Goal: Information Seeking & Learning: Learn about a topic

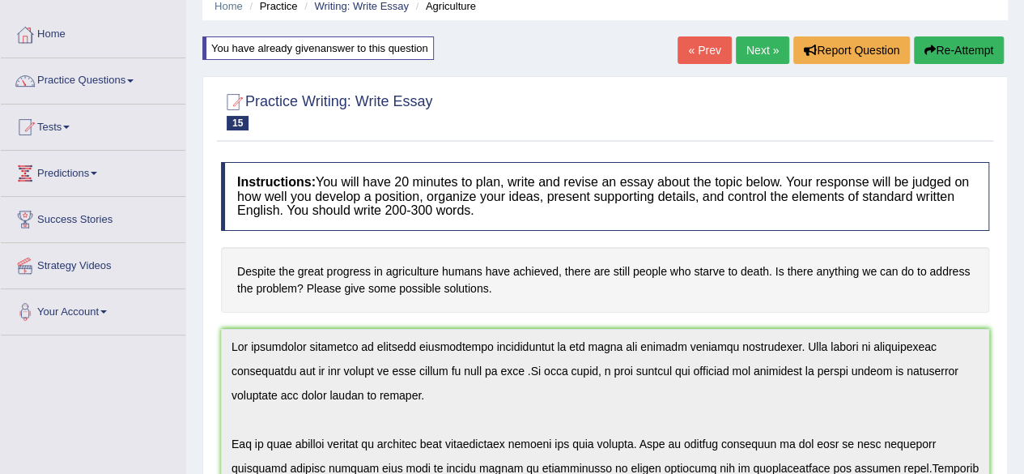
scroll to position [60, 0]
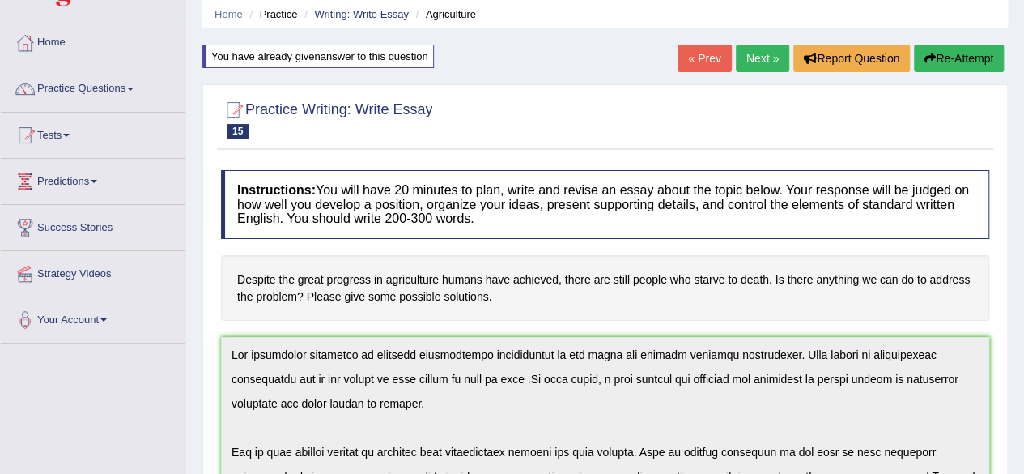
click at [134, 87] on span at bounding box center [130, 88] width 6 height 3
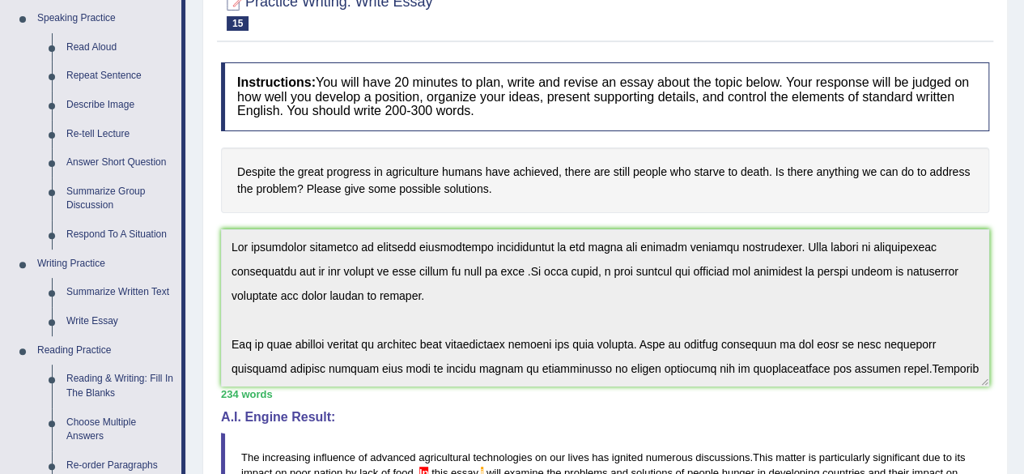
scroll to position [187, 0]
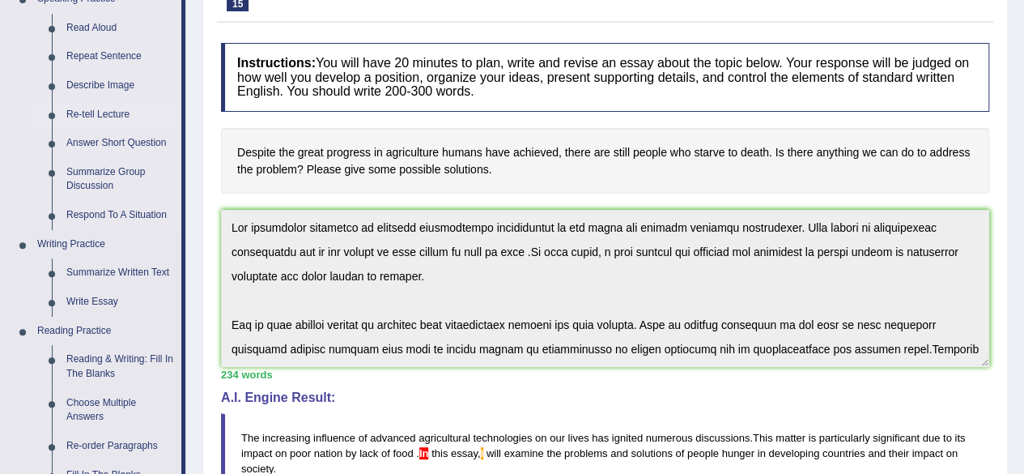
click at [84, 113] on link "Re-tell Lecture" at bounding box center [120, 114] width 122 height 29
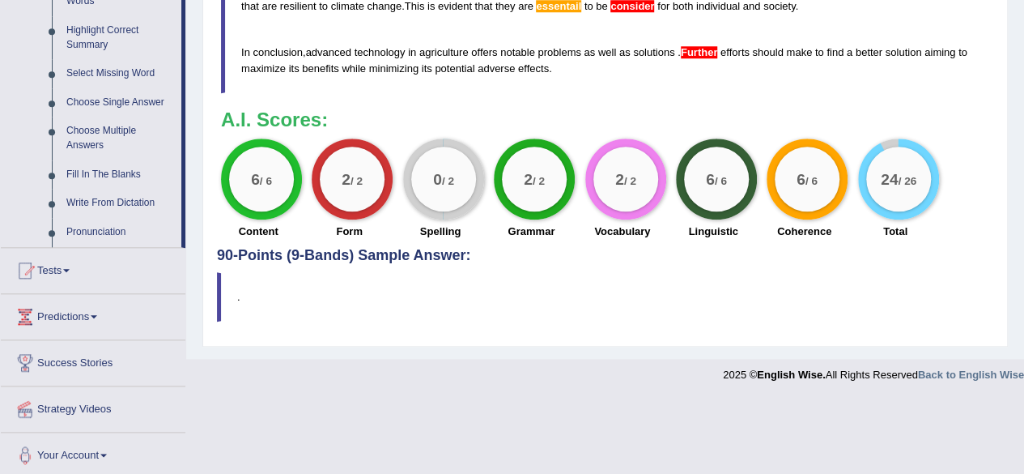
scroll to position [716, 0]
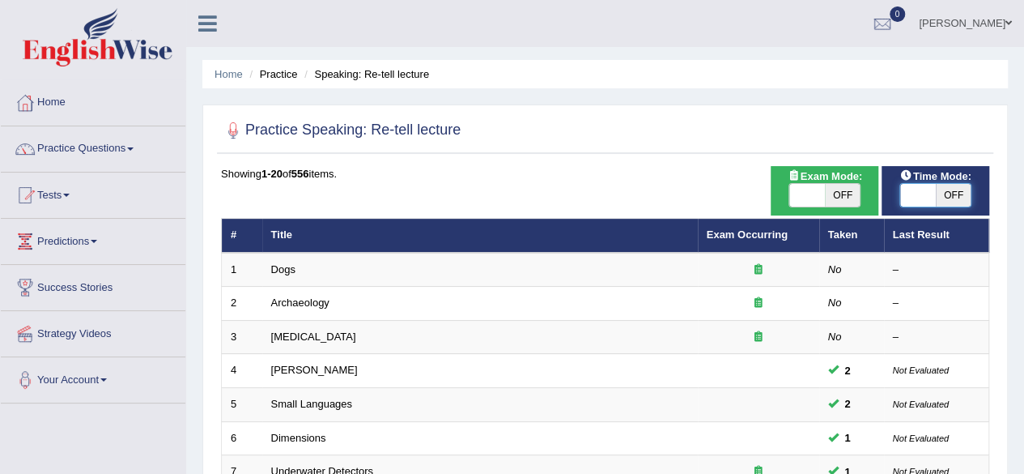
click at [908, 194] on span at bounding box center [918, 195] width 36 height 23
checkbox input "true"
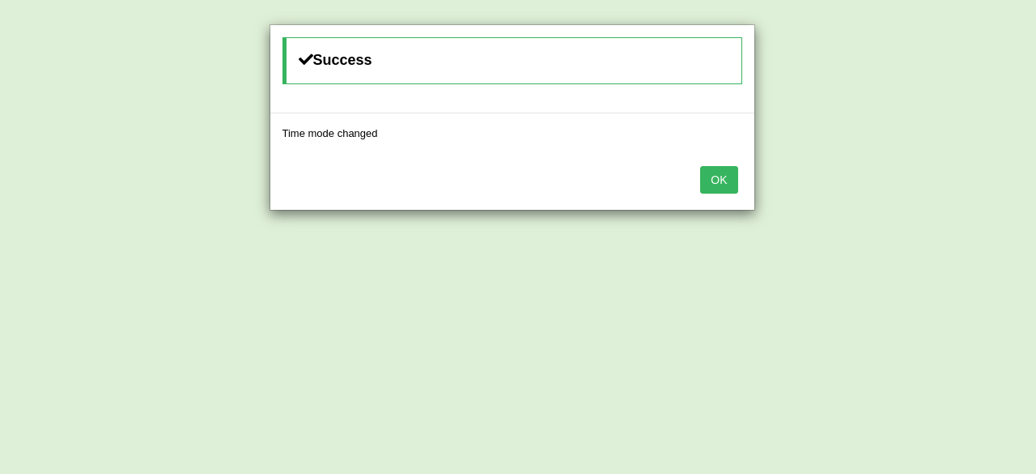
click at [721, 177] on button "OK" at bounding box center [718, 180] width 37 height 28
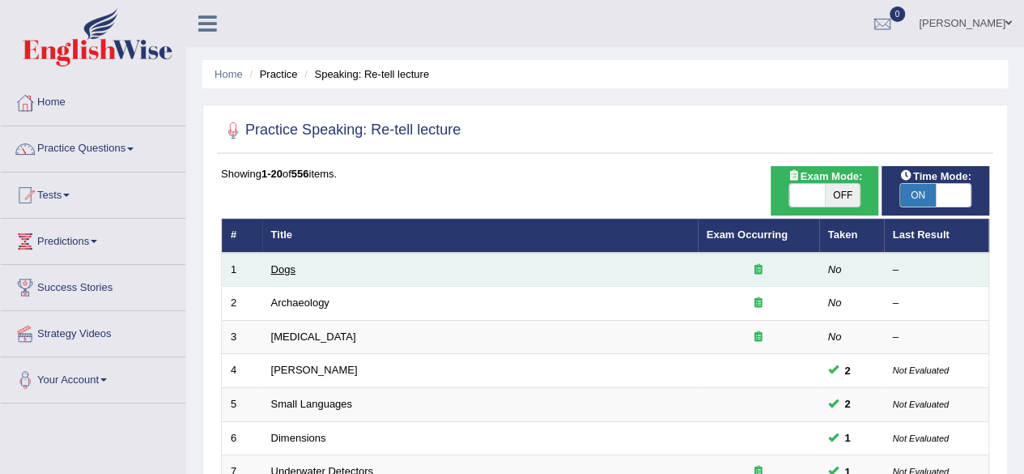
click at [279, 274] on link "Dogs" at bounding box center [283, 269] width 24 height 12
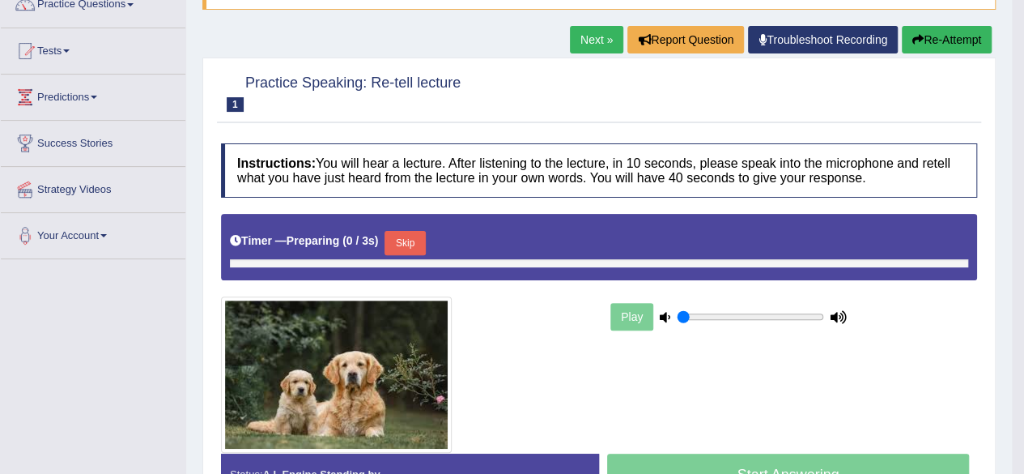
type input "0.9"
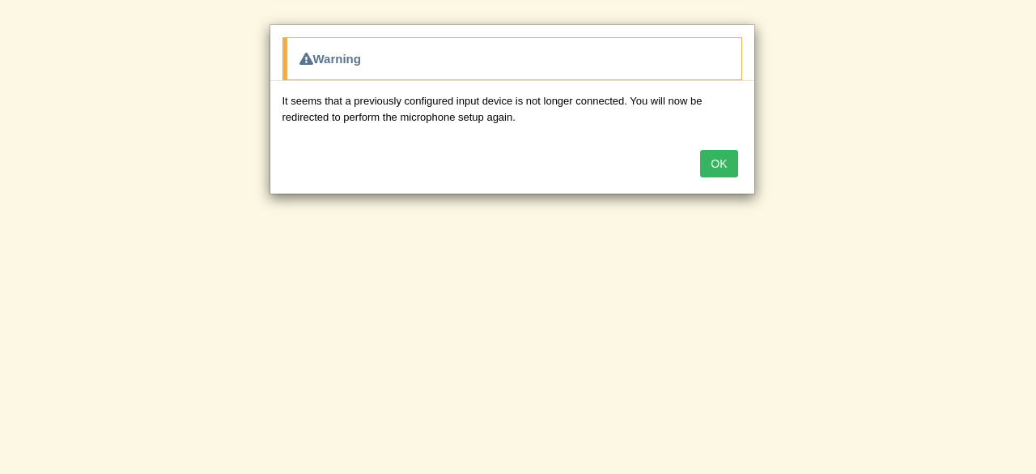
click at [729, 159] on button "OK" at bounding box center [718, 164] width 37 height 28
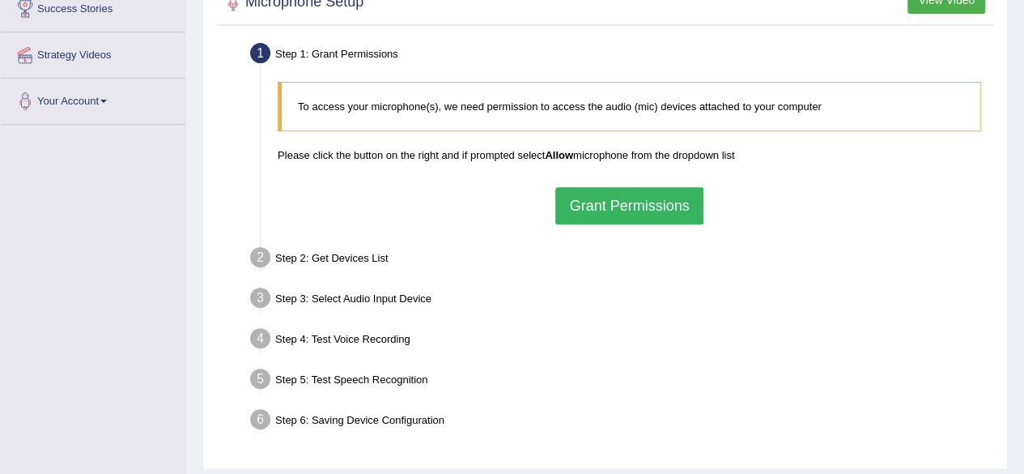
scroll to position [317, 0]
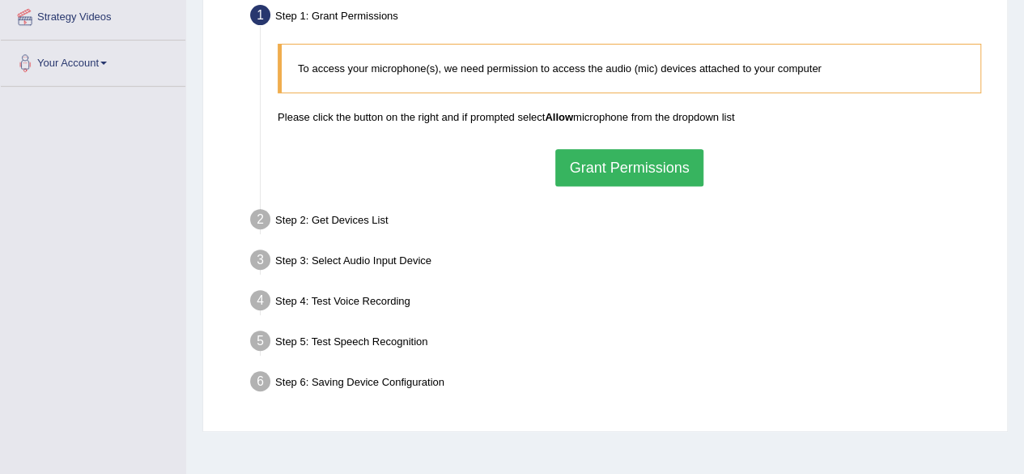
click at [564, 157] on button "Grant Permissions" at bounding box center [628, 167] width 147 height 37
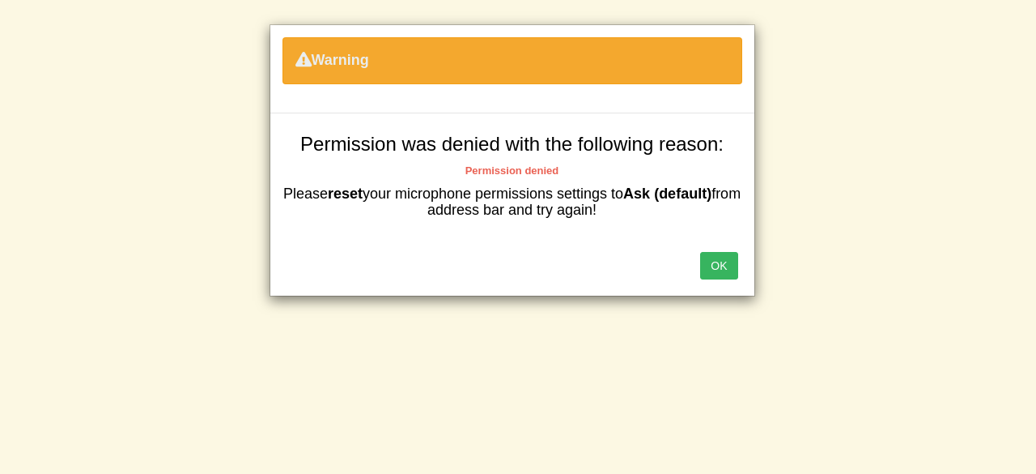
click at [723, 252] on button "OK" at bounding box center [718, 266] width 37 height 28
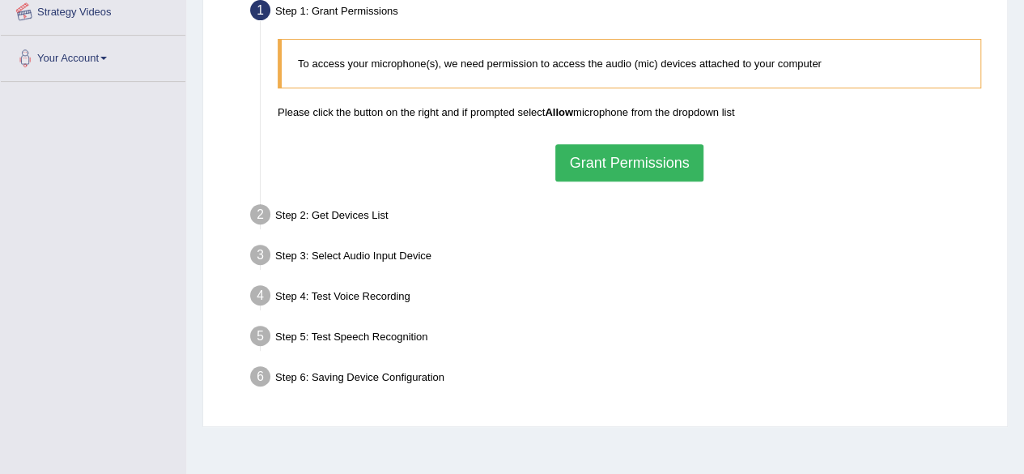
scroll to position [321, 0]
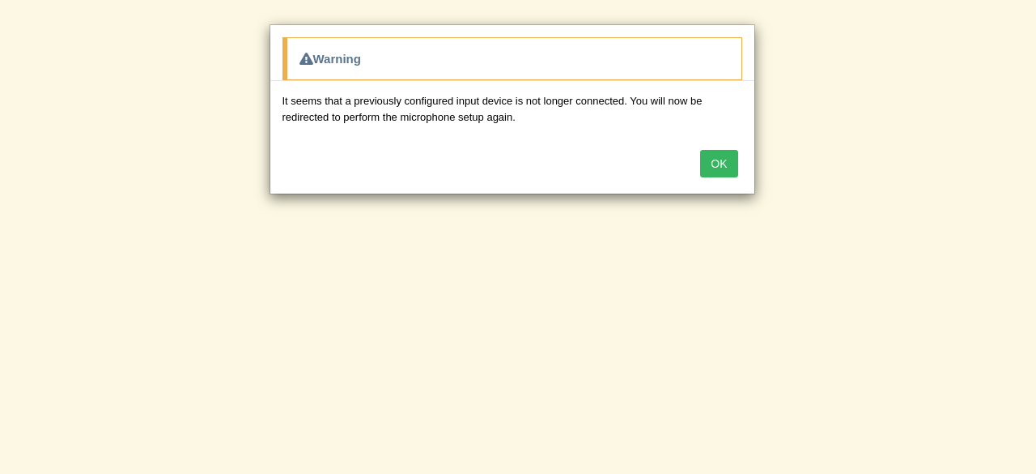
click at [729, 163] on button "OK" at bounding box center [718, 164] width 37 height 28
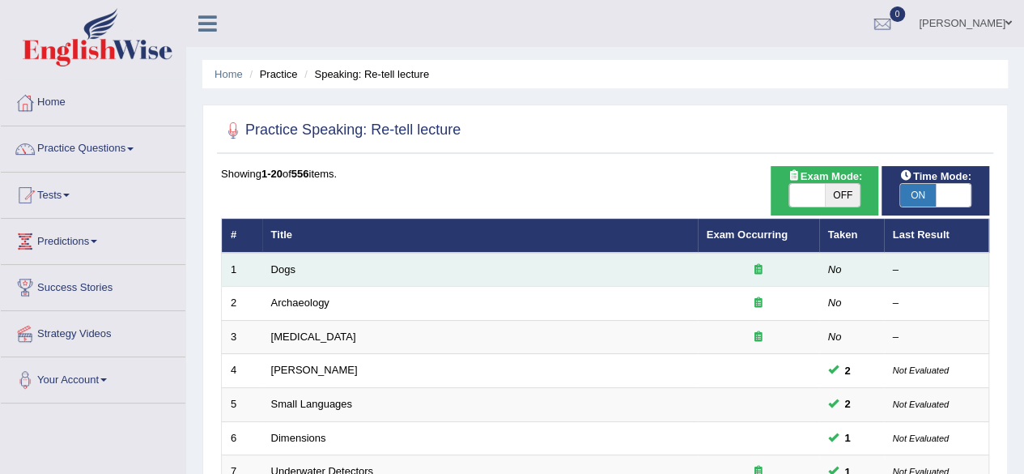
click at [295, 260] on td "Dogs" at bounding box center [480, 270] width 436 height 34
click at [284, 270] on link "Dogs" at bounding box center [283, 269] width 24 height 12
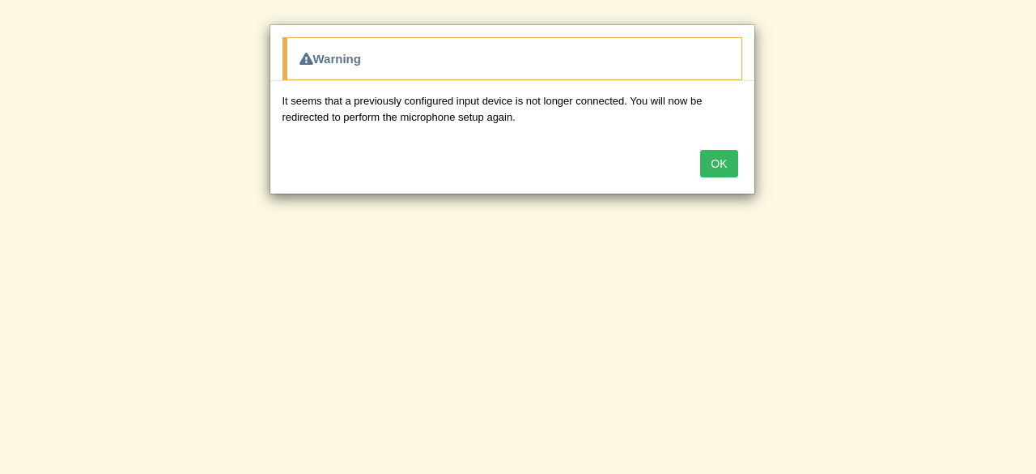
click at [729, 165] on button "OK" at bounding box center [718, 164] width 37 height 28
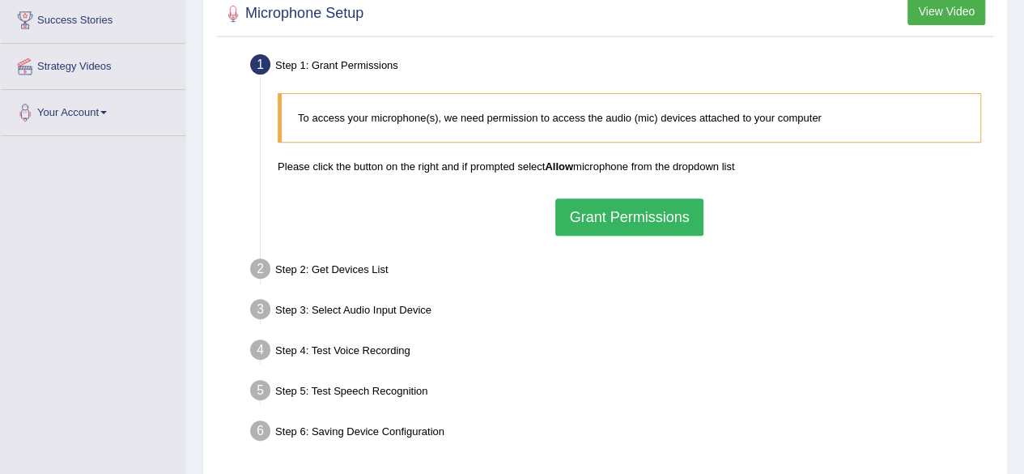
scroll to position [268, 0]
click at [648, 214] on button "Grant Permissions" at bounding box center [628, 216] width 147 height 37
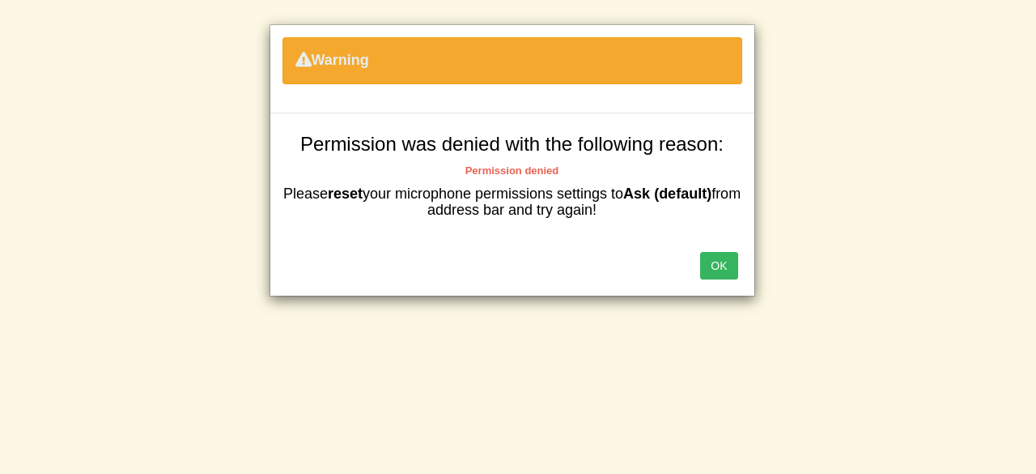
click at [732, 266] on button "OK" at bounding box center [718, 266] width 37 height 28
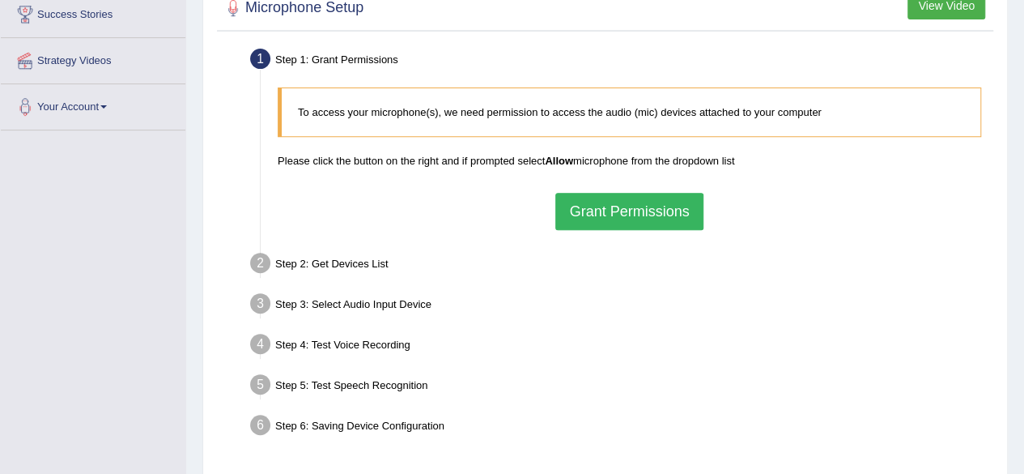
click at [636, 200] on button "Grant Permissions" at bounding box center [628, 211] width 147 height 37
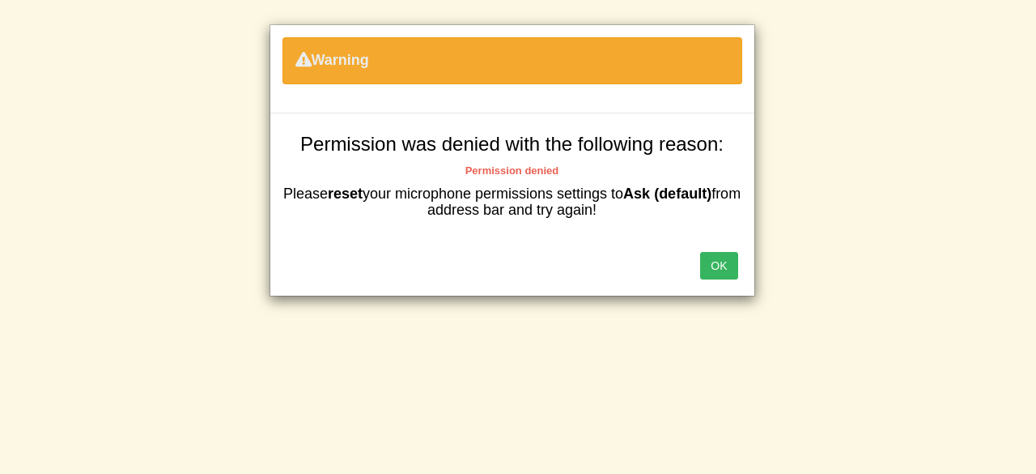
click at [714, 266] on button "OK" at bounding box center [718, 266] width 37 height 28
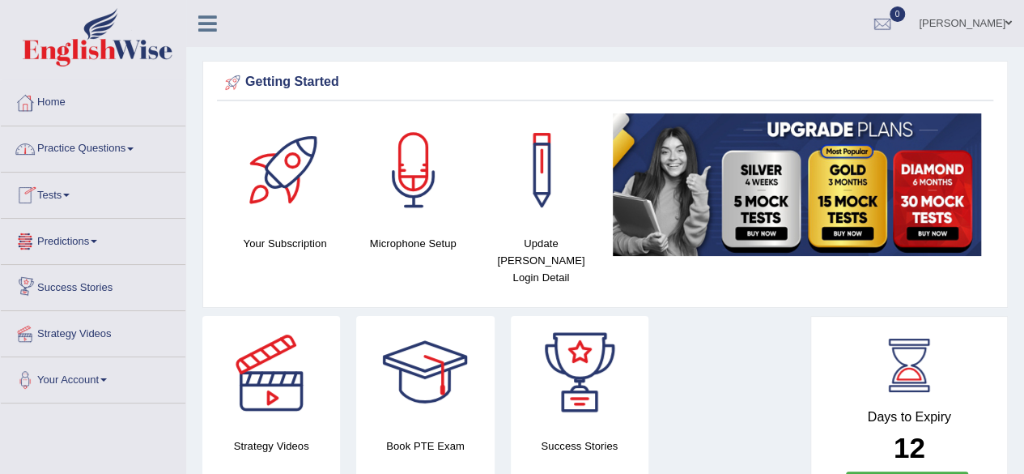
click at [138, 150] on link "Practice Questions" at bounding box center [93, 146] width 185 height 40
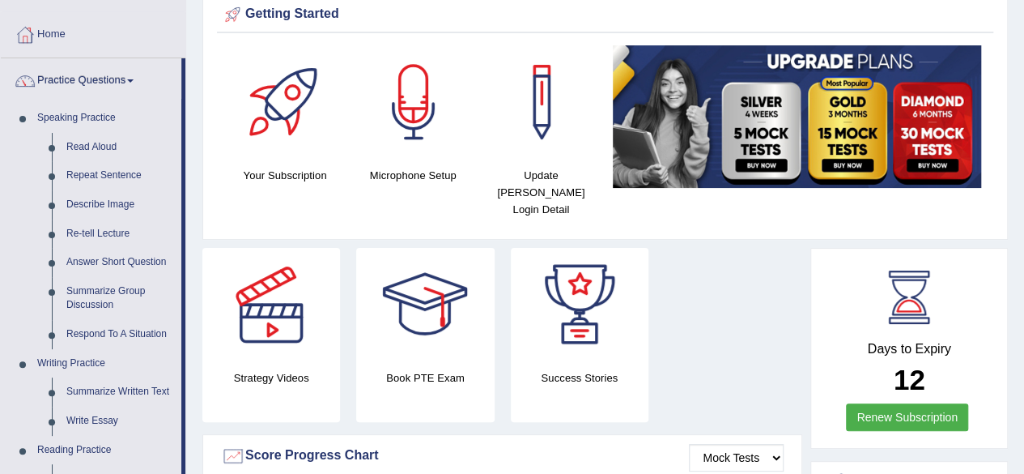
scroll to position [55, 0]
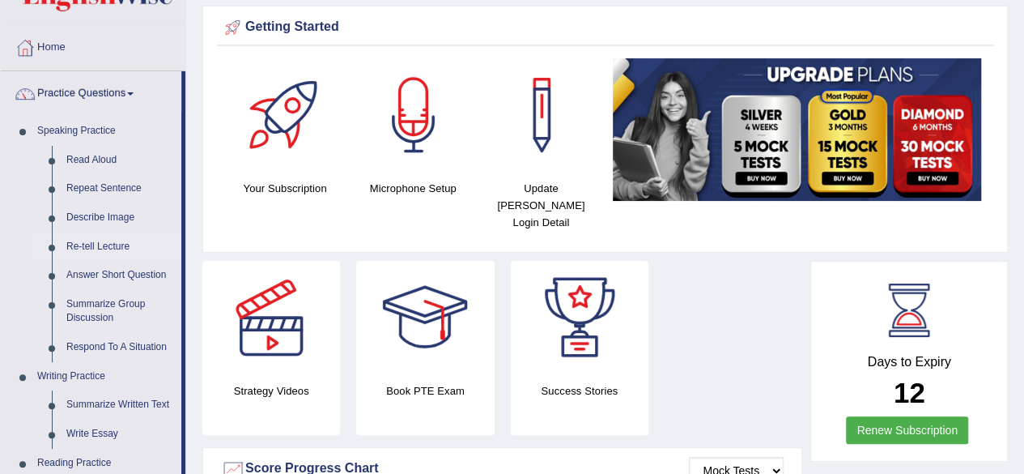
click at [76, 248] on link "Re-tell Lecture" at bounding box center [120, 246] width 122 height 29
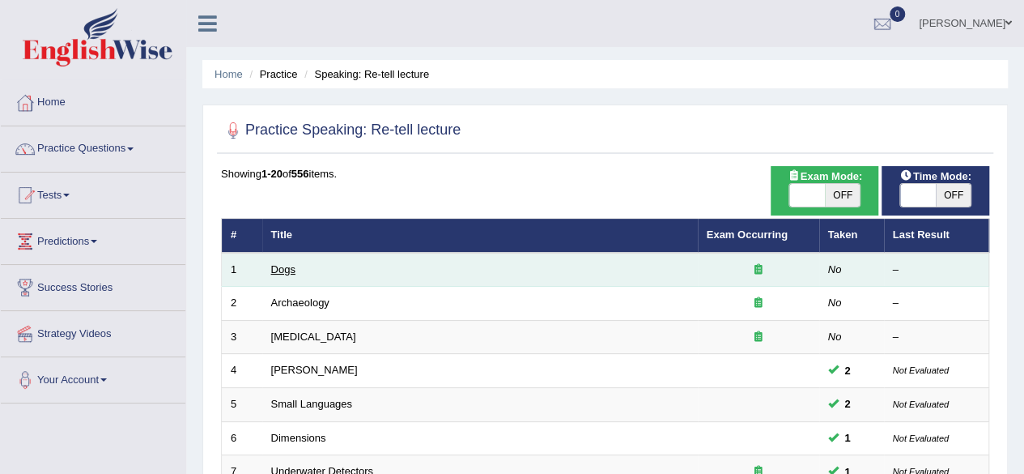
click at [273, 269] on link "Dogs" at bounding box center [283, 269] width 24 height 12
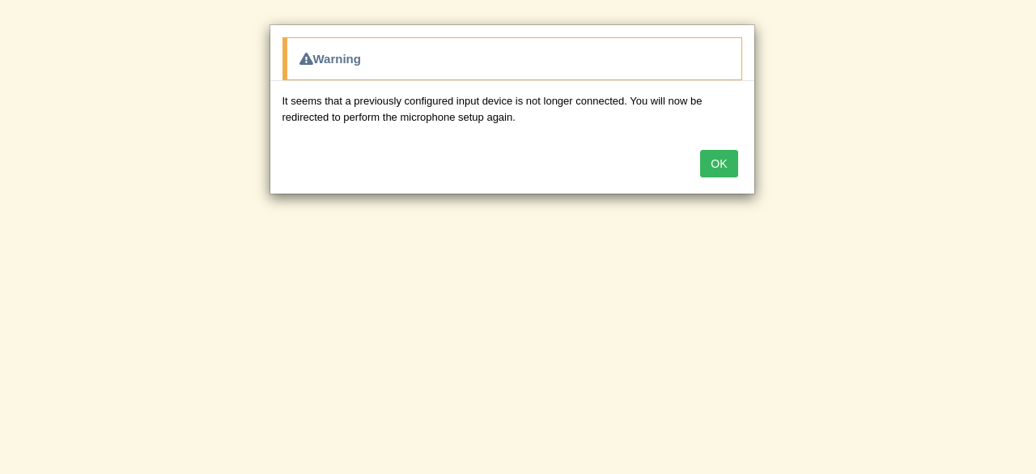
click at [735, 168] on button "OK" at bounding box center [718, 164] width 37 height 28
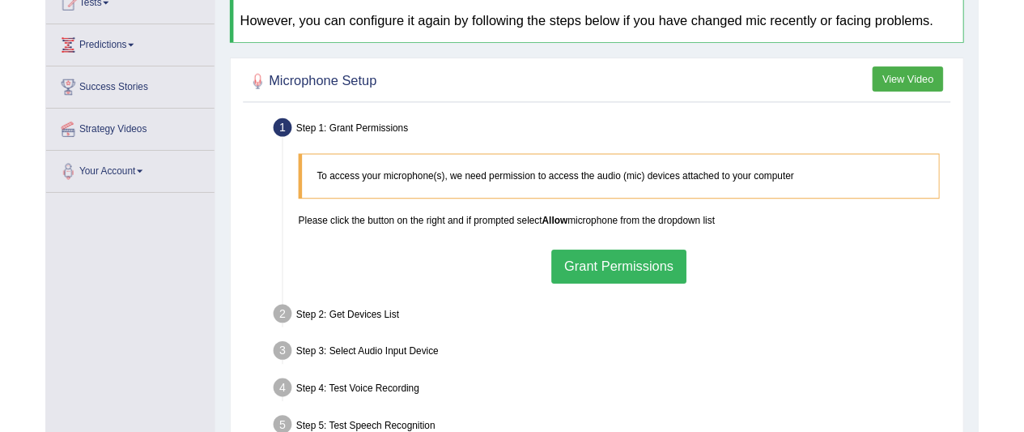
scroll to position [240, 0]
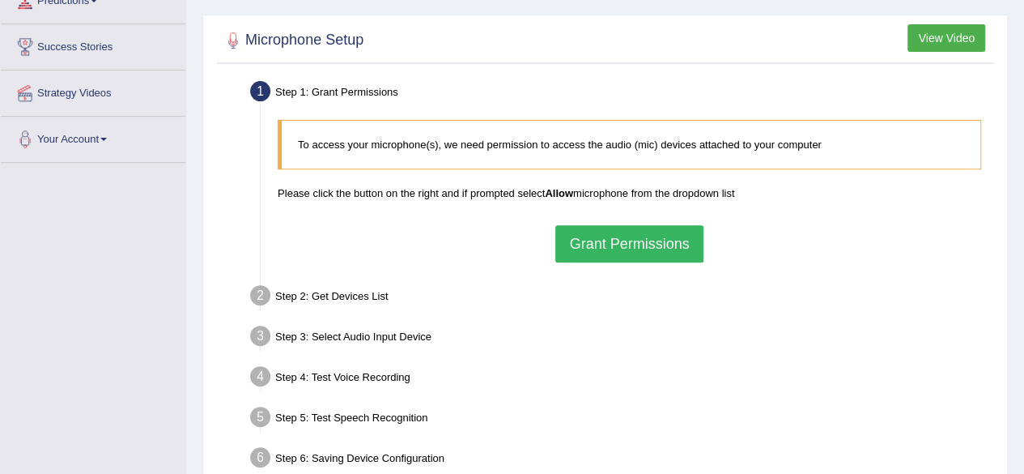
click at [657, 252] on button "Grant Permissions" at bounding box center [628, 243] width 147 height 37
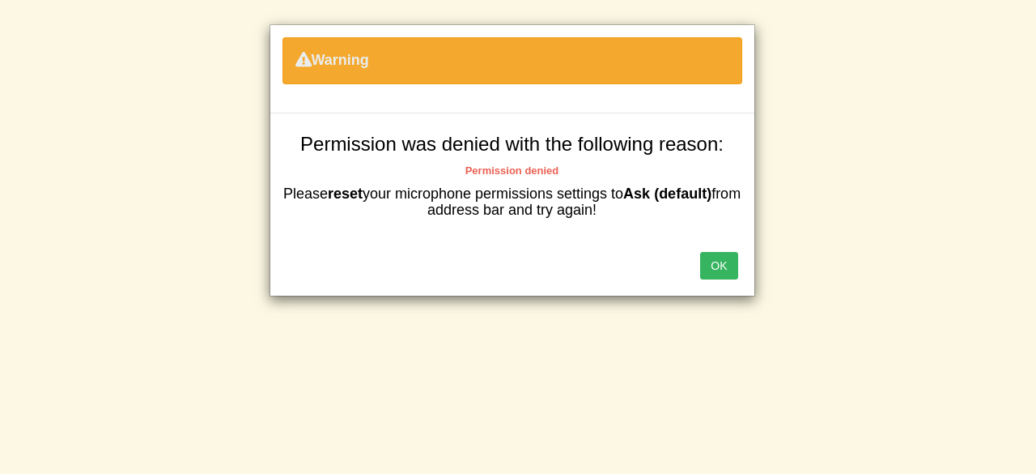
click at [717, 257] on button "OK" at bounding box center [718, 266] width 37 height 28
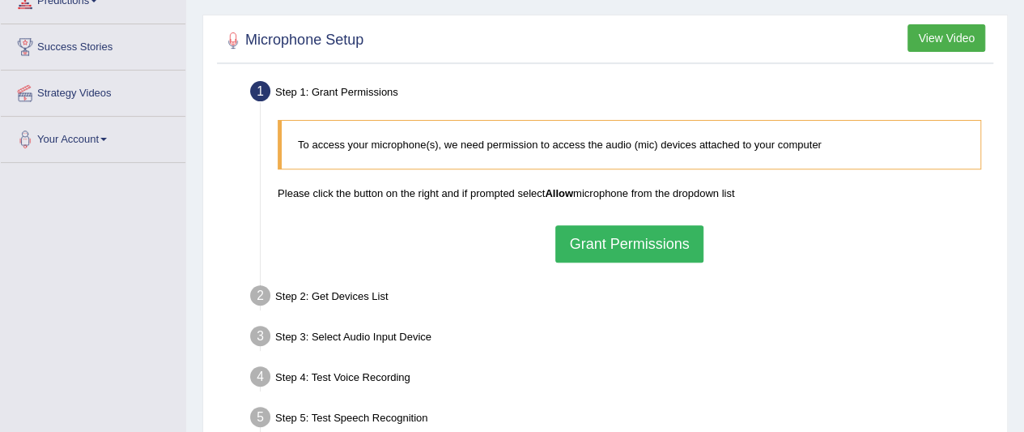
click at [599, 237] on button "Grant Permissions" at bounding box center [628, 243] width 147 height 37
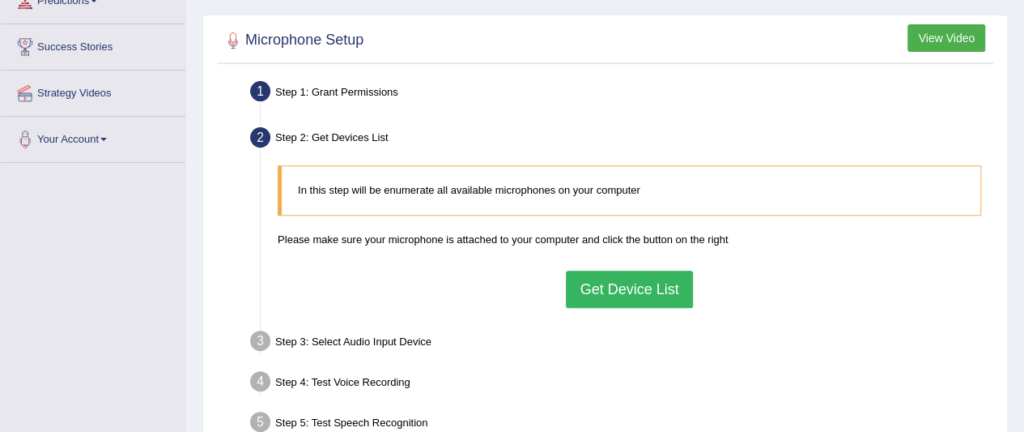
click at [604, 300] on button "Get Device List" at bounding box center [629, 288] width 126 height 37
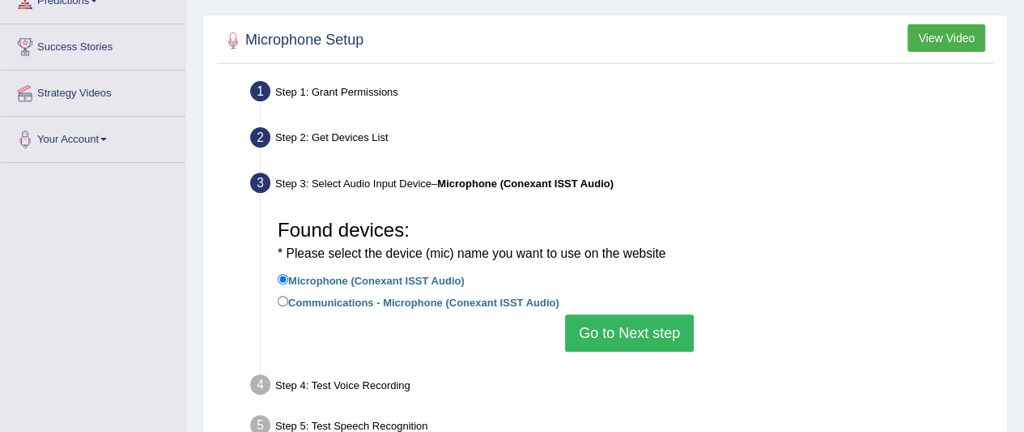
click at [601, 326] on button "Go to Next step" at bounding box center [629, 332] width 129 height 37
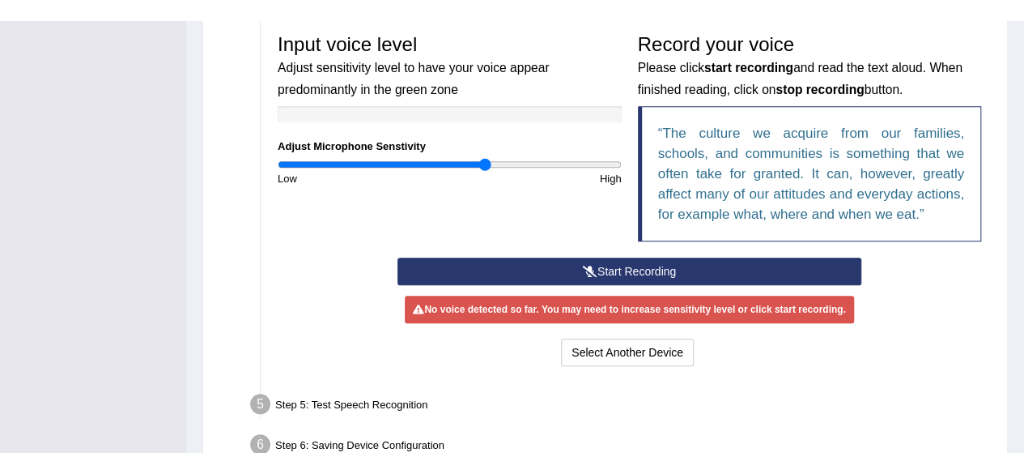
scroll to position [504, 0]
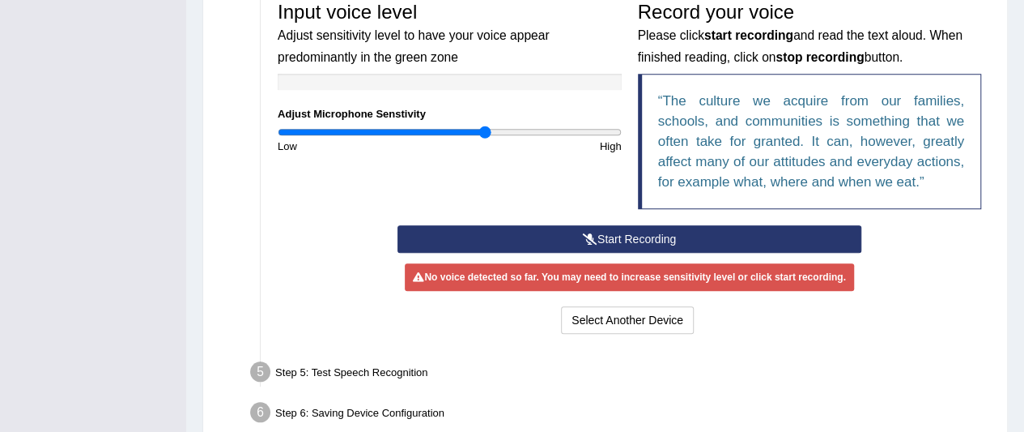
click at [0, 93] on div "Toggle navigation Home Practice Questions Speaking Practice Read Aloud Repeat S…" at bounding box center [512, 1] width 1024 height 1010
click at [611, 274] on div "No voice detected so far. You may need to increase sensitivity level or click s…" at bounding box center [629, 277] width 449 height 28
click at [461, 323] on div "Select Another Device Voice is ok. Go to Next step" at bounding box center [630, 322] width 464 height 32
click at [484, 246] on button "Start Recording" at bounding box center [630, 239] width 464 height 28
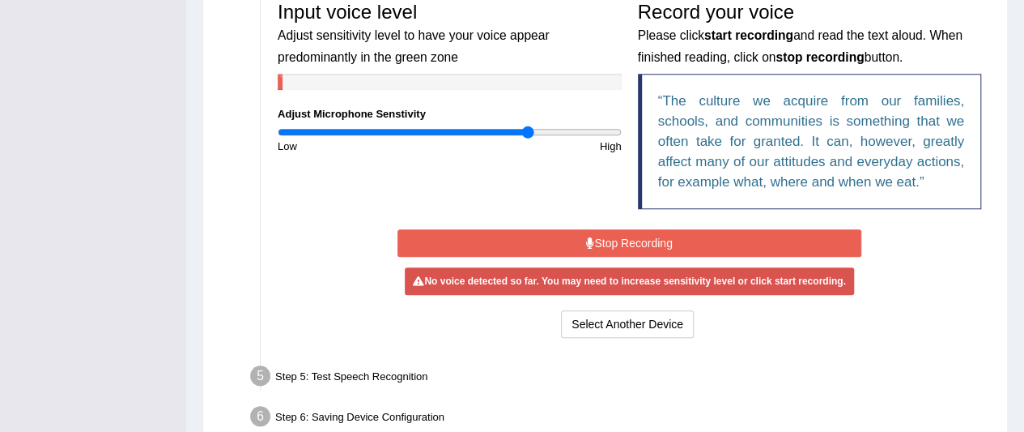
click at [516, 243] on button "Stop Recording" at bounding box center [630, 243] width 464 height 28
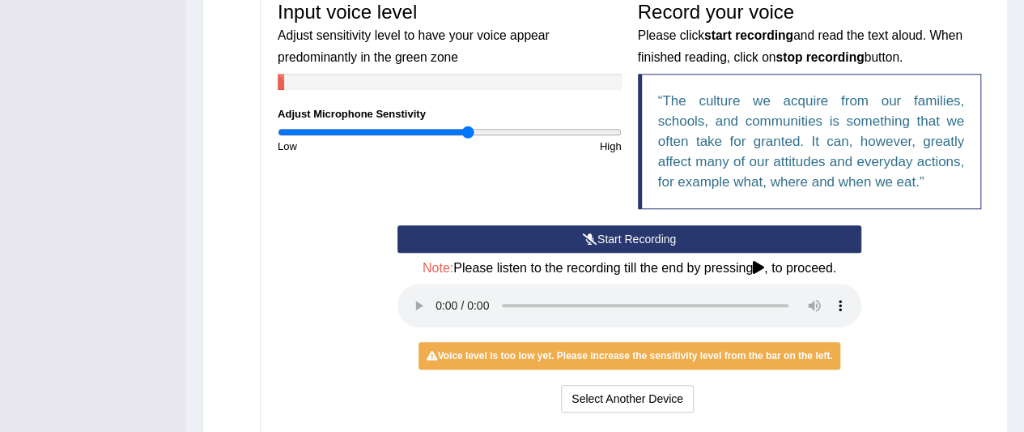
click at [467, 130] on input "range" at bounding box center [450, 131] width 344 height 13
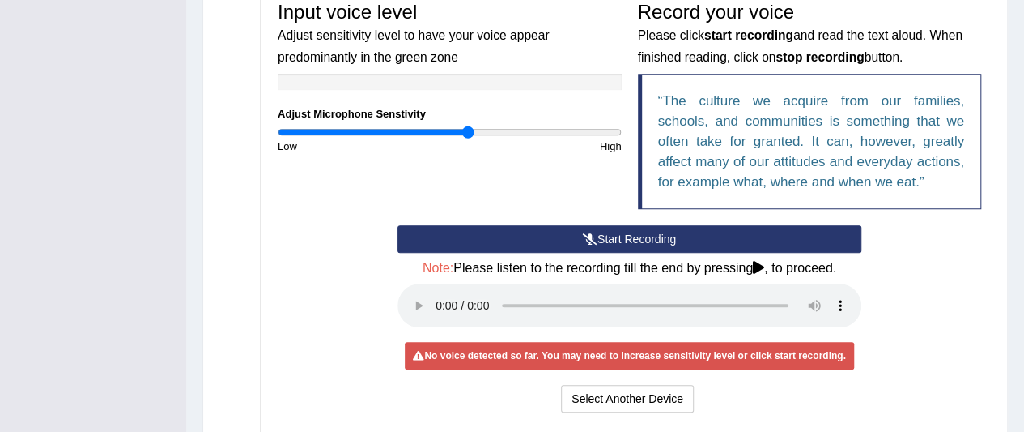
click at [602, 232] on button "Start Recording" at bounding box center [630, 239] width 464 height 28
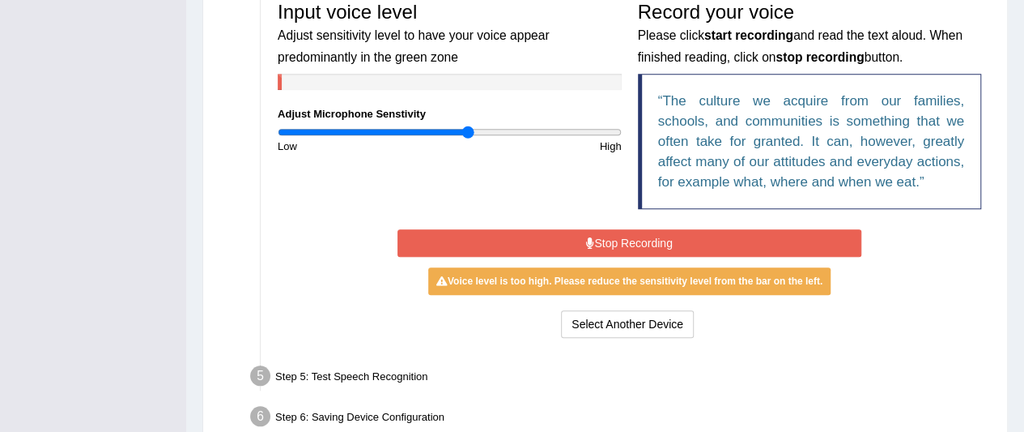
click at [595, 241] on button "Stop Recording" at bounding box center [630, 243] width 464 height 28
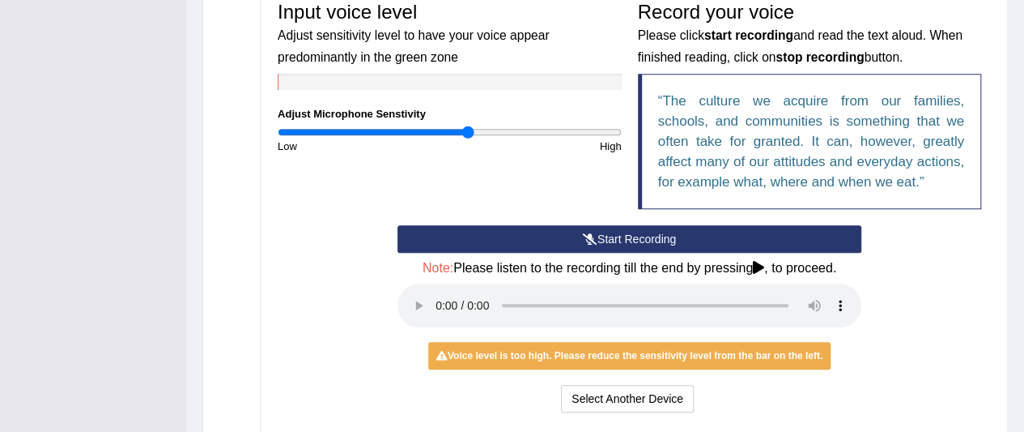
click at [599, 261] on h4 "Note: Please listen to the recording till the end by pressing , to proceed." at bounding box center [630, 268] width 464 height 15
click at [635, 261] on h4 "Note: Please listen to the recording till the end by pressing , to proceed." at bounding box center [630, 268] width 464 height 15
click at [619, 243] on button "Start Recording" at bounding box center [630, 239] width 464 height 28
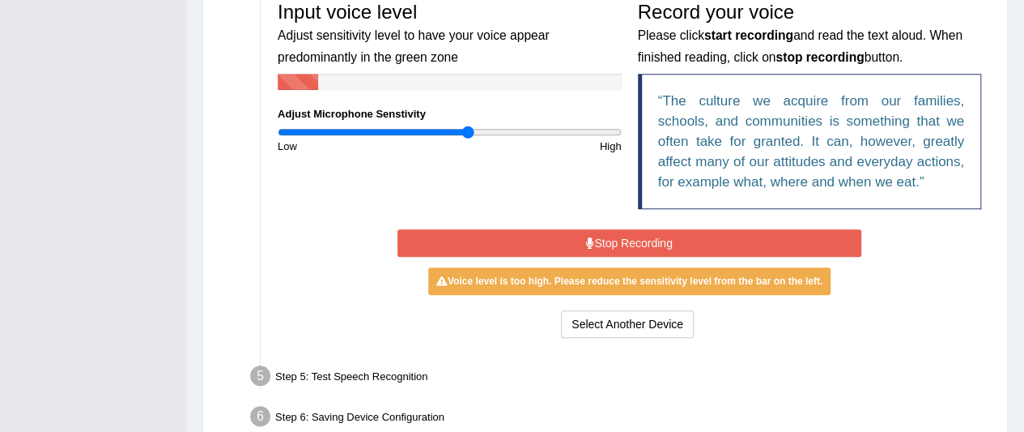
click at [260, 185] on li "Step 4: Test Voice Recording Input voice level Adjust sensitivity level to have…" at bounding box center [621, 150] width 736 height 400
click at [468, 243] on button "Stop Recording" at bounding box center [630, 243] width 464 height 28
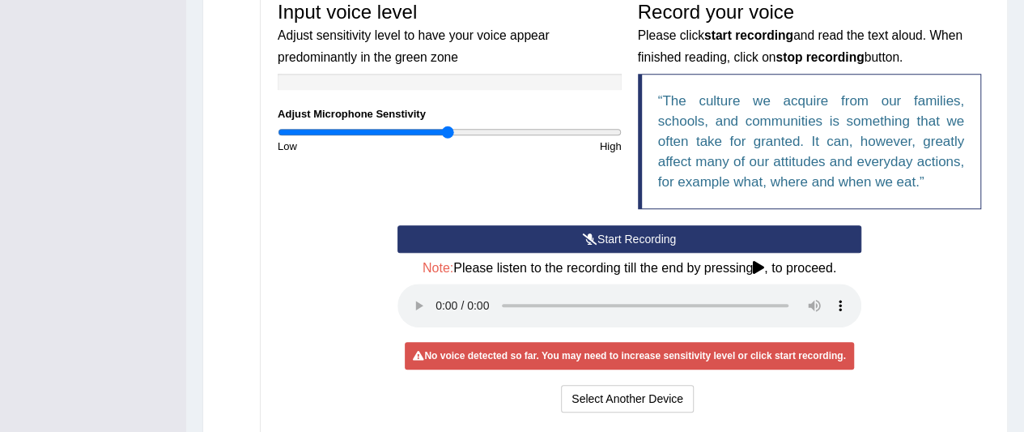
click at [449, 132] on input "range" at bounding box center [450, 131] width 344 height 13
click at [600, 247] on button "Start Recording" at bounding box center [630, 239] width 464 height 28
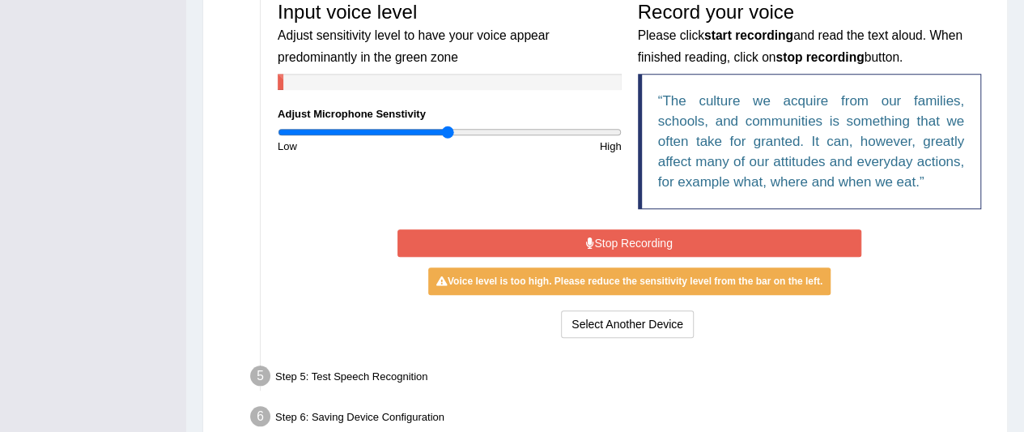
click at [601, 240] on button "Stop Recording" at bounding box center [630, 243] width 464 height 28
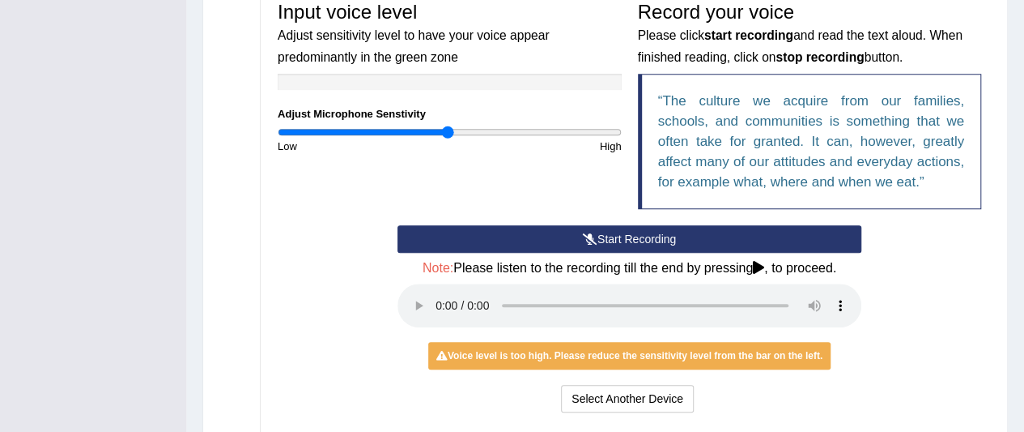
click at [593, 233] on icon at bounding box center [590, 238] width 15 height 11
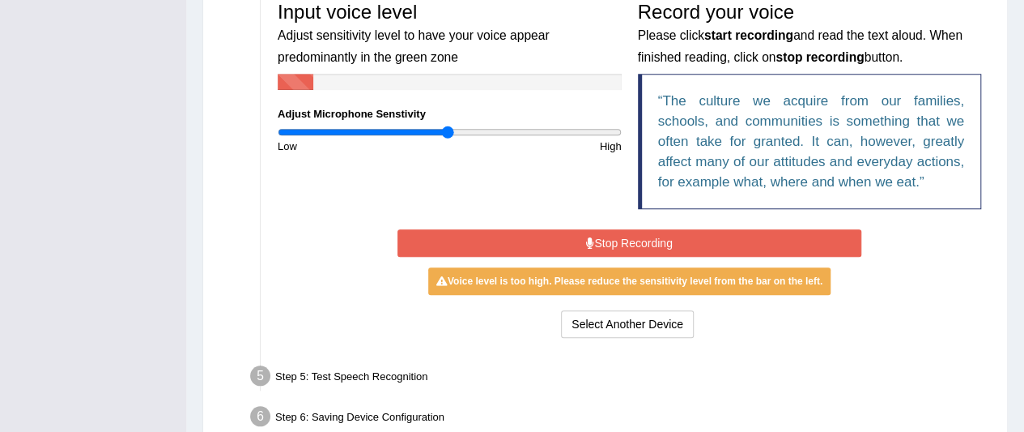
click at [603, 234] on button "Stop Recording" at bounding box center [630, 243] width 464 height 28
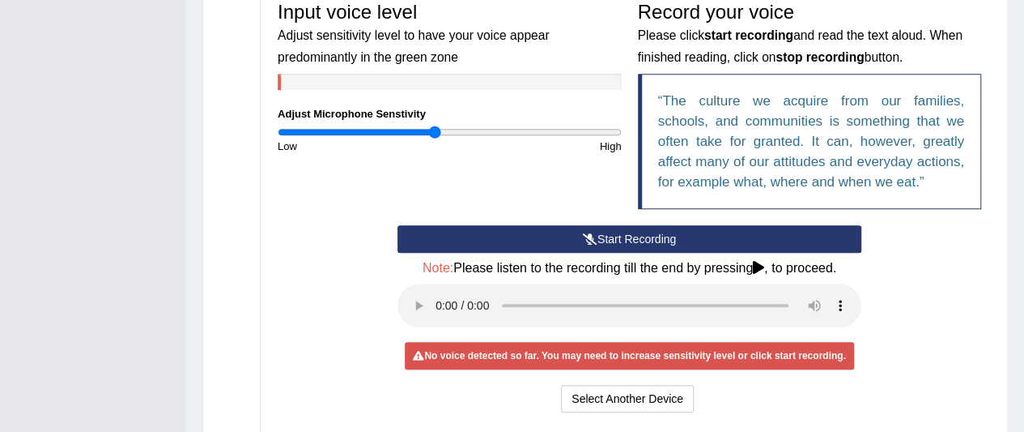
click at [434, 126] on input "range" at bounding box center [450, 131] width 344 height 13
drag, startPoint x: 432, startPoint y: 134, endPoint x: 470, endPoint y: 138, distance: 37.5
type input "1.14"
click at [470, 138] on input "range" at bounding box center [450, 131] width 344 height 13
click at [575, 240] on button "Start Recording" at bounding box center [630, 239] width 464 height 28
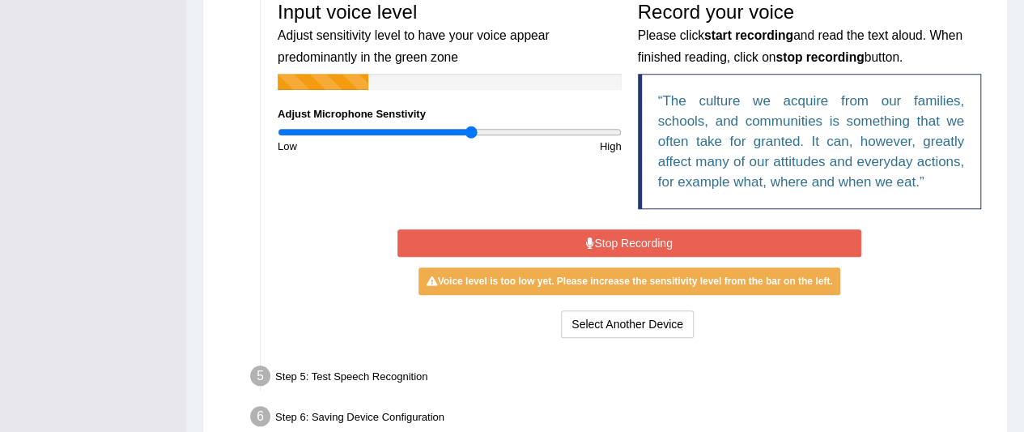
click at [575, 240] on button "Stop Recording" at bounding box center [630, 243] width 464 height 28
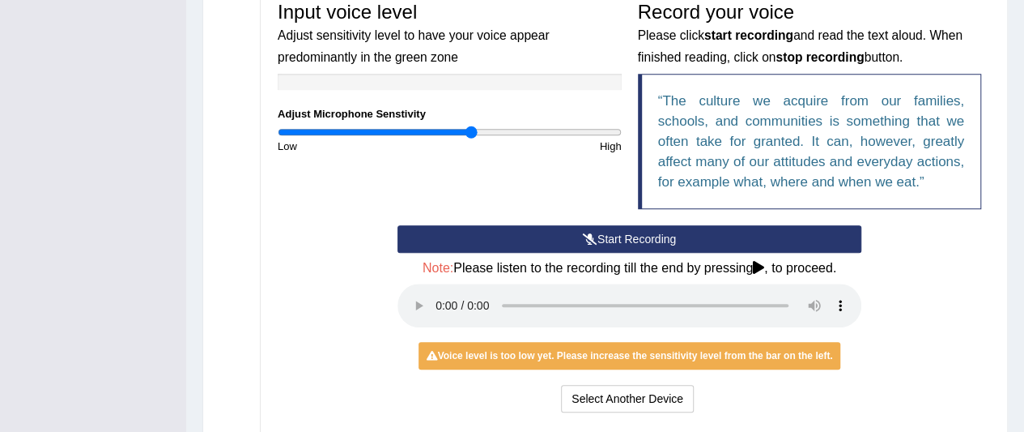
click at [583, 240] on icon at bounding box center [590, 238] width 15 height 11
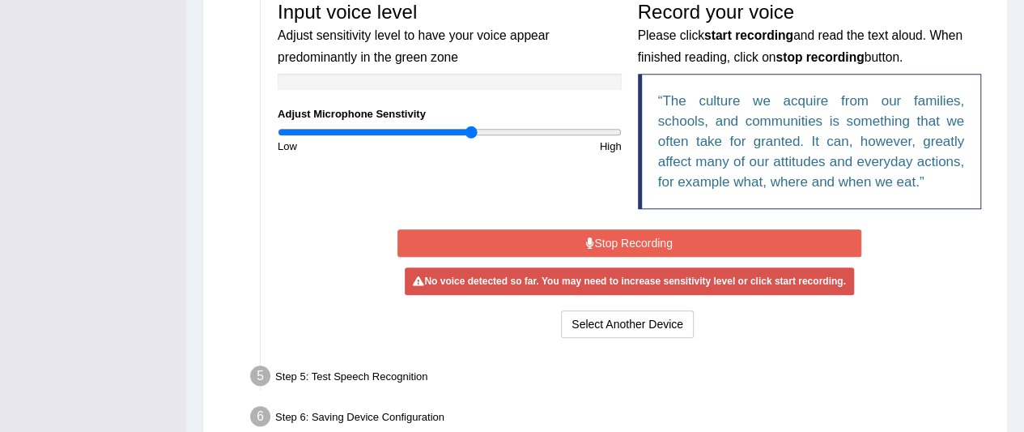
click at [581, 240] on button "Stop Recording" at bounding box center [630, 243] width 464 height 28
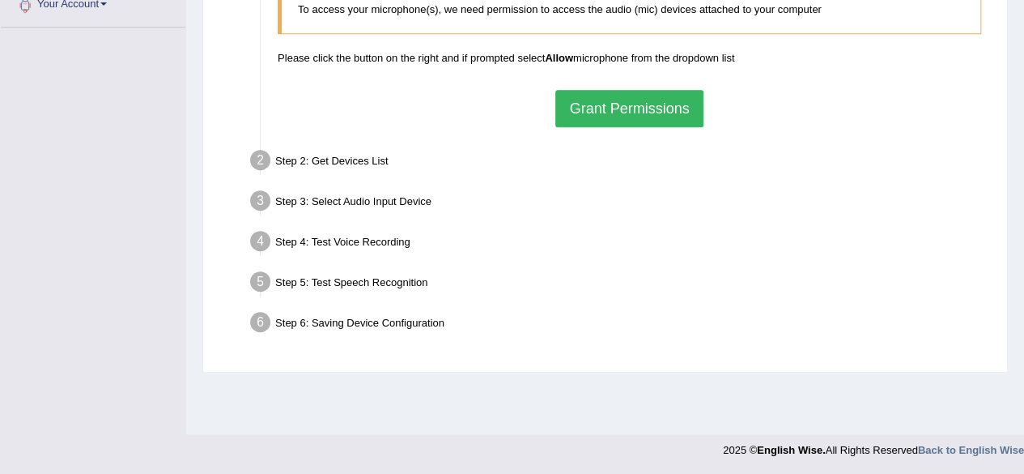
click at [639, 105] on button "Grant Permissions" at bounding box center [628, 108] width 147 height 37
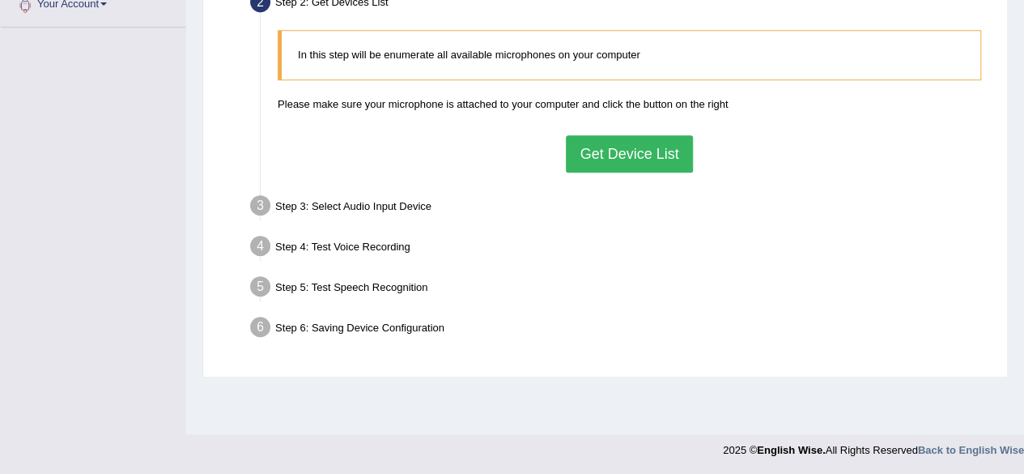
click at [633, 154] on button "Get Device List" at bounding box center [629, 153] width 126 height 37
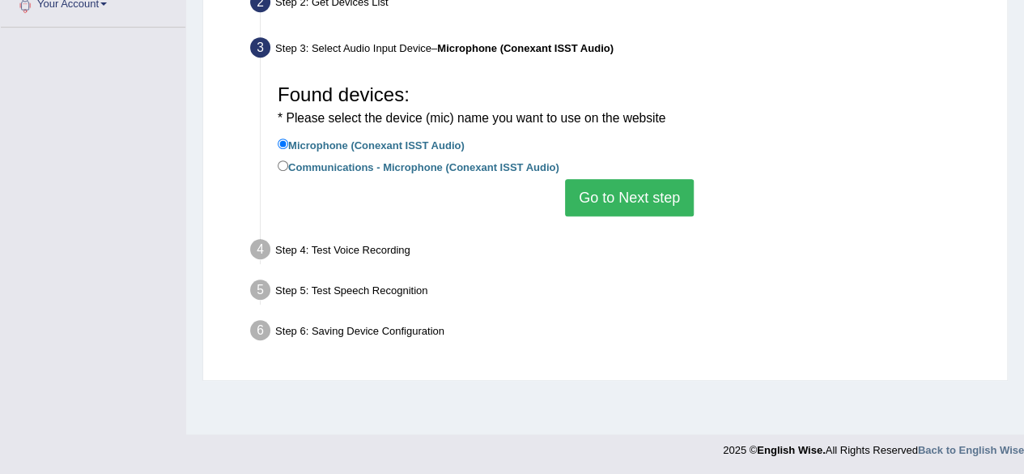
click at [637, 201] on button "Go to Next step" at bounding box center [629, 197] width 129 height 37
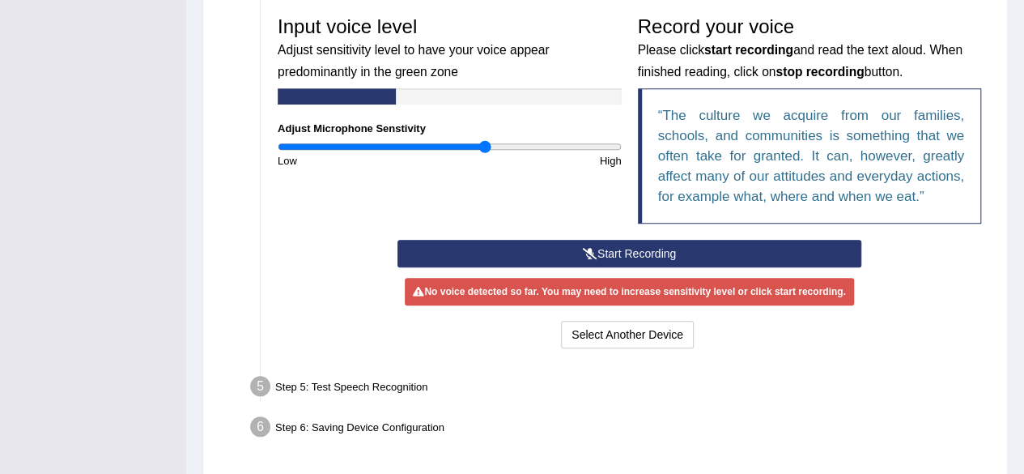
scroll to position [507, 0]
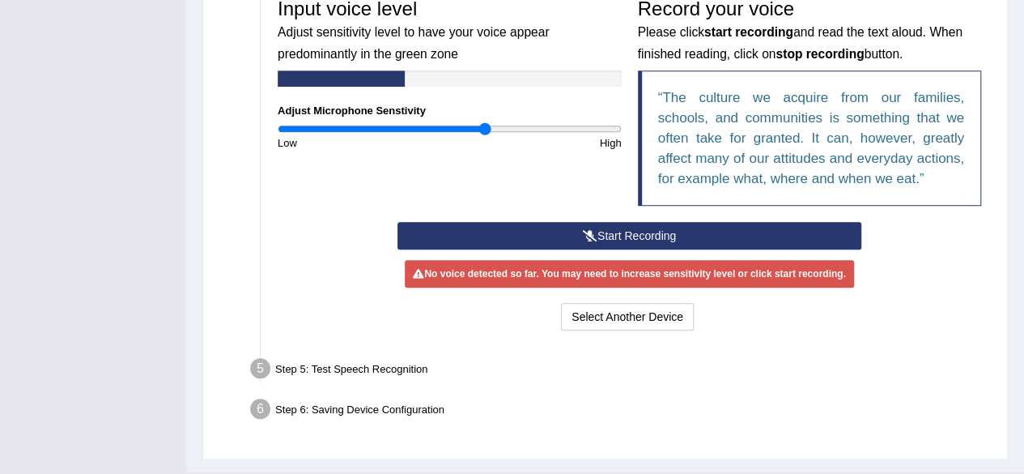
click at [623, 240] on button "Start Recording" at bounding box center [630, 236] width 464 height 28
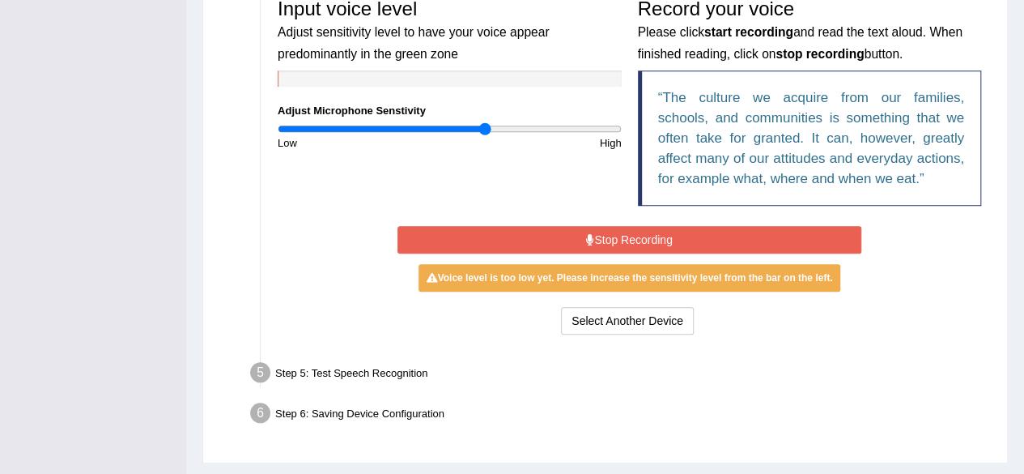
click at [474, 283] on div "Voice level is too low yet. Please increase the sensitivity level from the bar …" at bounding box center [630, 278] width 423 height 28
click at [634, 398] on div "Step 6: Saving Device Configuration" at bounding box center [621, 416] width 757 height 36
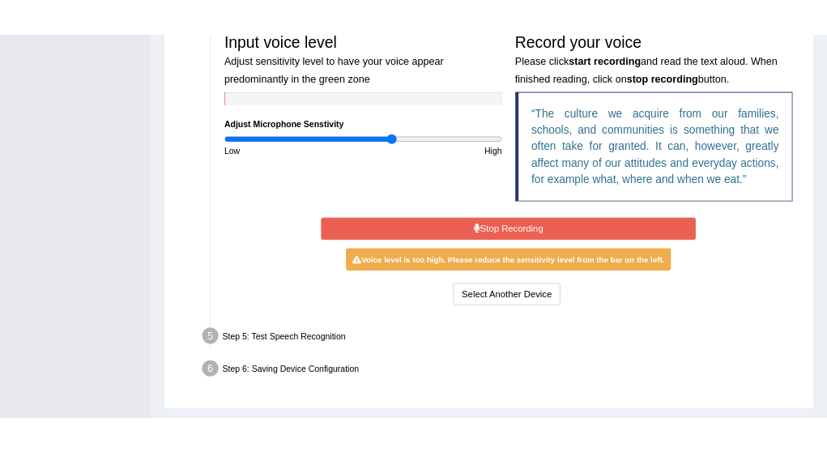
scroll to position [516, 0]
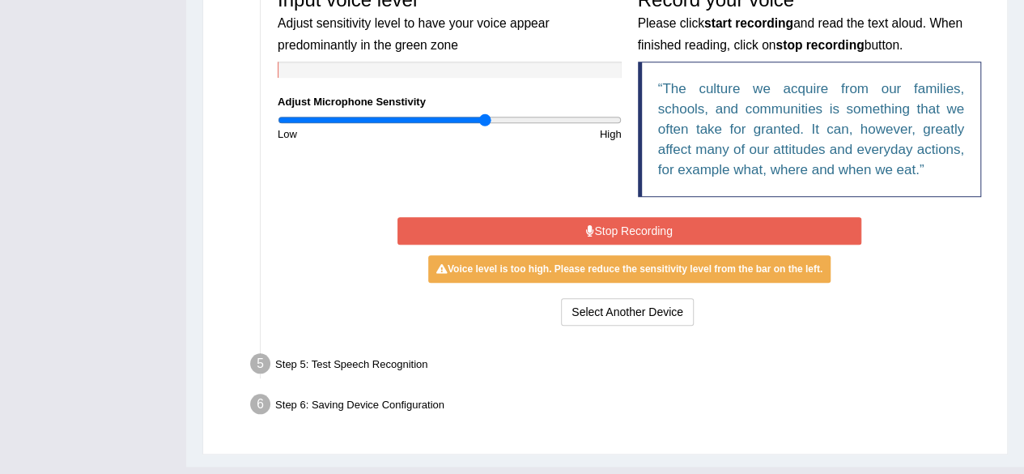
click at [603, 230] on button "Stop Recording" at bounding box center [630, 231] width 464 height 28
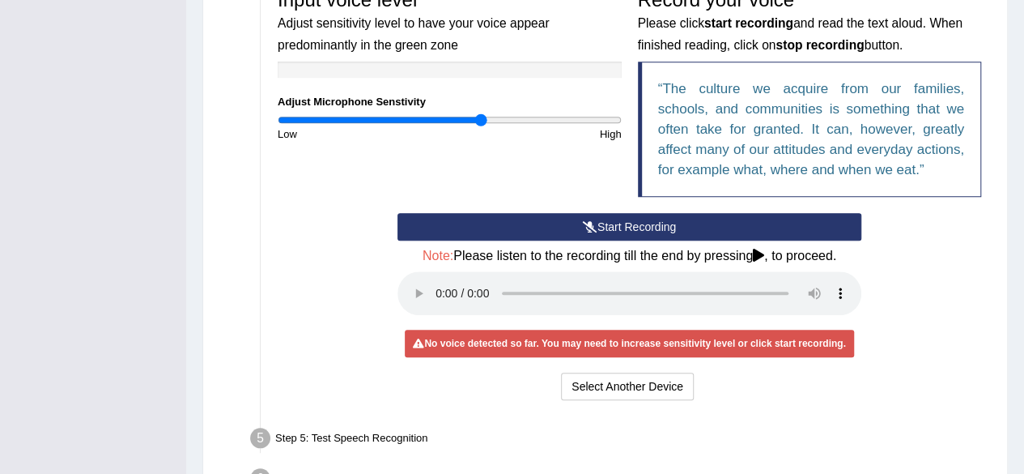
click at [631, 213] on button "Start Recording" at bounding box center [630, 227] width 464 height 28
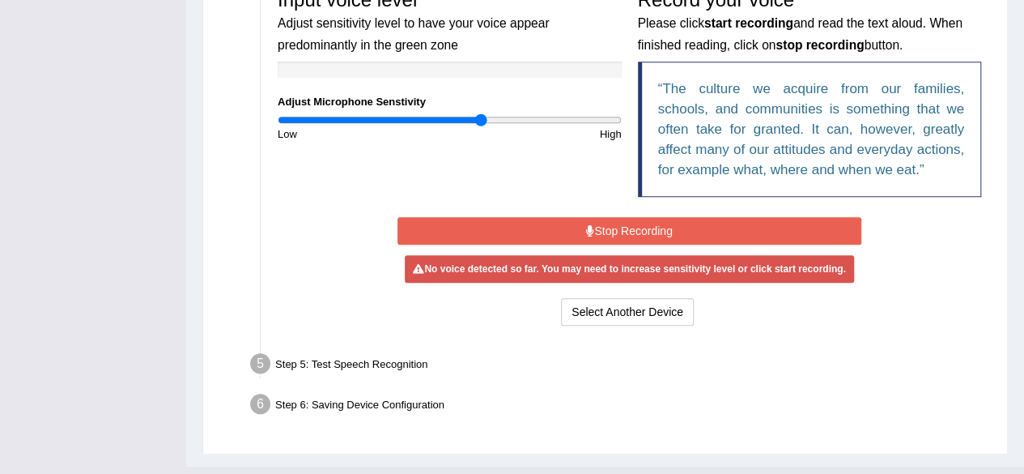
click at [572, 218] on button "Stop Recording" at bounding box center [630, 231] width 464 height 28
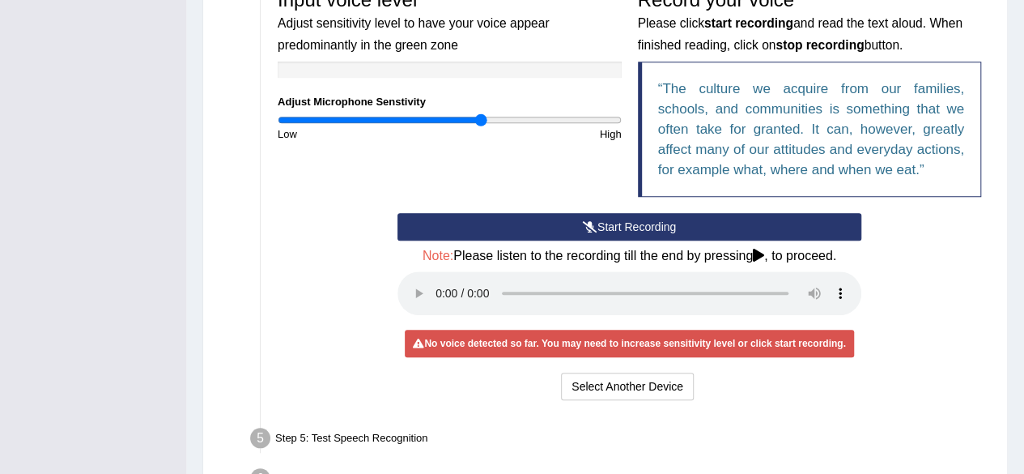
click at [607, 217] on button "Start Recording" at bounding box center [630, 227] width 464 height 28
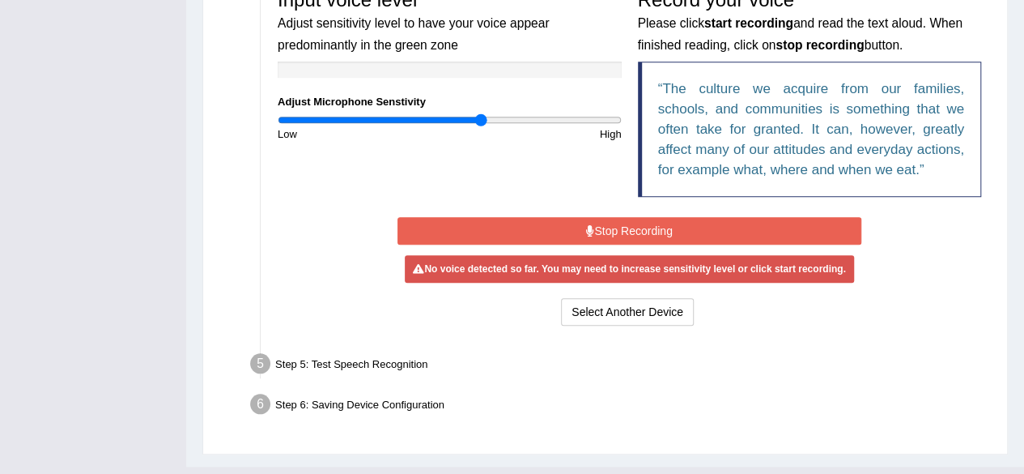
click at [607, 217] on button "Stop Recording" at bounding box center [630, 231] width 464 height 28
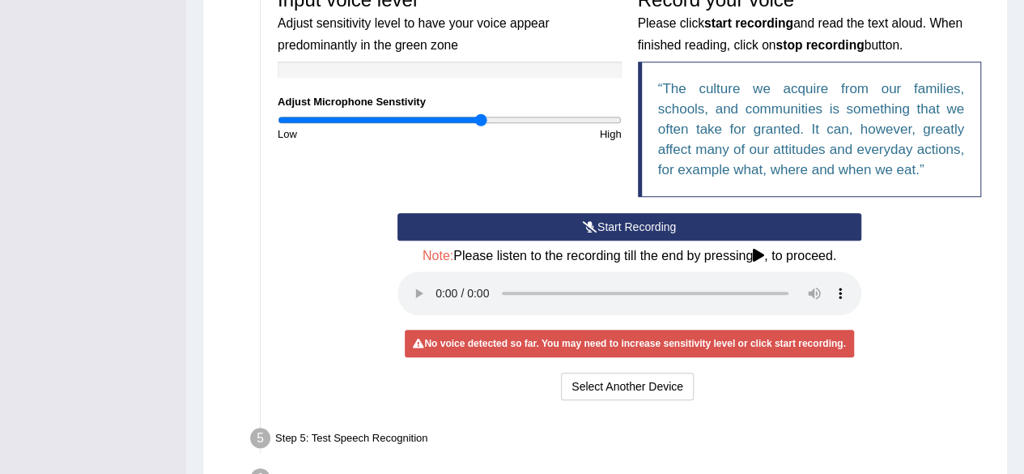
click at [296, 57] on div "Input voice level Adjust sensitivity level to have your voice appear predominan…" at bounding box center [450, 61] width 360 height 160
click at [541, 117] on input "range" at bounding box center [450, 119] width 344 height 13
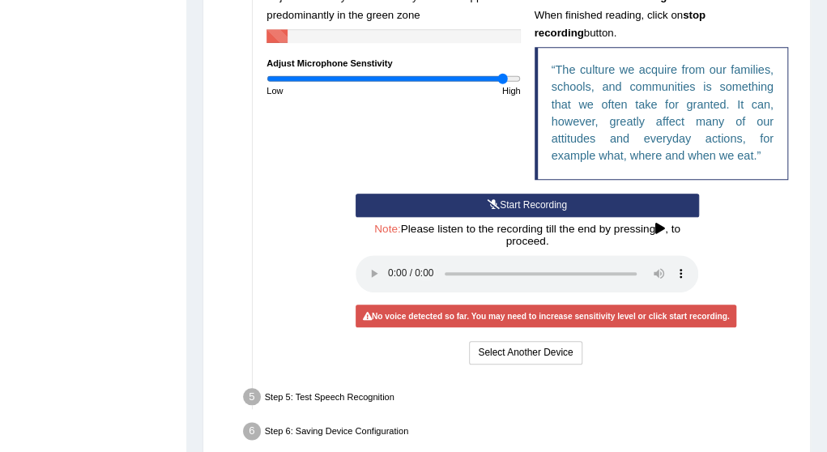
click at [699, 322] on div "No voice detected so far. You may need to increase sensitivity level or click s…" at bounding box center [545, 315] width 381 height 23
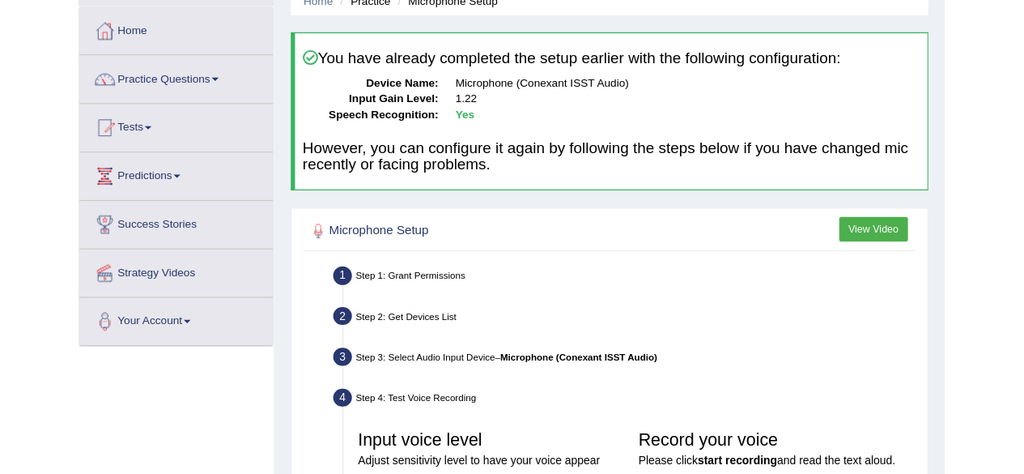
scroll to position [0, 0]
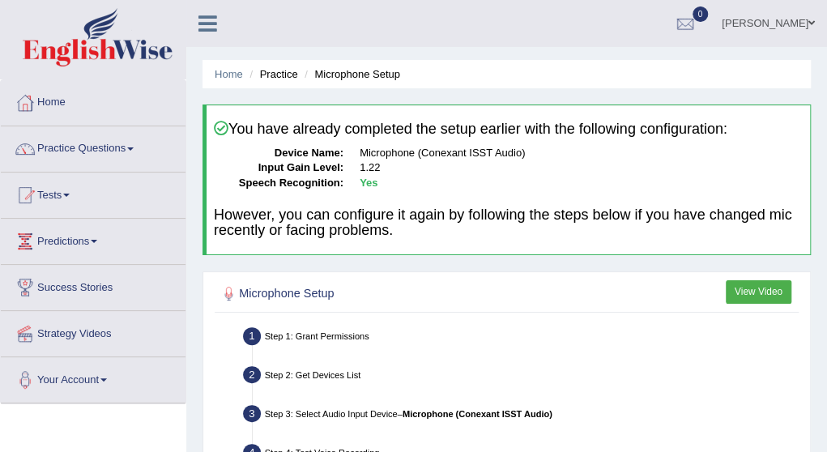
click at [91, 153] on link "Practice Questions" at bounding box center [93, 146] width 185 height 40
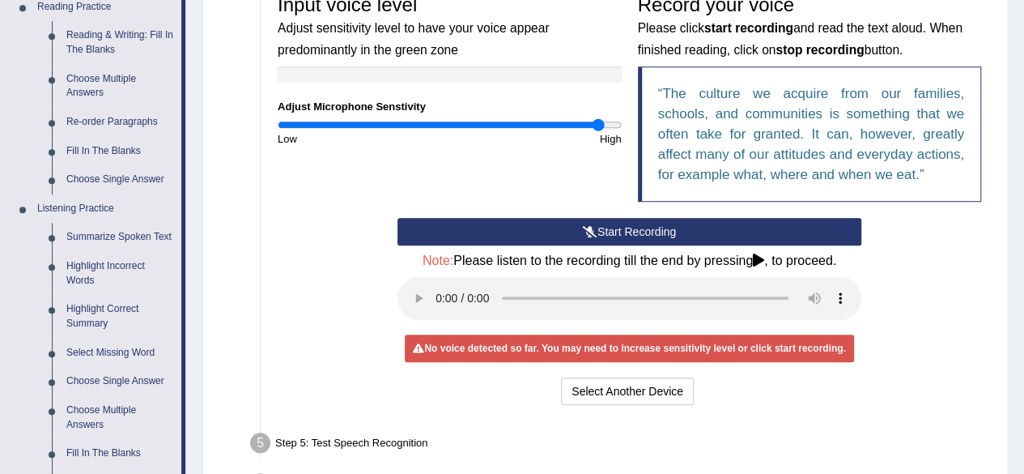
scroll to position [677, 0]
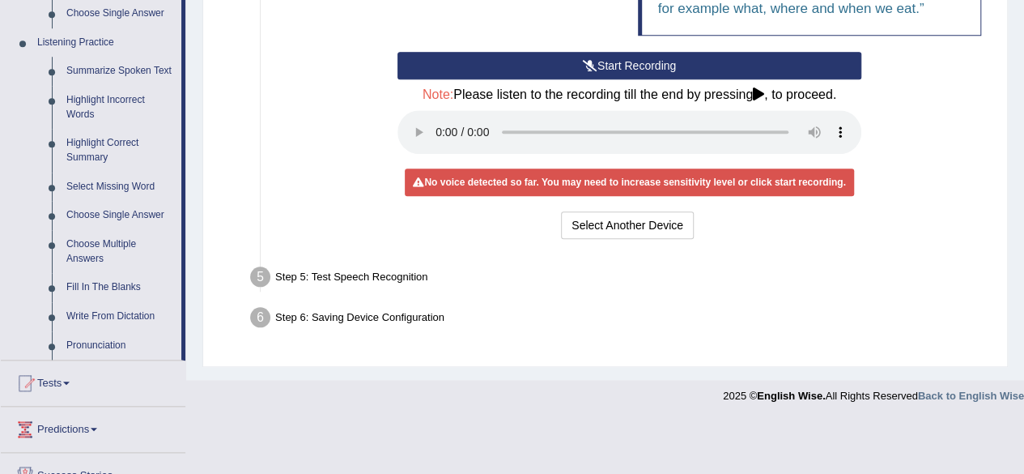
click at [356, 276] on div "Step 5: Test Speech Recognition" at bounding box center [621, 280] width 757 height 36
drag, startPoint x: 356, startPoint y: 276, endPoint x: 650, endPoint y: 227, distance: 298.0
click at [650, 227] on button "Select Another Device" at bounding box center [627, 225] width 133 height 28
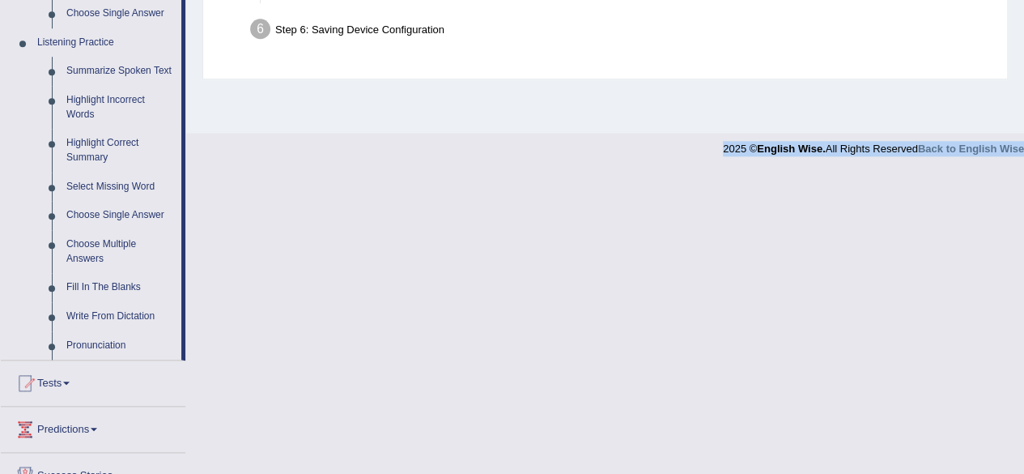
drag, startPoint x: 1023, startPoint y: 344, endPoint x: 1024, endPoint y: 242, distance: 102.0
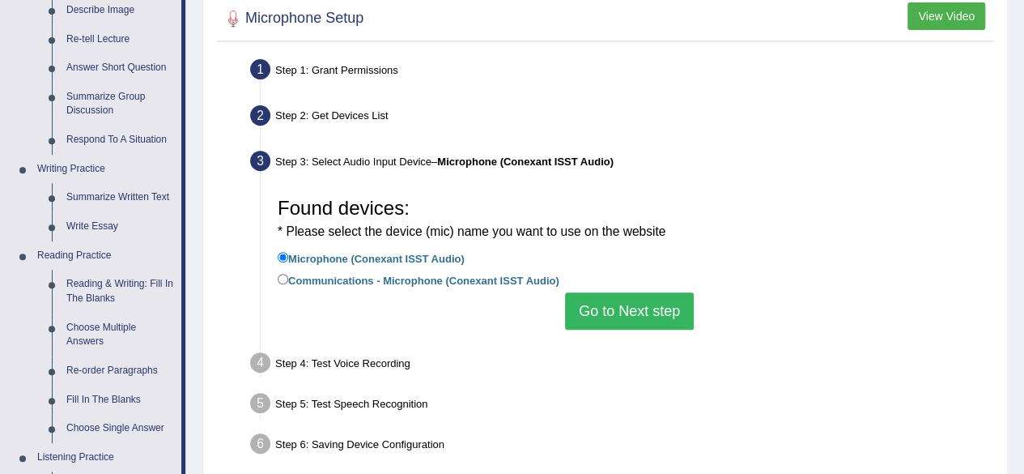
click at [607, 313] on button "Go to Next step" at bounding box center [629, 310] width 129 height 37
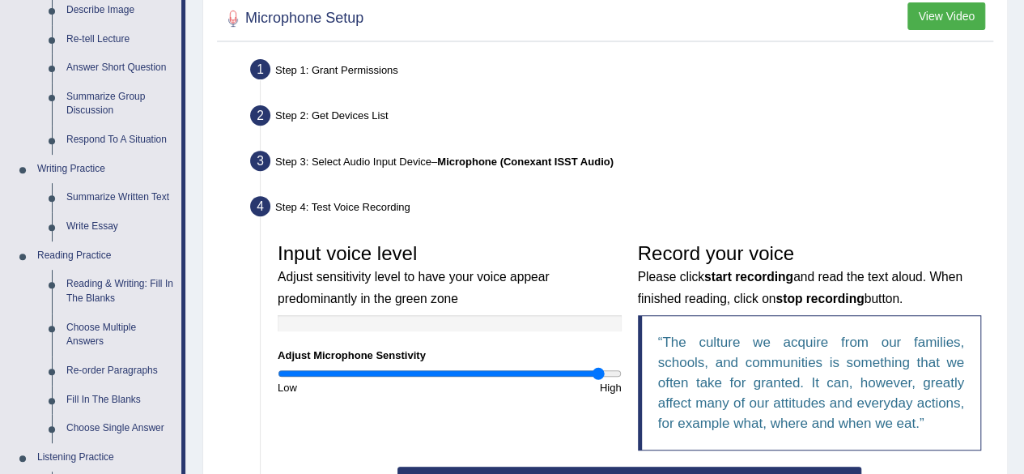
click at [539, 364] on div "Input voice level Adjust sensitivity level to have your voice appear predominan…" at bounding box center [450, 315] width 360 height 160
click at [510, 369] on input "range" at bounding box center [450, 373] width 344 height 13
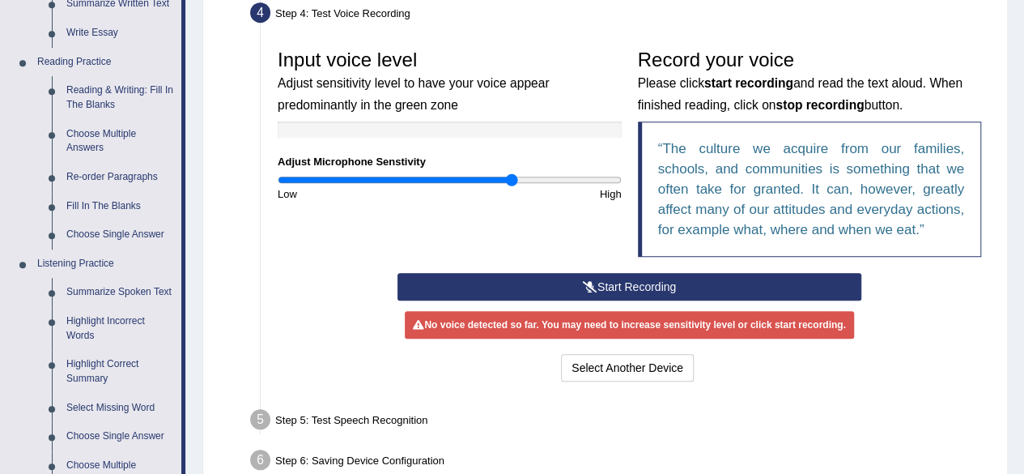
scroll to position [466, 0]
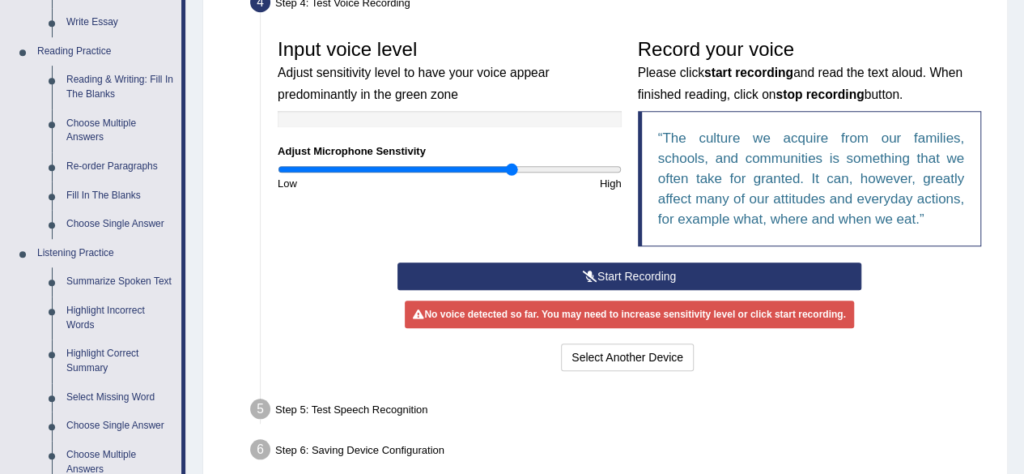
click at [620, 285] on button "Start Recording" at bounding box center [630, 276] width 464 height 28
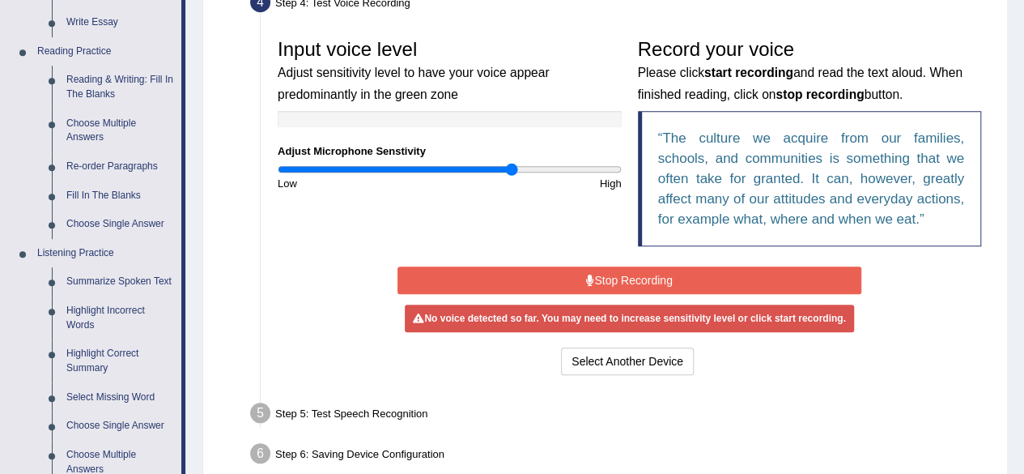
click at [630, 287] on button "Stop Recording" at bounding box center [630, 280] width 464 height 28
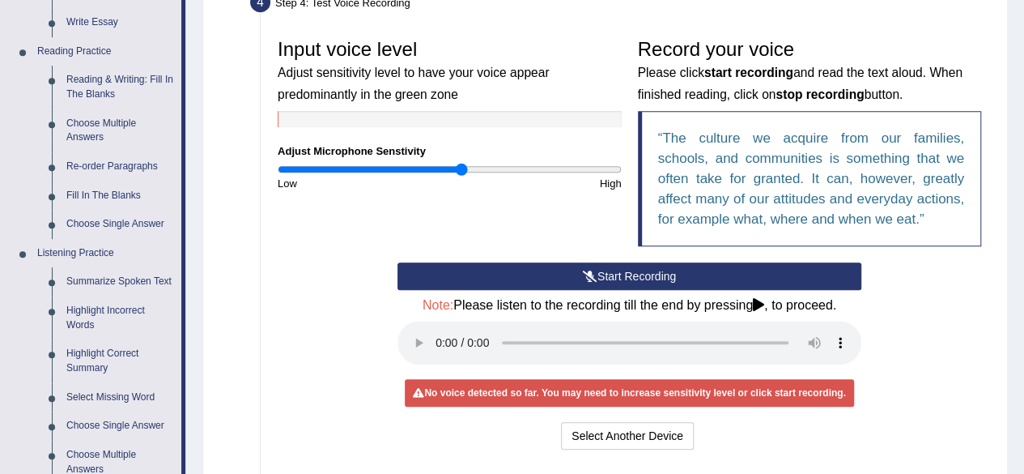
click at [553, 387] on div "No voice detected so far. You may need to increase sensitivity level or click s…" at bounding box center [629, 393] width 449 height 28
click at [585, 279] on icon at bounding box center [590, 275] width 15 height 11
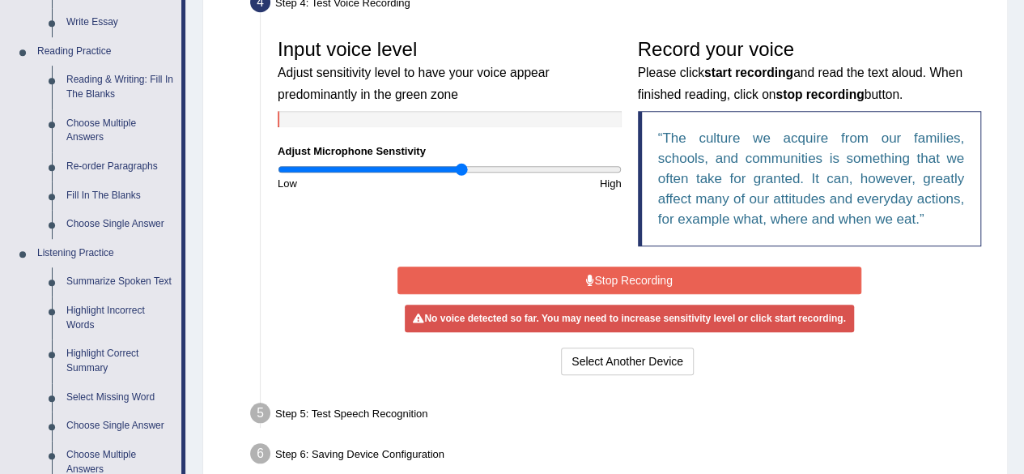
click at [603, 275] on button "Stop Recording" at bounding box center [630, 280] width 464 height 28
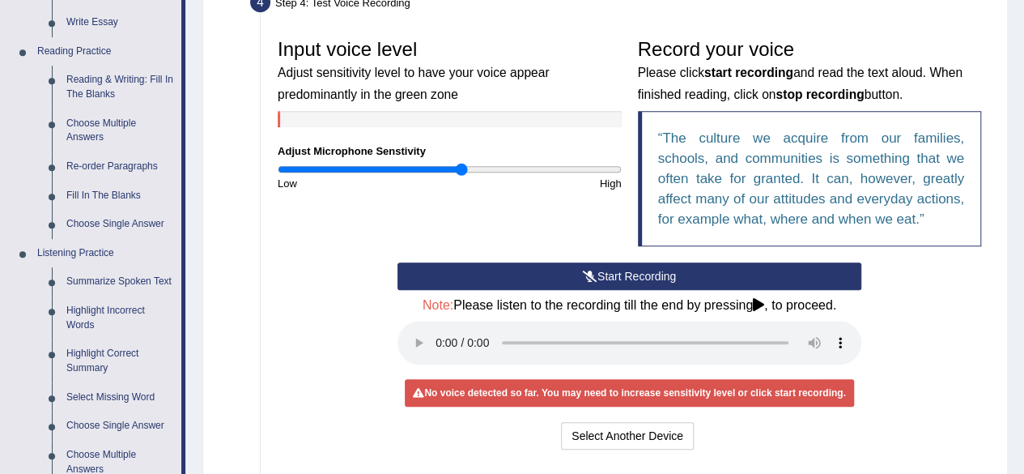
click at [293, 393] on div "Start Recording Stop Recording Note: Please listen to the recording till the en…" at bounding box center [630, 357] width 720 height 191
click at [583, 279] on icon at bounding box center [590, 275] width 15 height 11
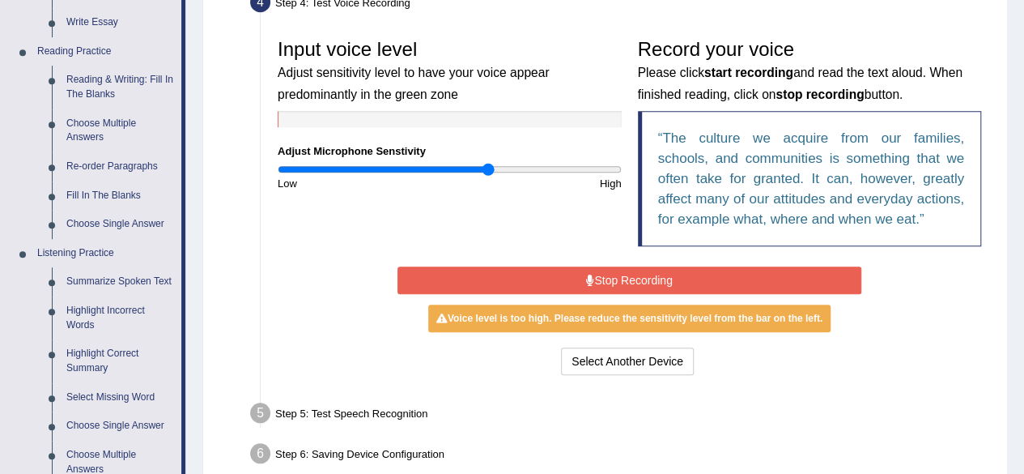
type input "1.24"
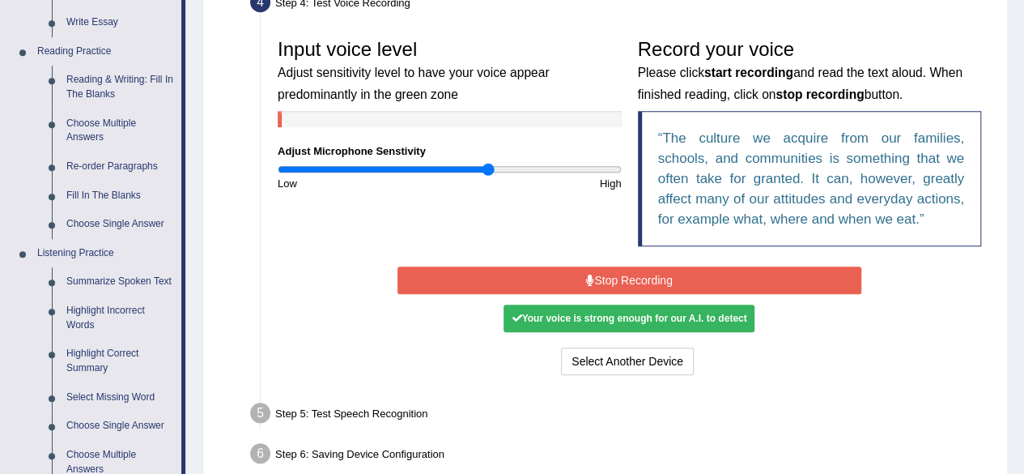
click at [649, 286] on button "Stop Recording" at bounding box center [630, 280] width 464 height 28
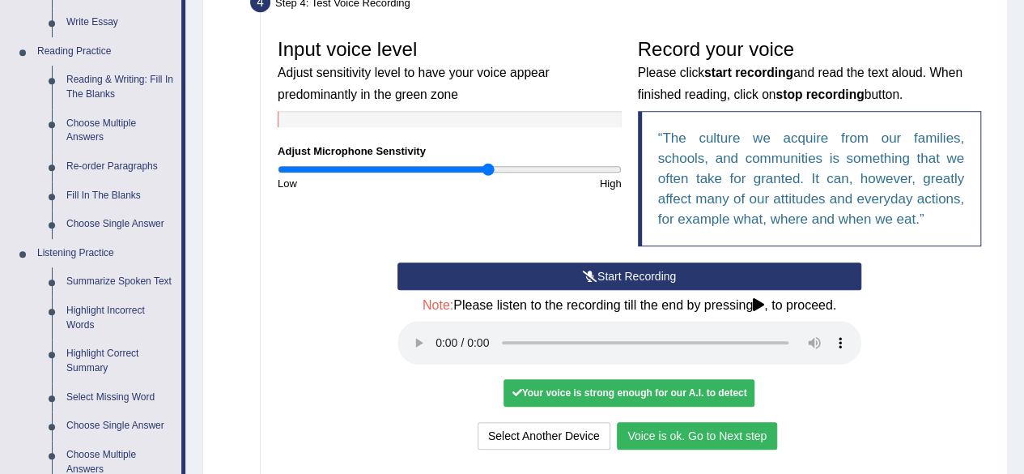
click at [686, 437] on button "Voice is ok. Go to Next step" at bounding box center [697, 436] width 160 height 28
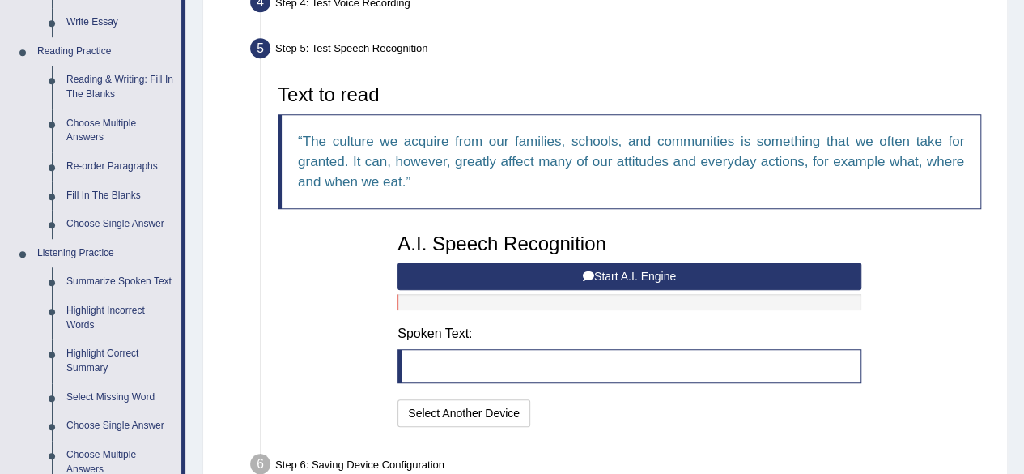
click at [426, 266] on button "Start A.I. Engine" at bounding box center [630, 276] width 464 height 28
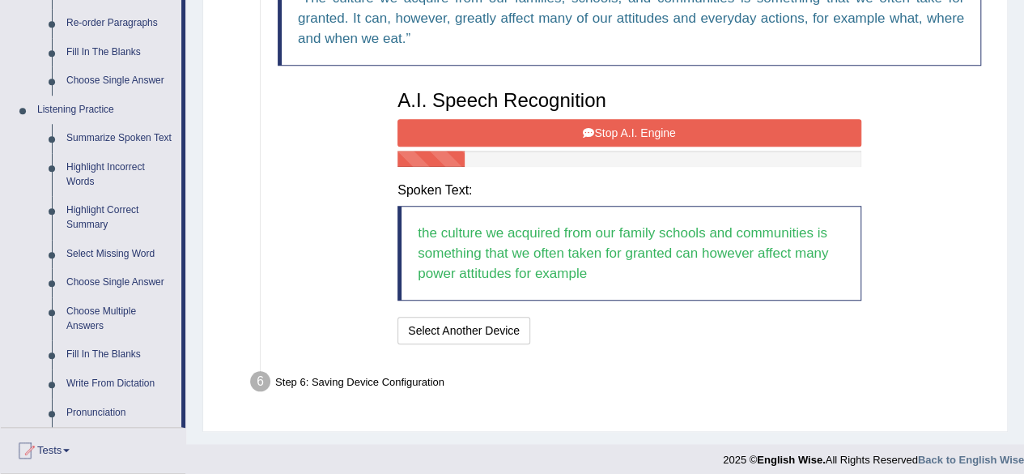
scroll to position [612, 0]
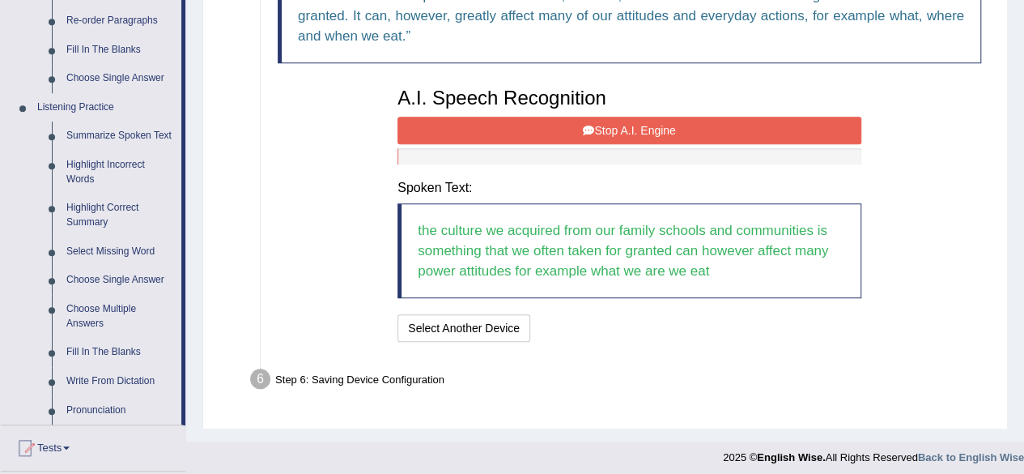
click at [429, 131] on button "Stop A.I. Engine" at bounding box center [630, 131] width 464 height 28
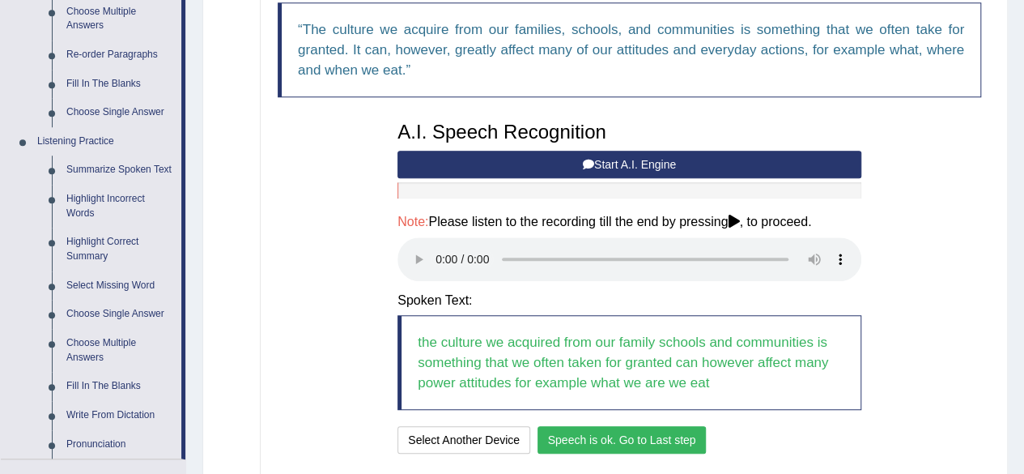
scroll to position [570, 0]
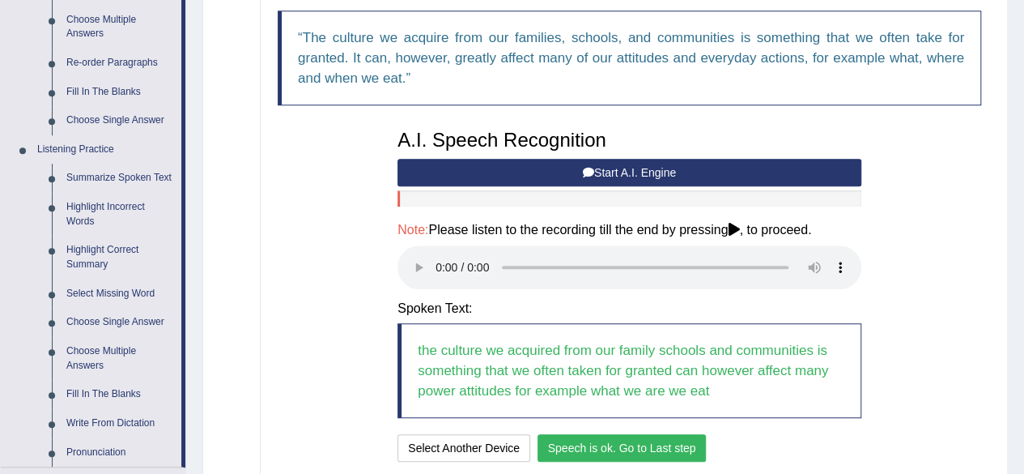
click at [774, 231] on h4 "Note: Please listen to the recording till the end by pressing , to proceed." at bounding box center [630, 230] width 464 height 15
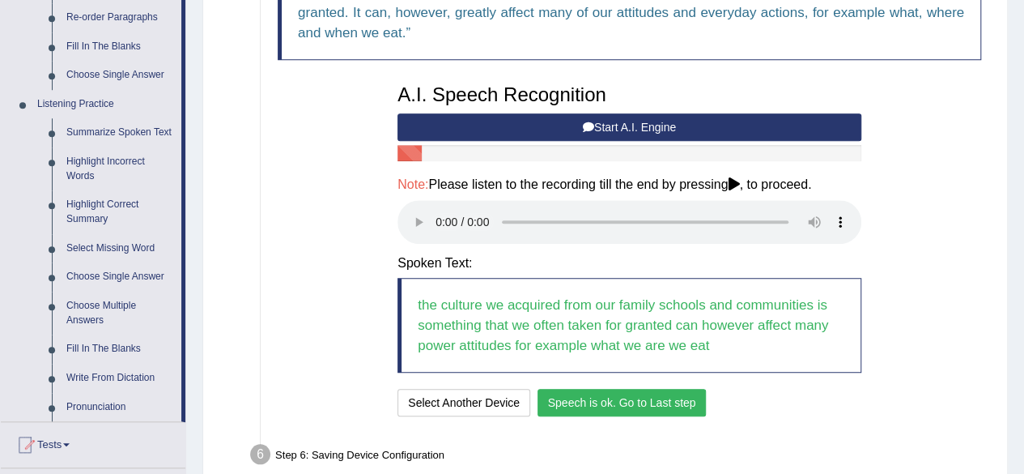
scroll to position [624, 0]
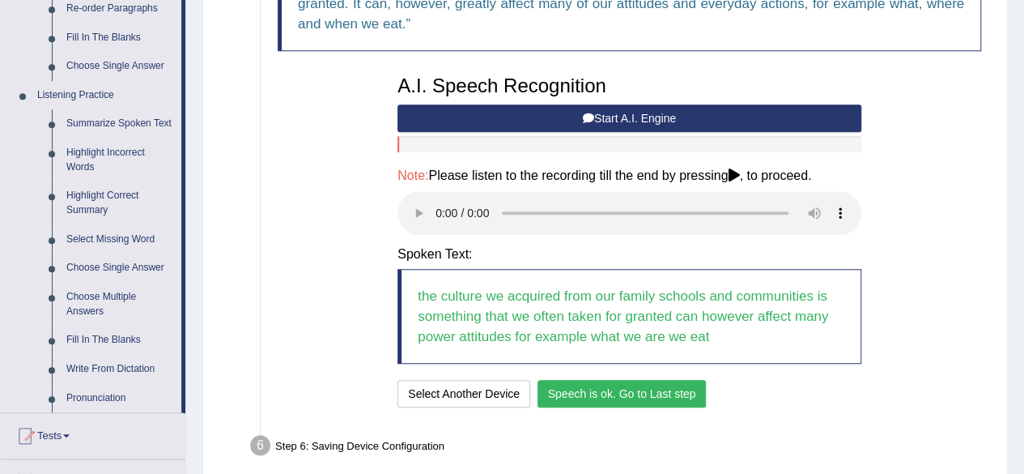
click at [655, 400] on button "Speech is ok. Go to Last step" at bounding box center [622, 394] width 169 height 28
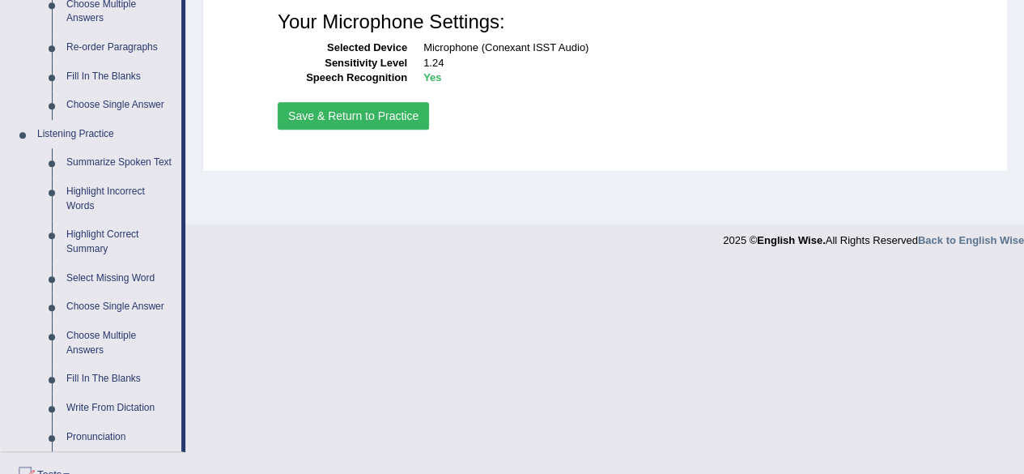
scroll to position [525, 0]
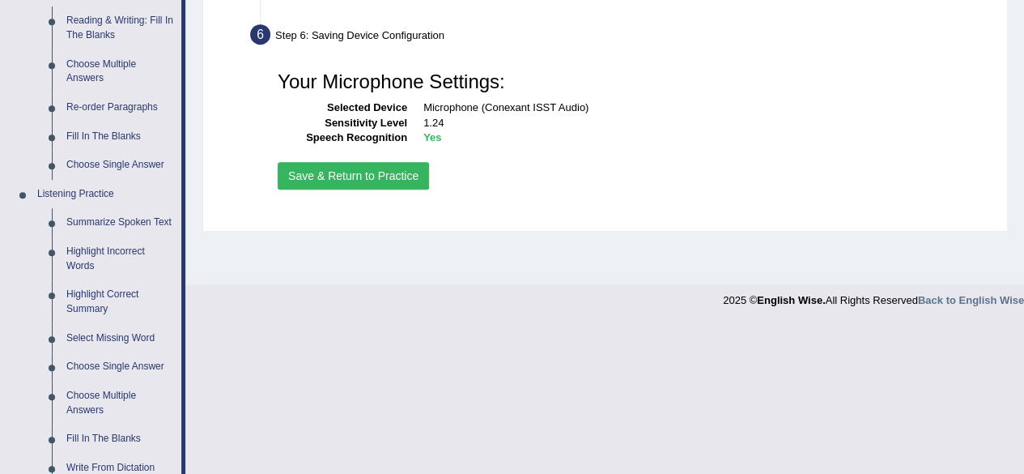
click at [301, 164] on button "Save & Return to Practice" at bounding box center [353, 176] width 151 height 28
click at [300, 178] on button "Save & Return to Practice" at bounding box center [353, 176] width 151 height 28
click at [307, 169] on button "Save & Return to Practice" at bounding box center [353, 176] width 151 height 28
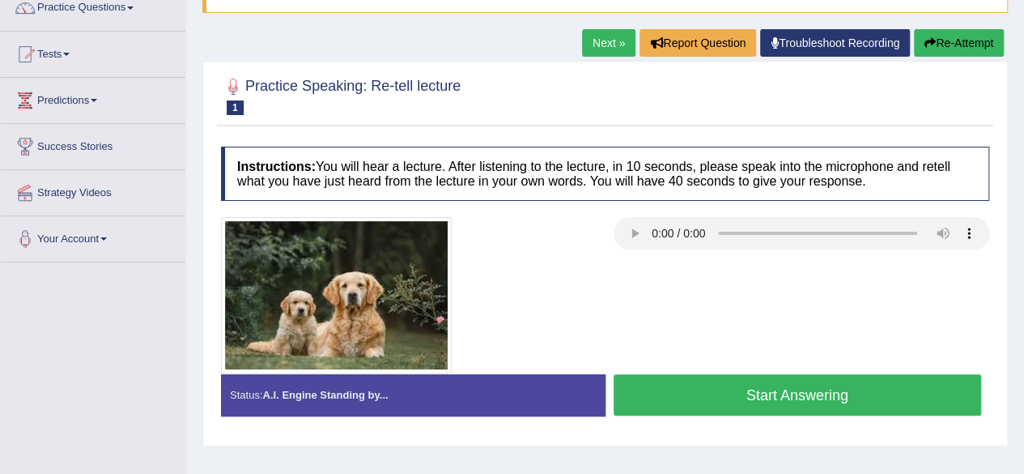
scroll to position [147, 0]
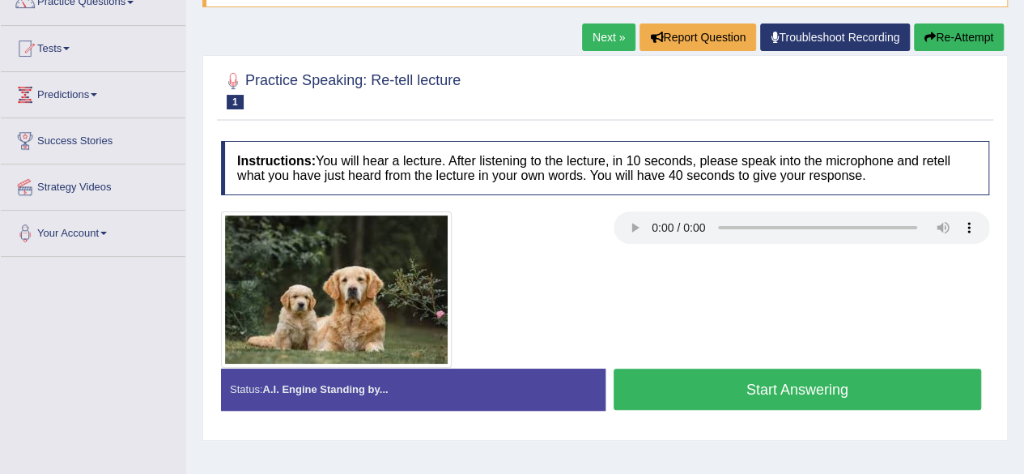
click at [667, 372] on button "Start Answering" at bounding box center [798, 388] width 368 height 41
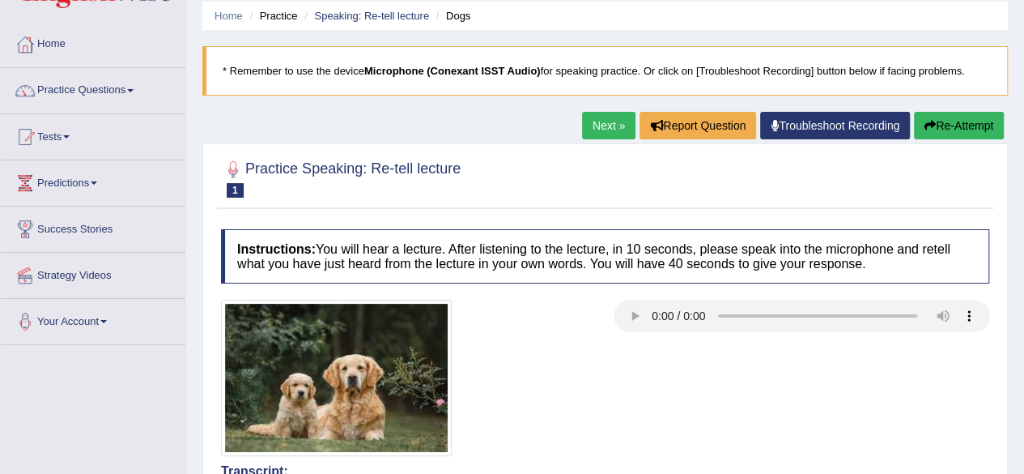
scroll to position [58, 0]
click at [930, 116] on button "Re-Attempt" at bounding box center [959, 126] width 90 height 28
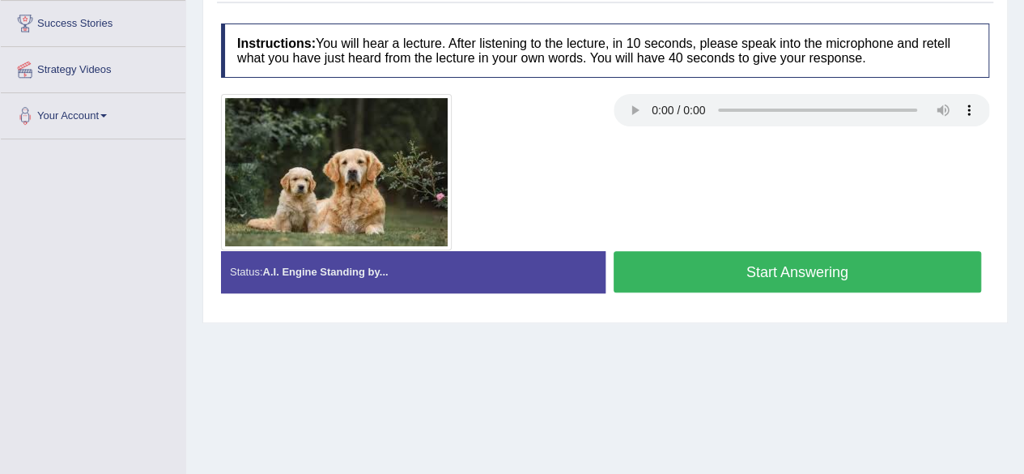
scroll to position [298, 0]
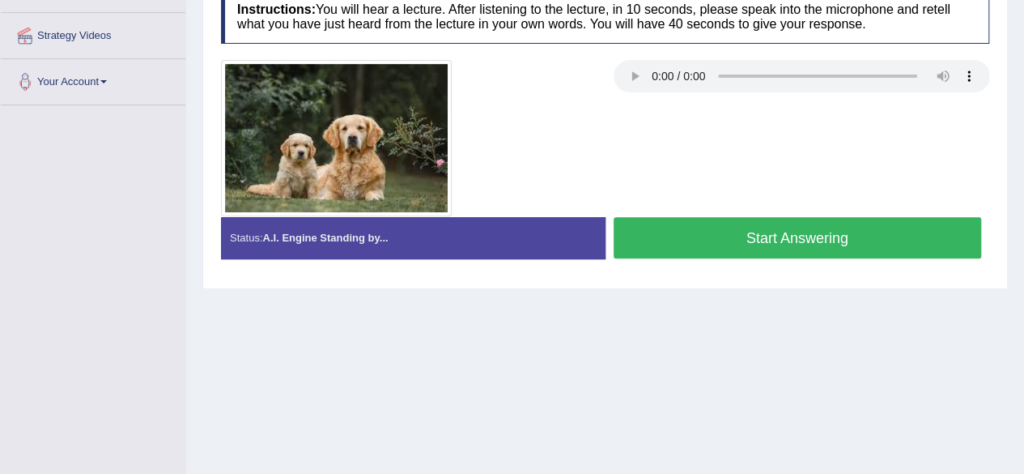
click at [790, 228] on button "Start Answering" at bounding box center [798, 237] width 368 height 41
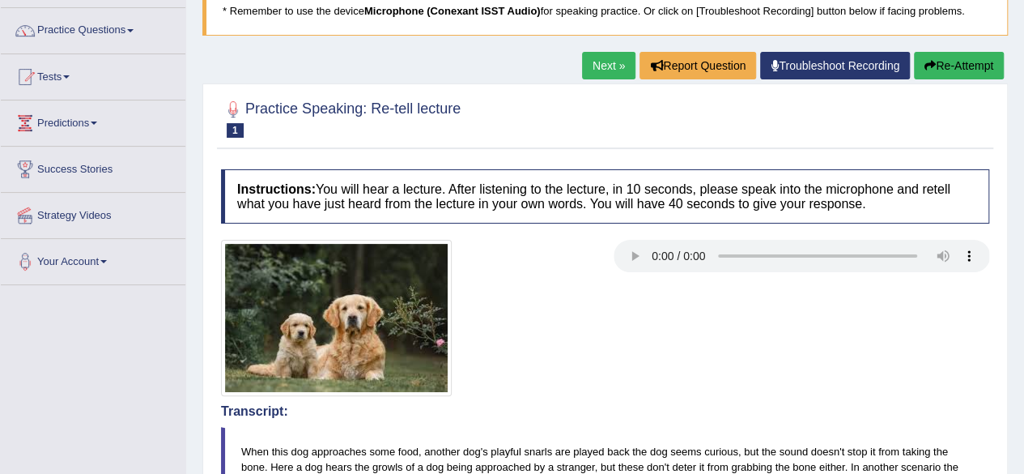
scroll to position [108, 0]
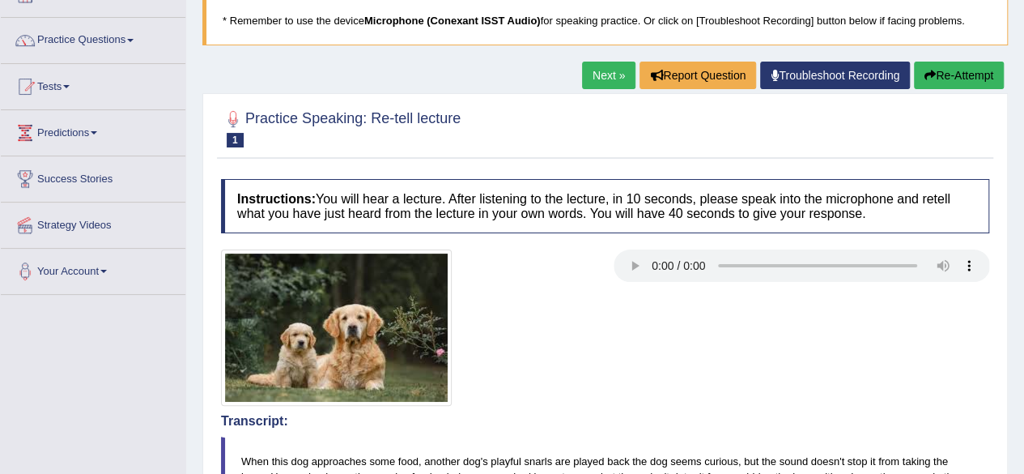
click at [950, 87] on button "Re-Attempt" at bounding box center [959, 76] width 90 height 28
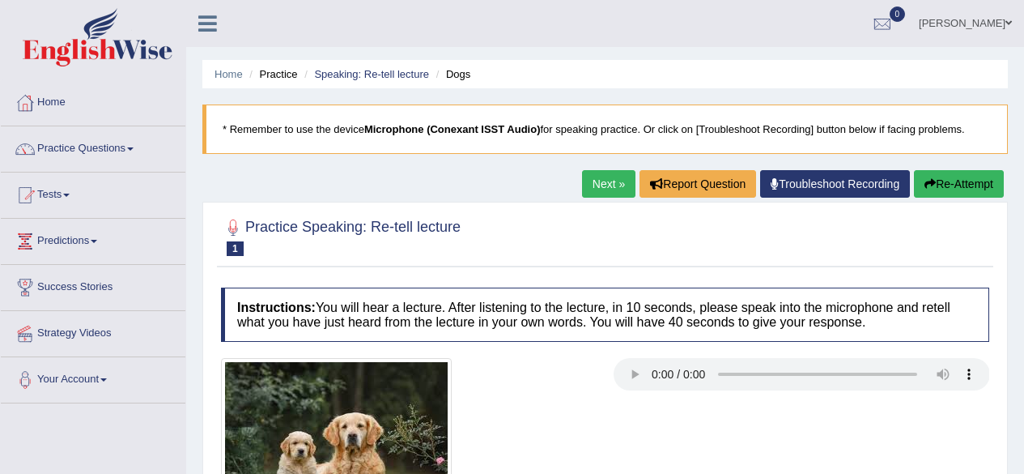
scroll to position [177, 0]
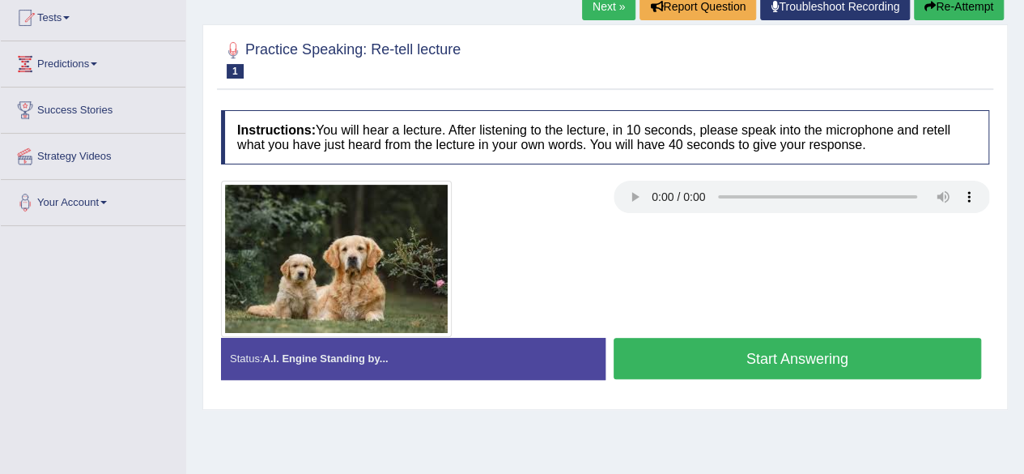
click at [687, 383] on div "Stop Recording" at bounding box center [798, 383] width 385 height 1
click at [766, 359] on button "Start Answering" at bounding box center [798, 358] width 368 height 41
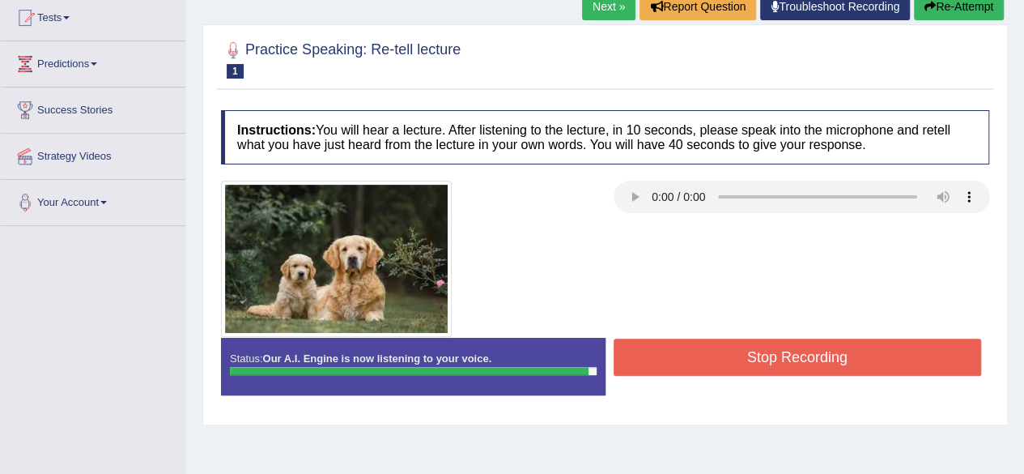
click at [651, 360] on button "Stop Recording" at bounding box center [798, 356] width 368 height 37
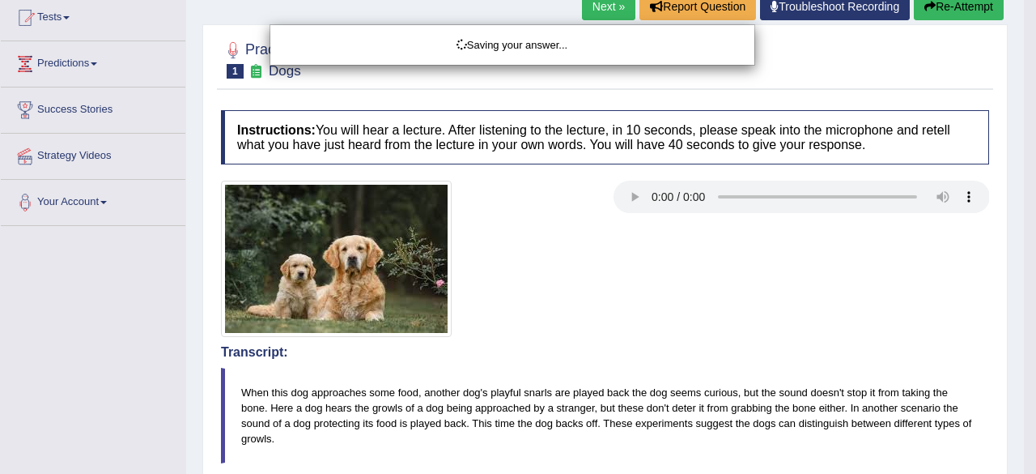
click at [640, 186] on div "Saving your answer..." at bounding box center [518, 237] width 1036 height 474
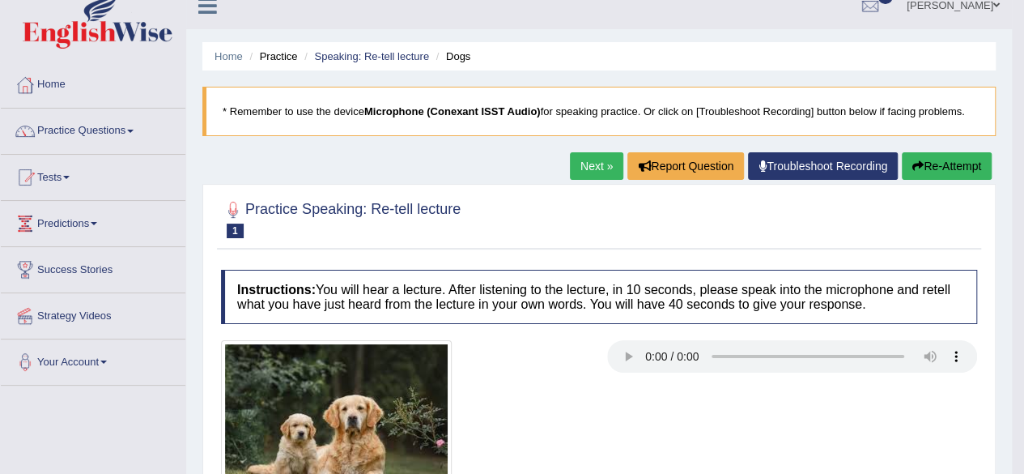
scroll to position [17, 0]
click at [588, 168] on link "Next »" at bounding box center [596, 167] width 53 height 28
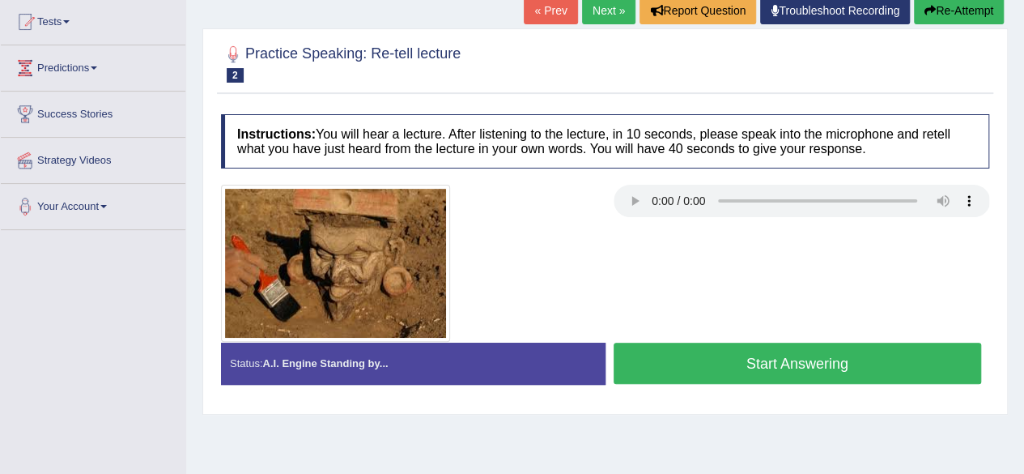
scroll to position [181, 0]
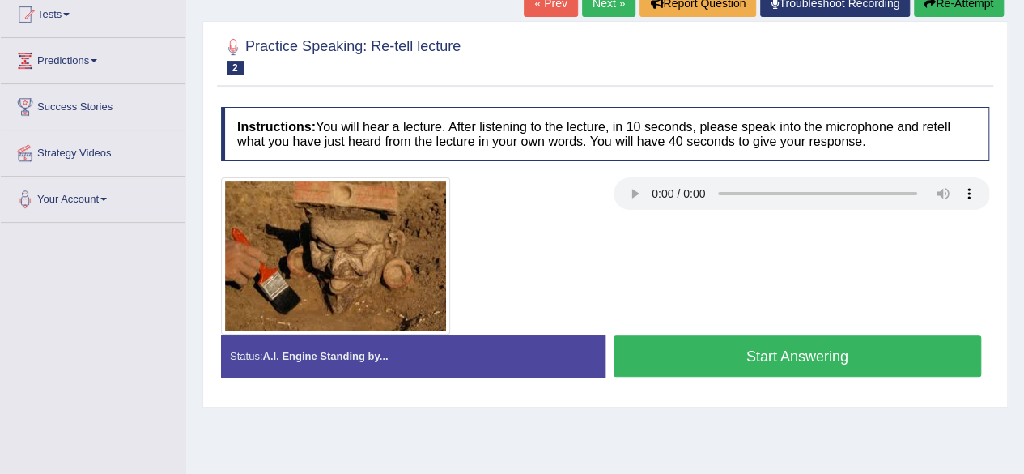
click at [661, 262] on div at bounding box center [605, 255] width 785 height 157
click at [751, 352] on button "Start Answering" at bounding box center [798, 355] width 368 height 41
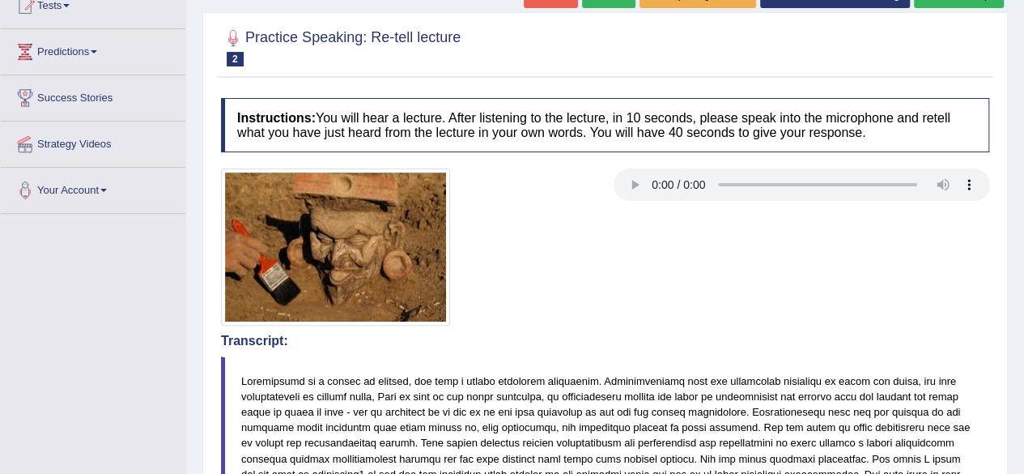
scroll to position [179, 0]
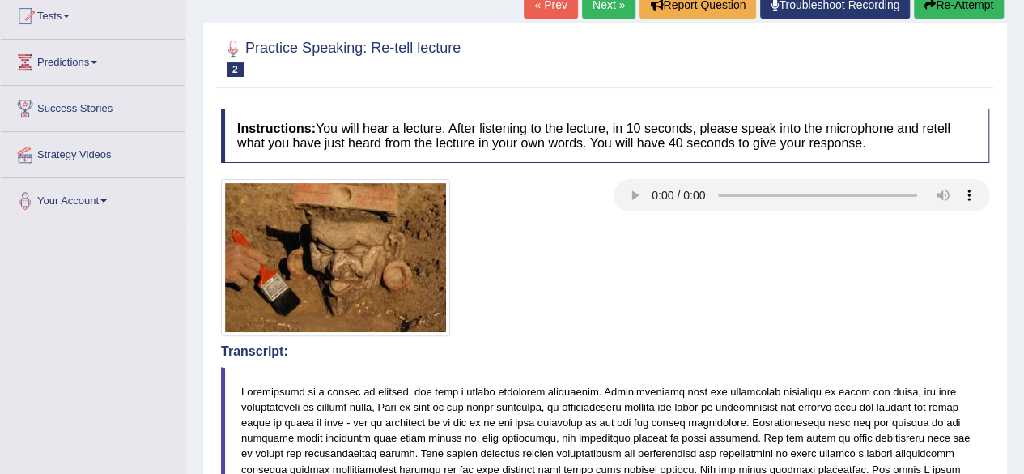
click at [963, 7] on button "Re-Attempt" at bounding box center [959, 5] width 90 height 28
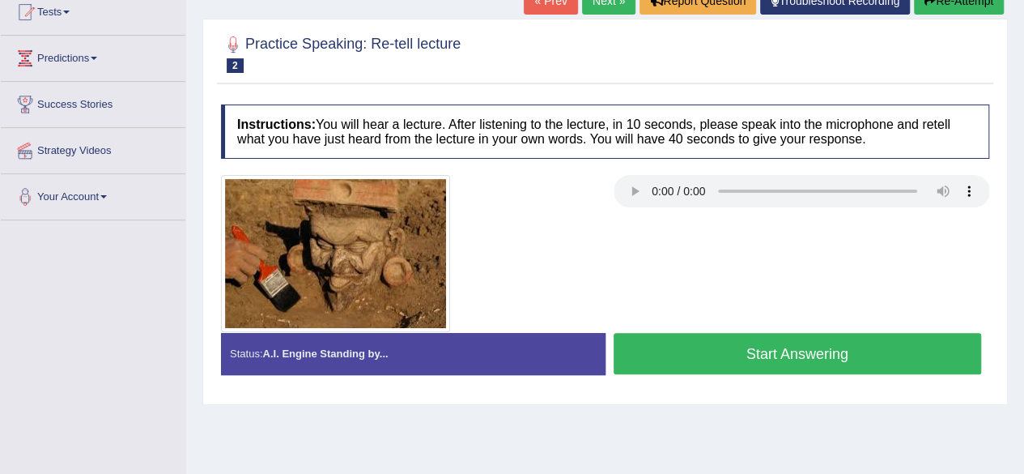
scroll to position [283, 0]
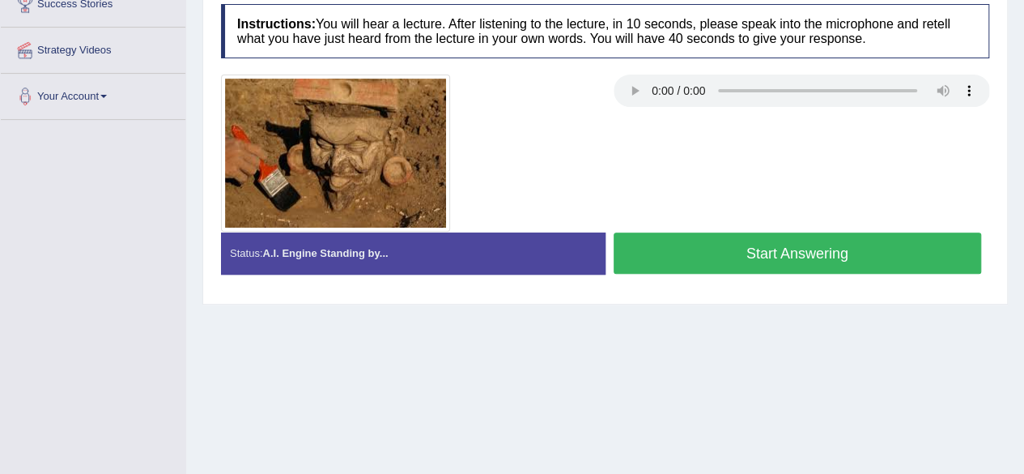
click at [674, 428] on div "Home Practice Speaking: Re-tell lecture Archaeology * Remember to use the devic…" at bounding box center [605, 122] width 838 height 810
click at [659, 253] on button "Start Answering" at bounding box center [798, 252] width 368 height 41
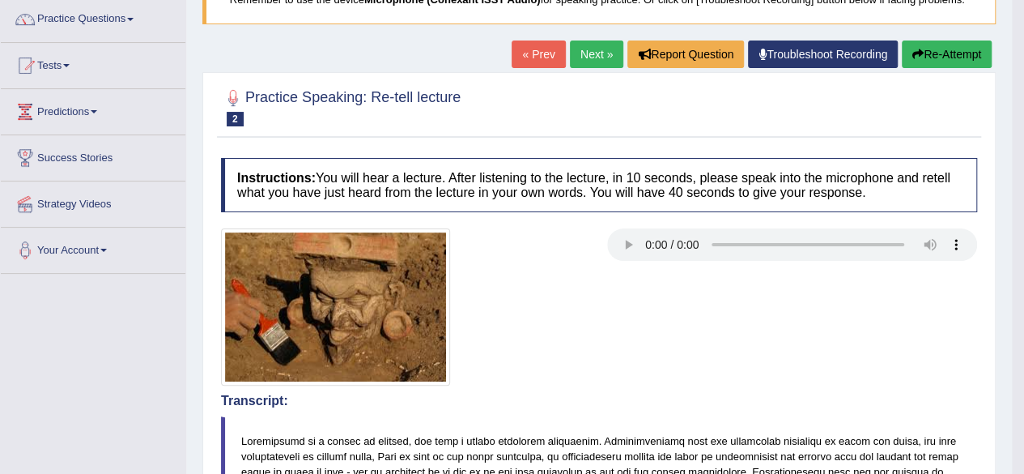
scroll to position [0, 0]
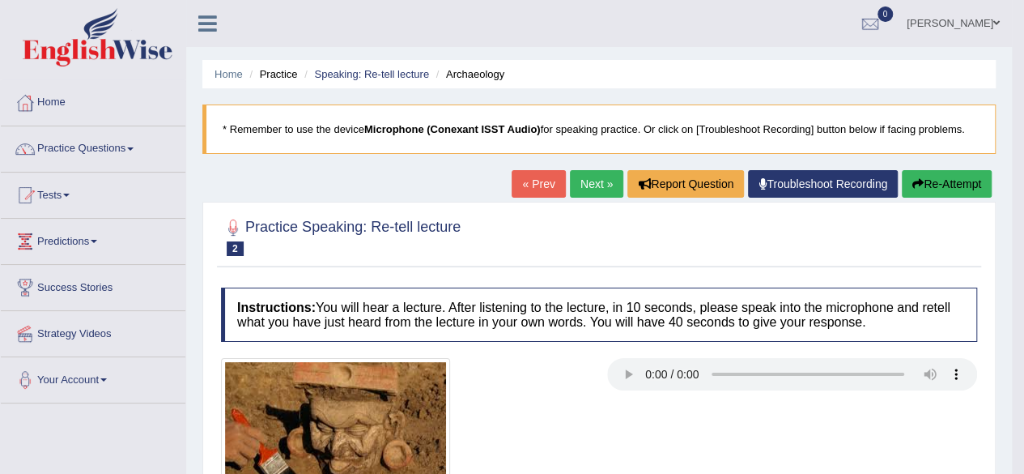
click at [594, 181] on link "Next »" at bounding box center [596, 184] width 53 height 28
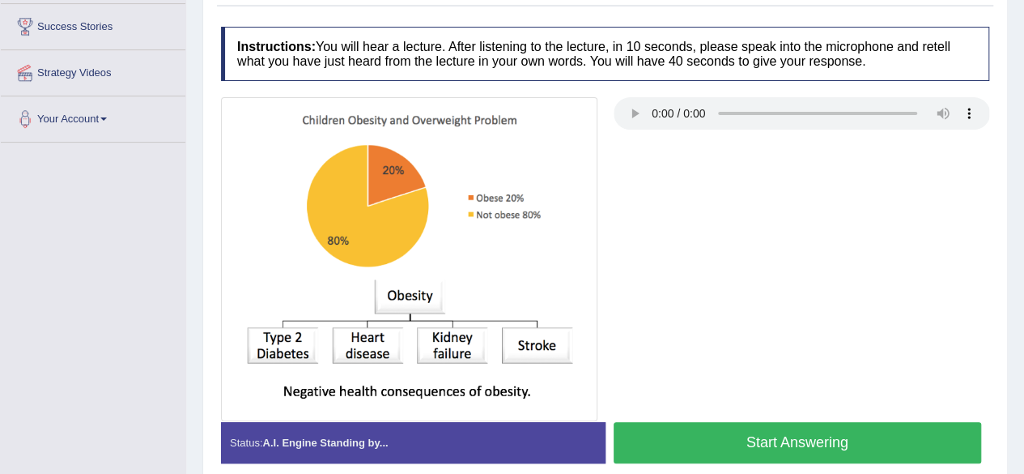
scroll to position [274, 0]
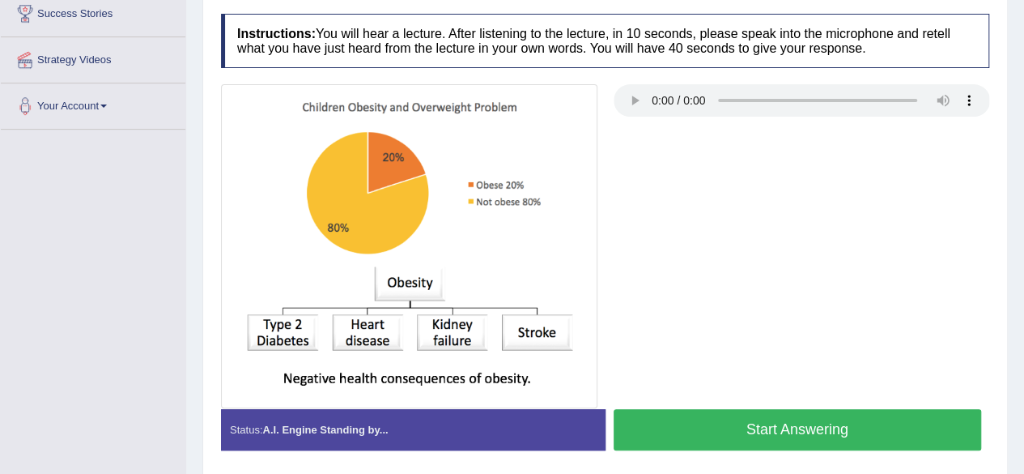
click at [674, 426] on button "Start Answering" at bounding box center [798, 429] width 368 height 41
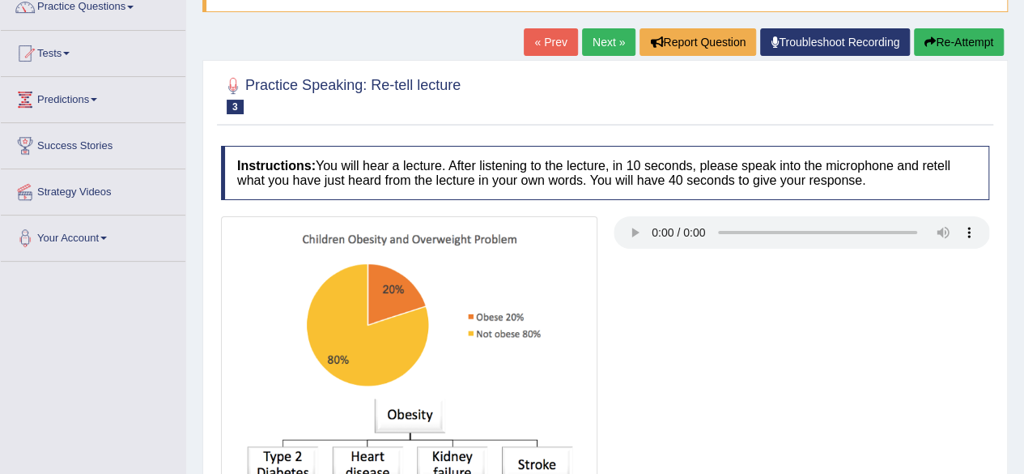
scroll to position [52, 0]
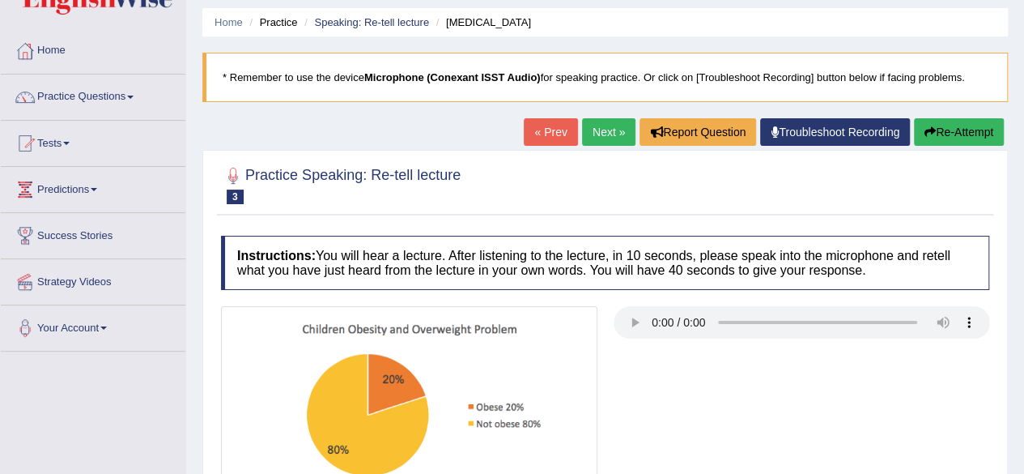
click at [964, 142] on button "Re-Attempt" at bounding box center [959, 132] width 90 height 28
click at [957, 129] on button "Re-Attempt" at bounding box center [959, 132] width 90 height 28
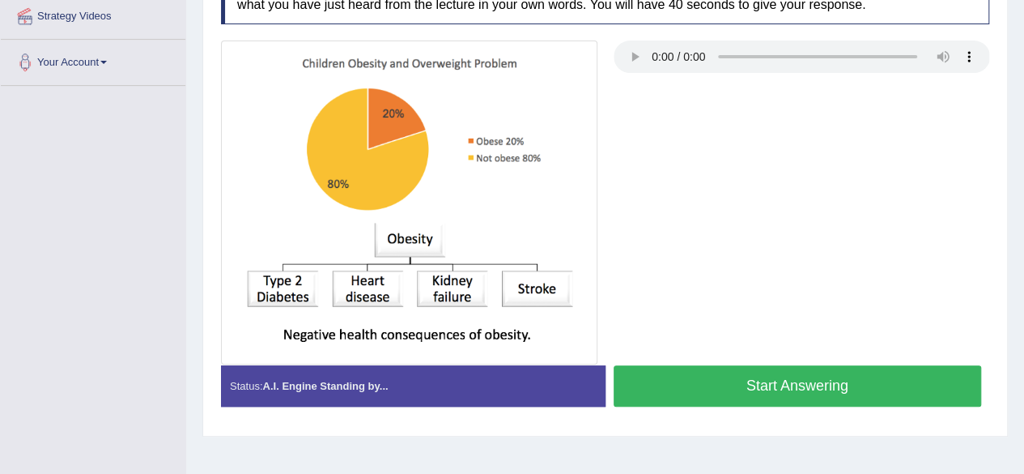
scroll to position [325, 0]
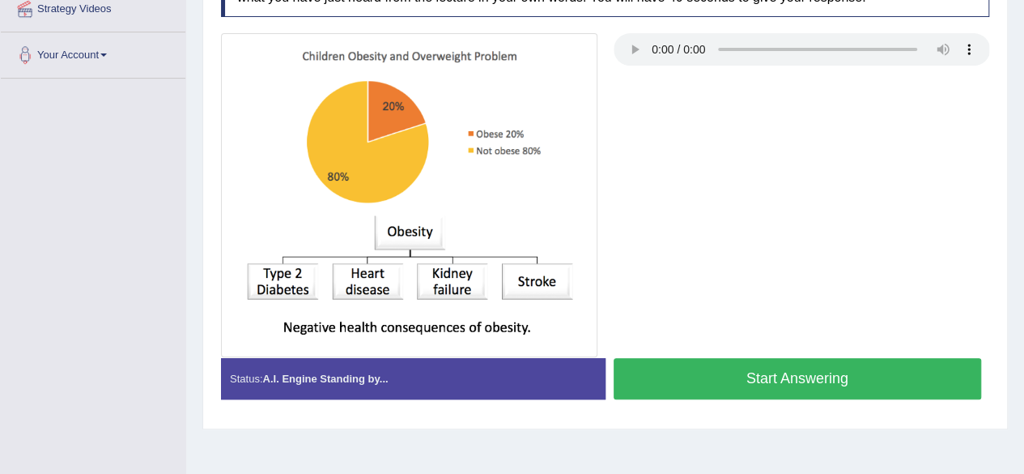
click at [700, 368] on button "Start Answering" at bounding box center [798, 378] width 368 height 41
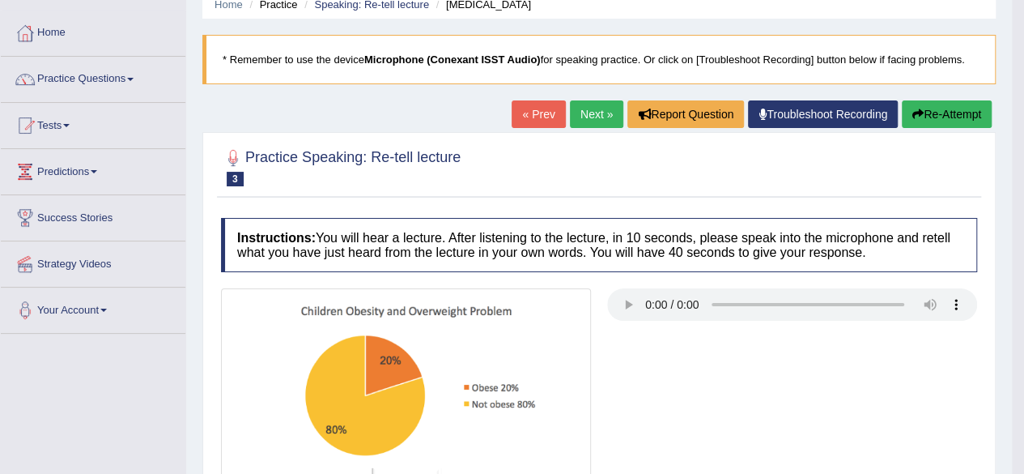
scroll to position [62, 0]
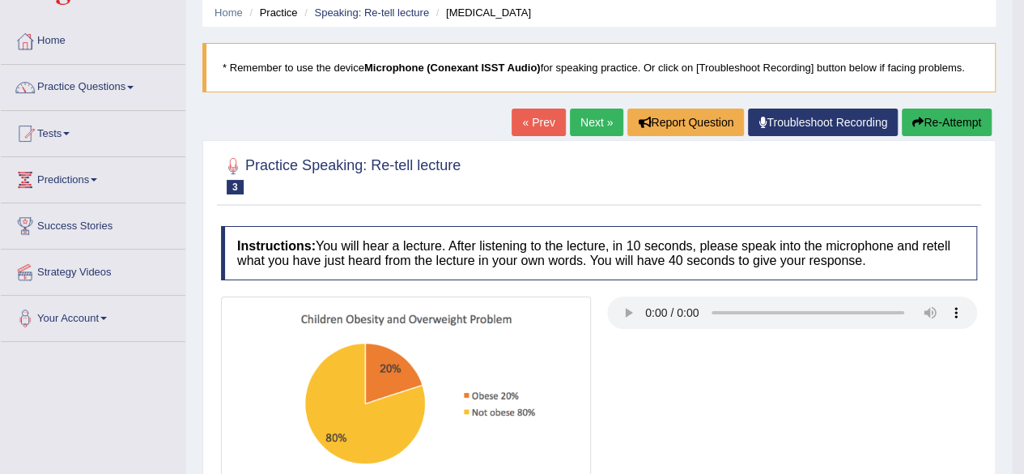
click at [594, 130] on link "Next »" at bounding box center [596, 122] width 53 height 28
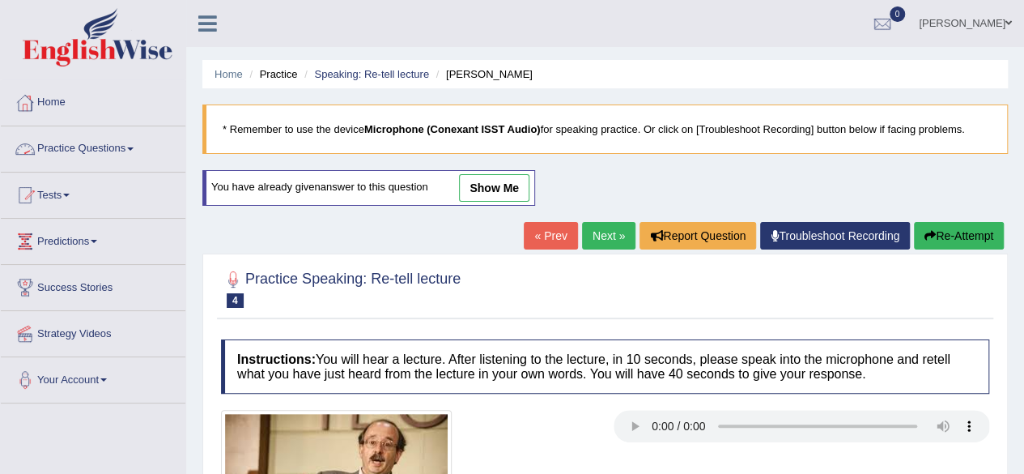
click at [134, 147] on span at bounding box center [130, 148] width 6 height 3
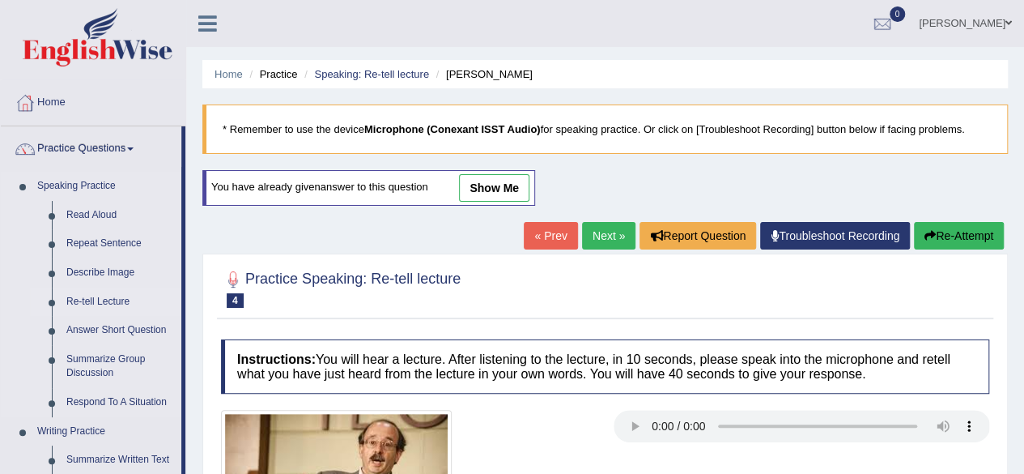
click at [95, 303] on link "Re-tell Lecture" at bounding box center [120, 301] width 122 height 29
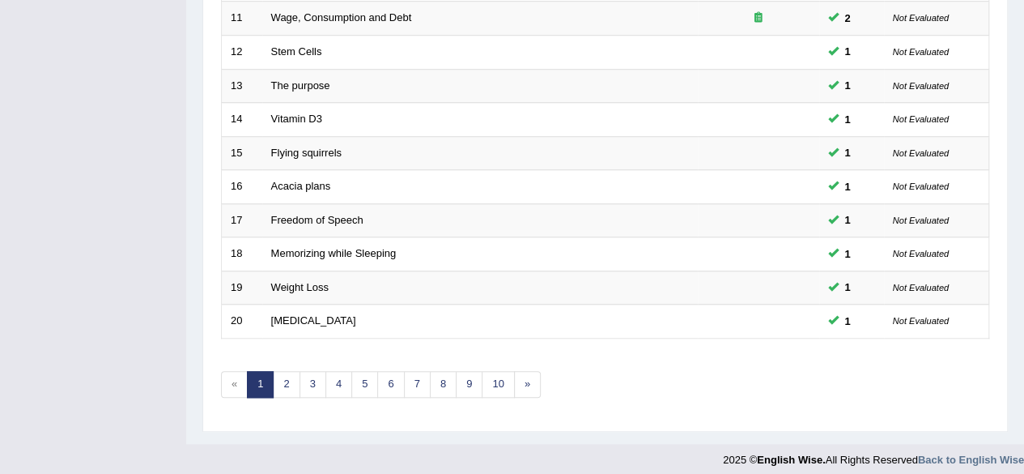
scroll to position [590, 0]
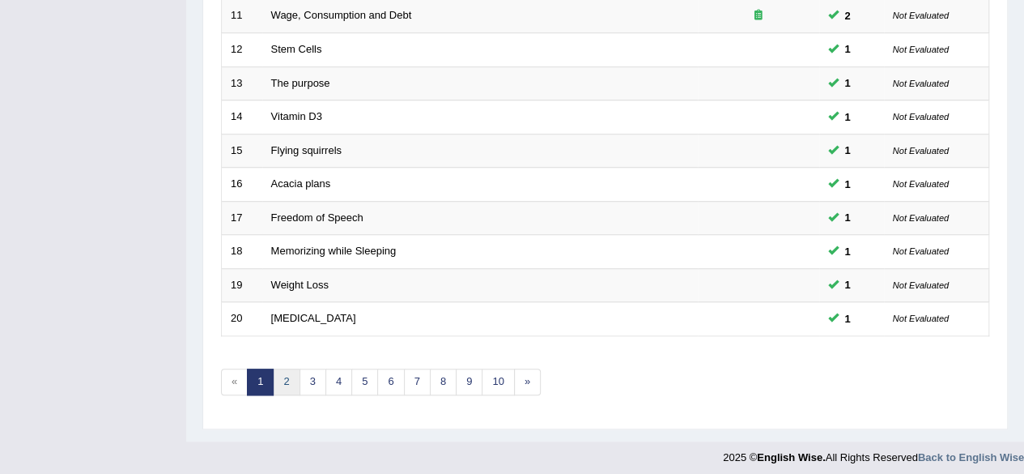
click at [295, 387] on link "2" at bounding box center [286, 381] width 27 height 27
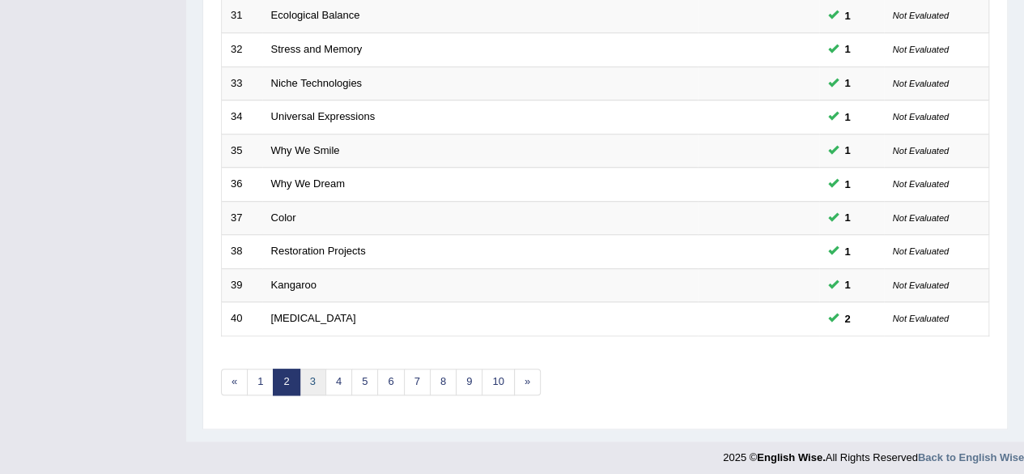
click at [306, 374] on link "3" at bounding box center [313, 381] width 27 height 27
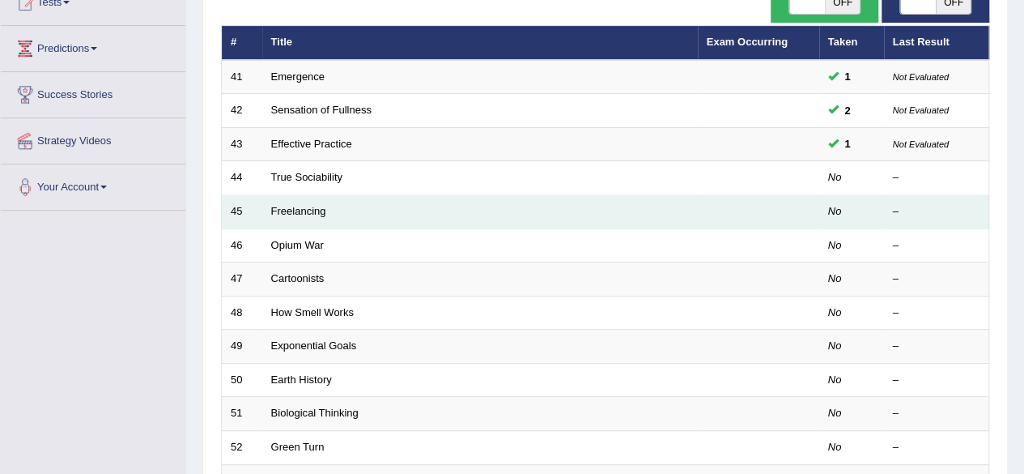
click at [334, 197] on td "Freelancing" at bounding box center [480, 212] width 436 height 34
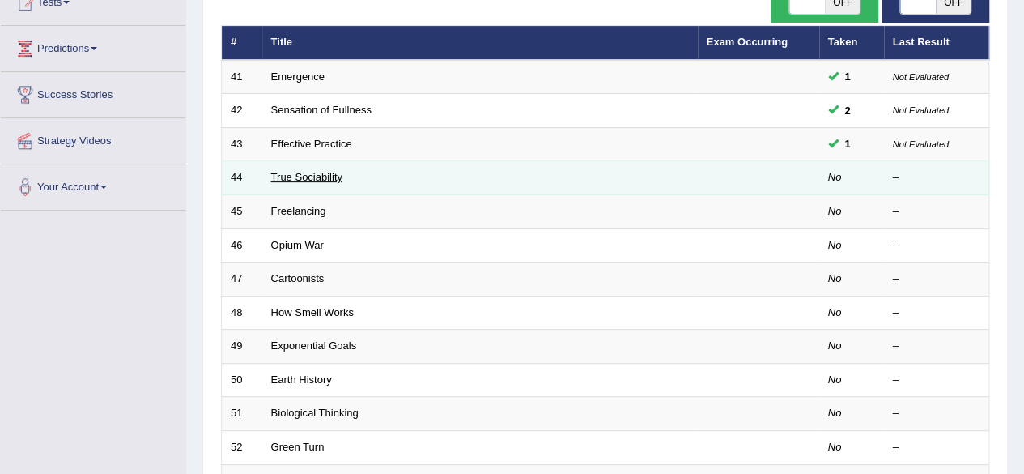
click at [321, 179] on link "True Sociability" at bounding box center [306, 177] width 71 height 12
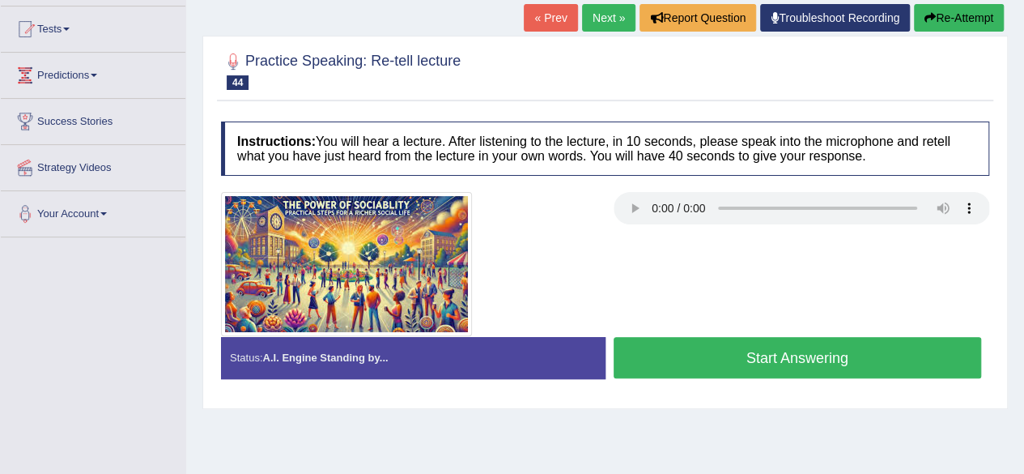
scroll to position [170, 0]
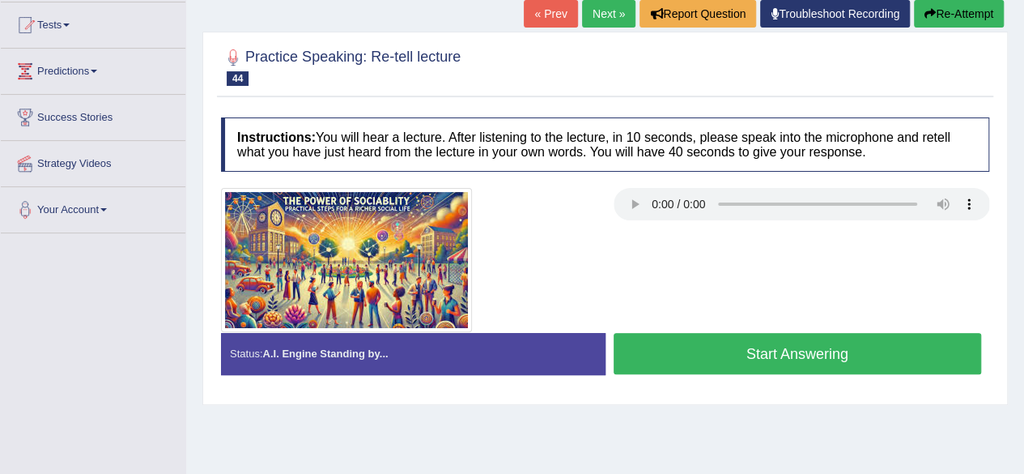
click at [683, 364] on button "Start Answering" at bounding box center [798, 353] width 368 height 41
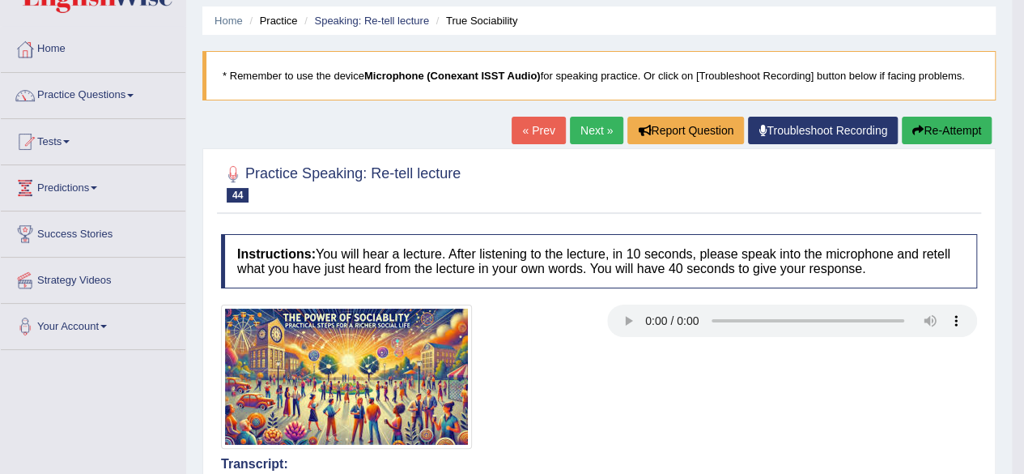
scroll to position [40, 0]
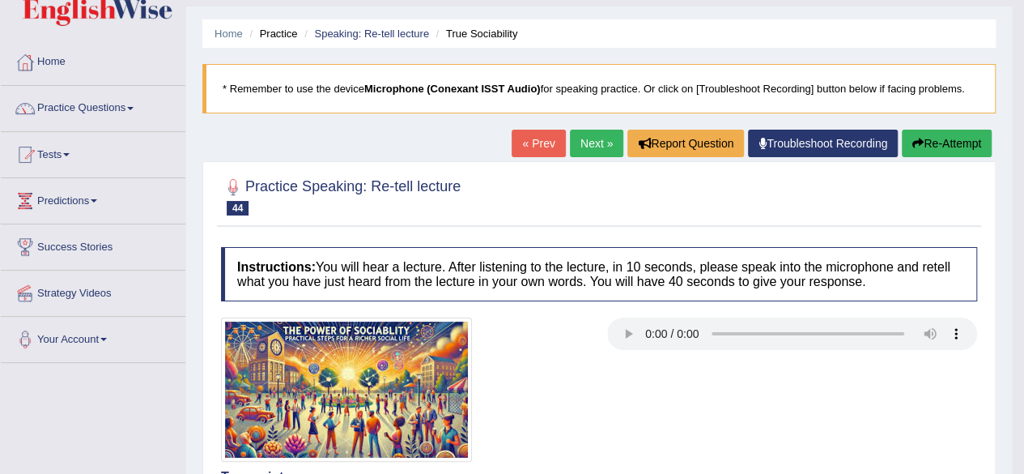
click at [606, 144] on link "Next »" at bounding box center [596, 144] width 53 height 28
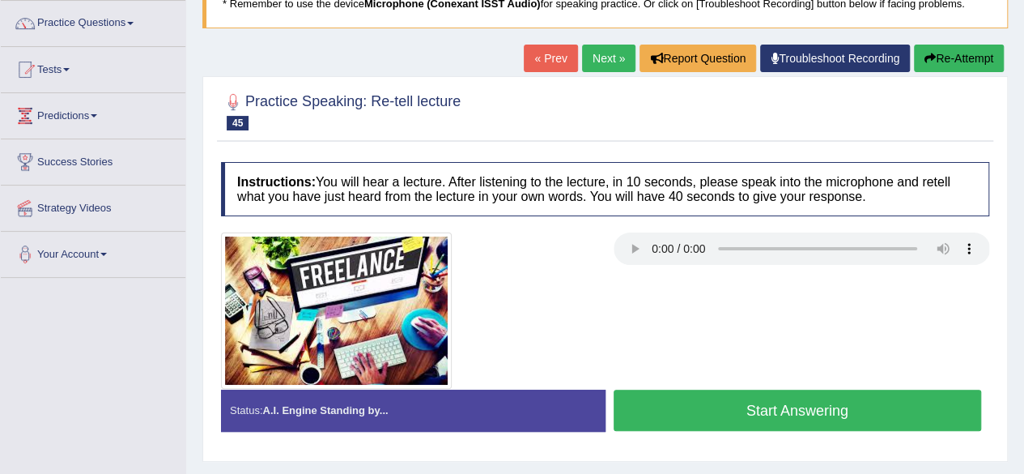
scroll to position [126, 0]
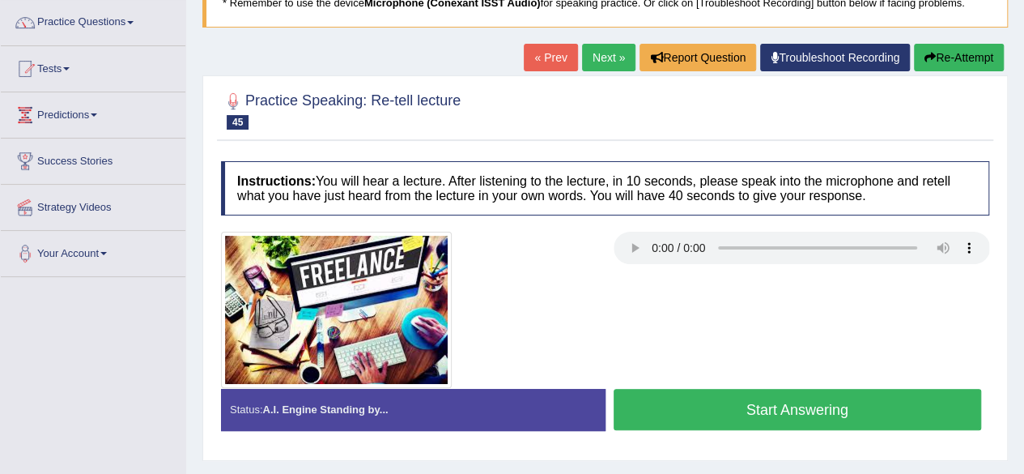
click at [646, 414] on button "Start Answering" at bounding box center [798, 409] width 368 height 41
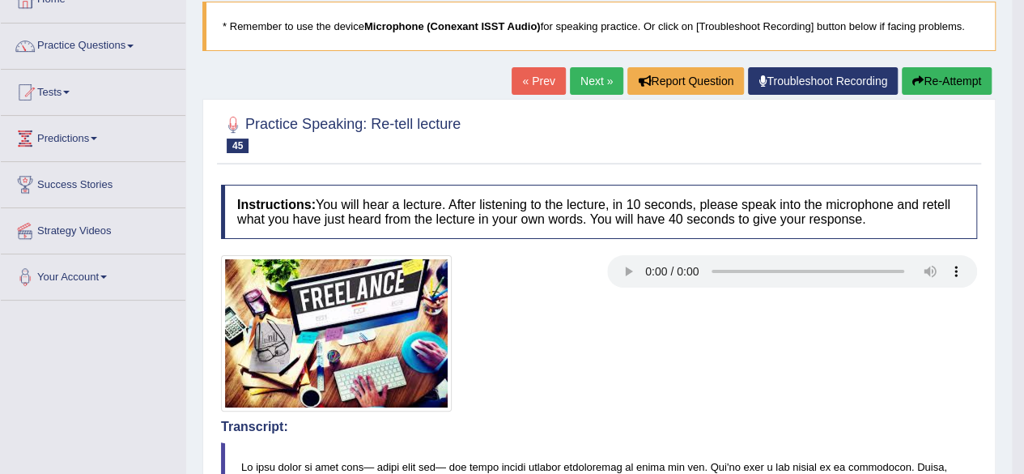
scroll to position [100, 0]
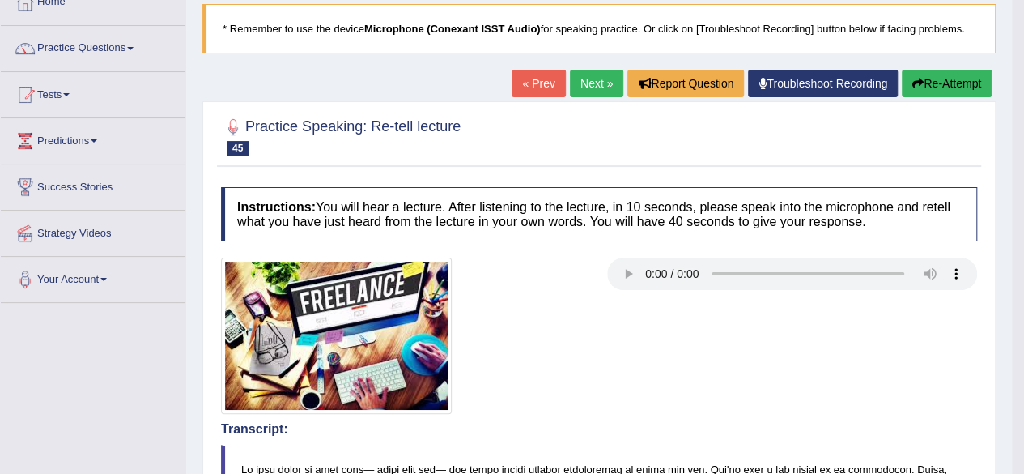
click at [942, 93] on button "Re-Attempt" at bounding box center [947, 84] width 90 height 28
click at [915, 78] on icon "button" at bounding box center [917, 83] width 11 height 11
click at [946, 52] on blockquote "* Remember to use the device Microphone (Conexant ISST Audio) for speaking prac…" at bounding box center [598, 28] width 793 height 49
click at [940, 83] on button "Re-Attempt" at bounding box center [947, 84] width 90 height 28
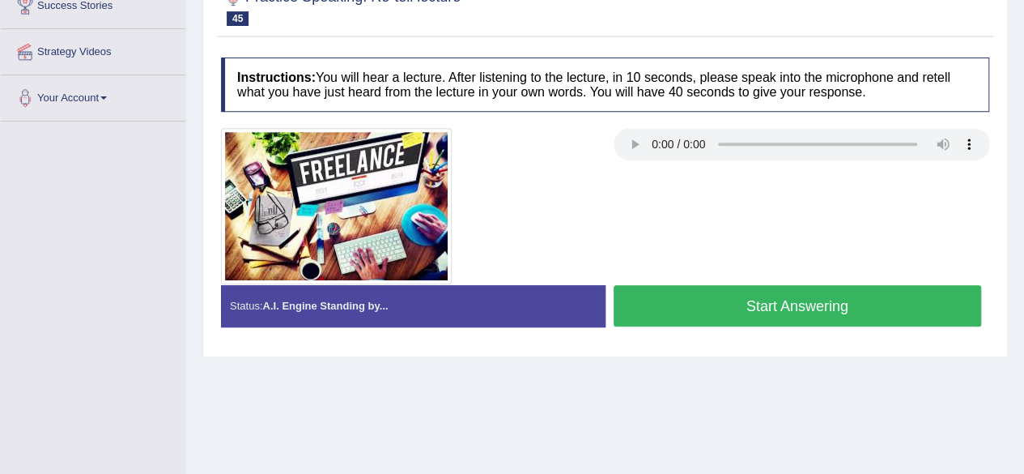
scroll to position [283, 0]
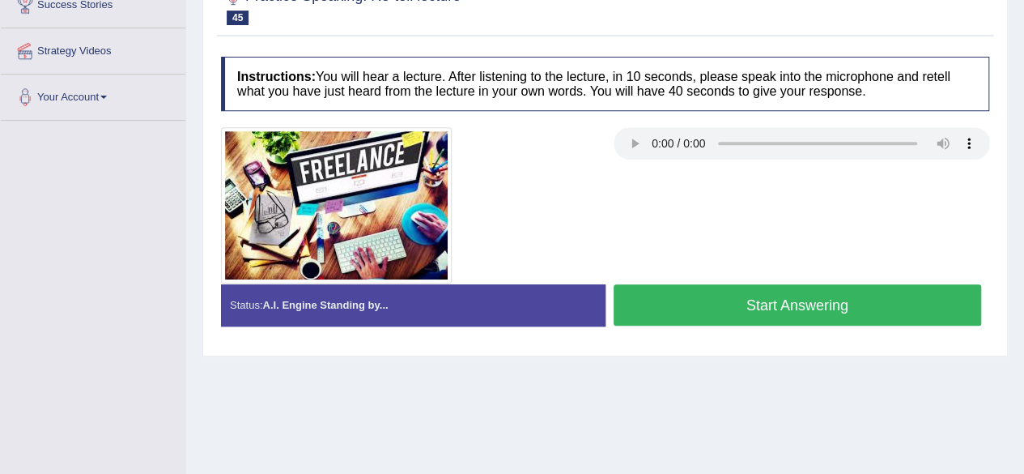
click at [674, 298] on button "Start Answering" at bounding box center [798, 304] width 368 height 41
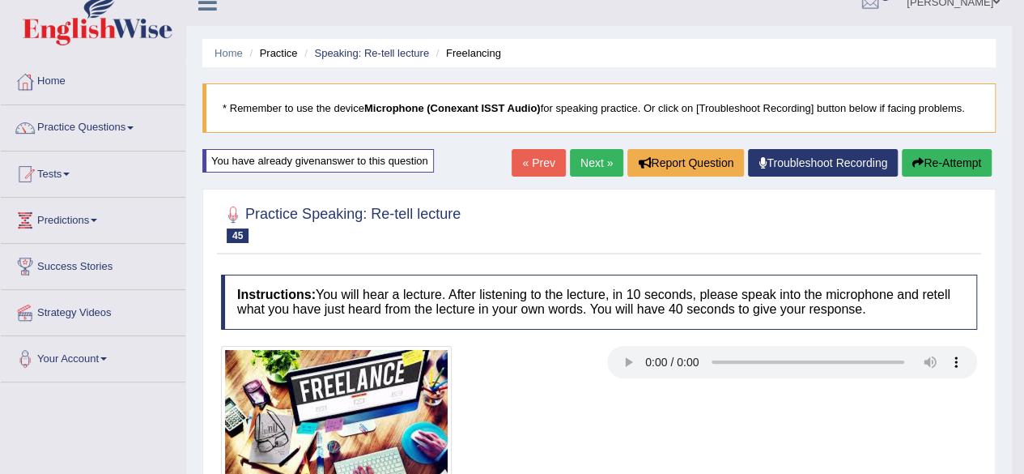
scroll to position [0, 0]
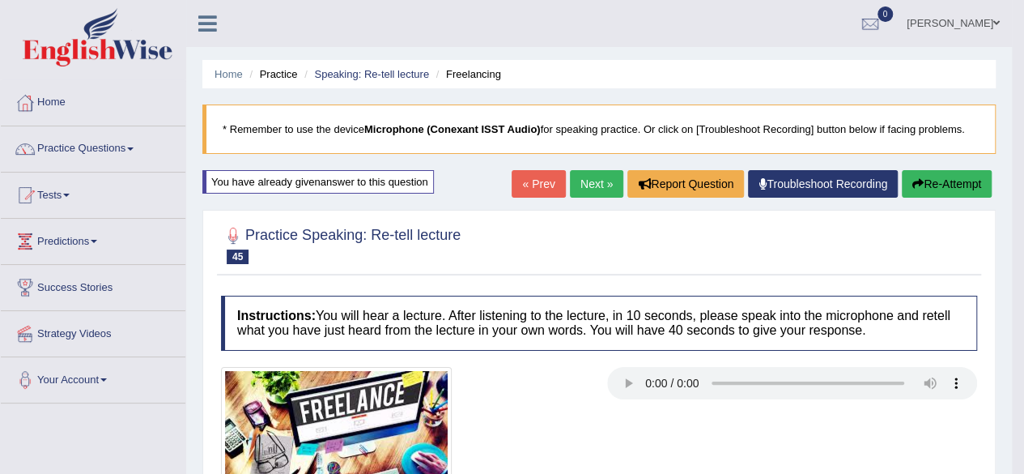
click at [597, 186] on link "Next »" at bounding box center [596, 184] width 53 height 28
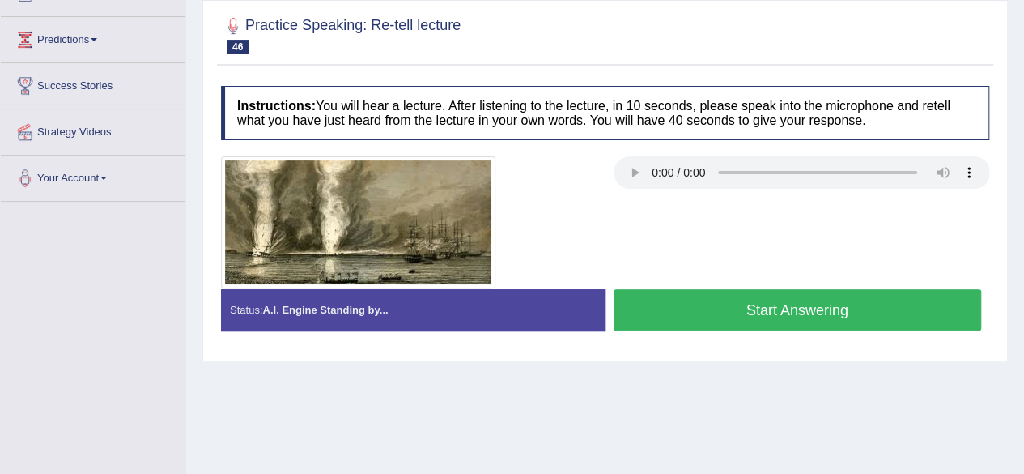
scroll to position [201, 0]
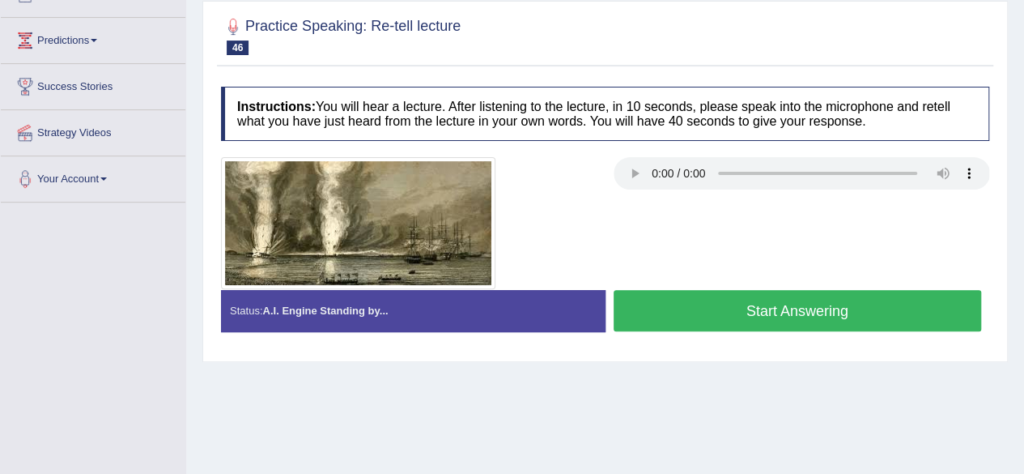
click at [643, 306] on button "Start Answering" at bounding box center [798, 310] width 368 height 41
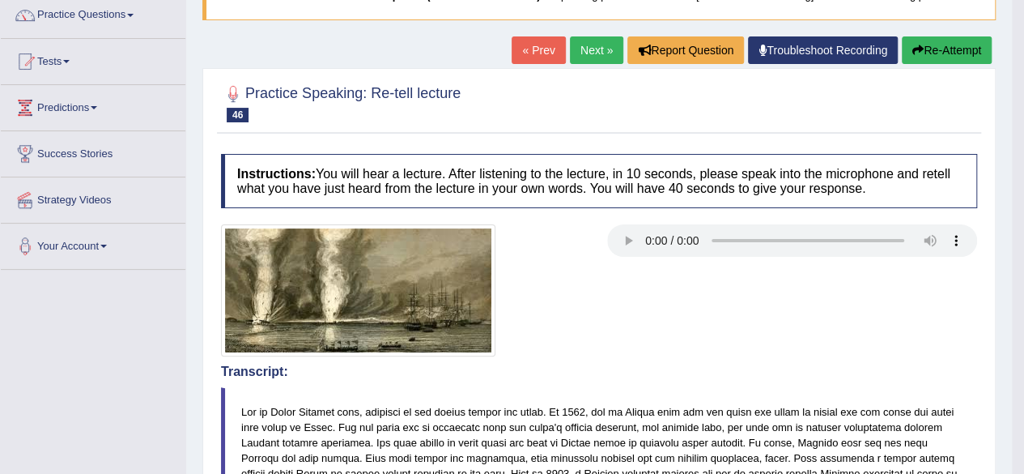
scroll to position [130, 0]
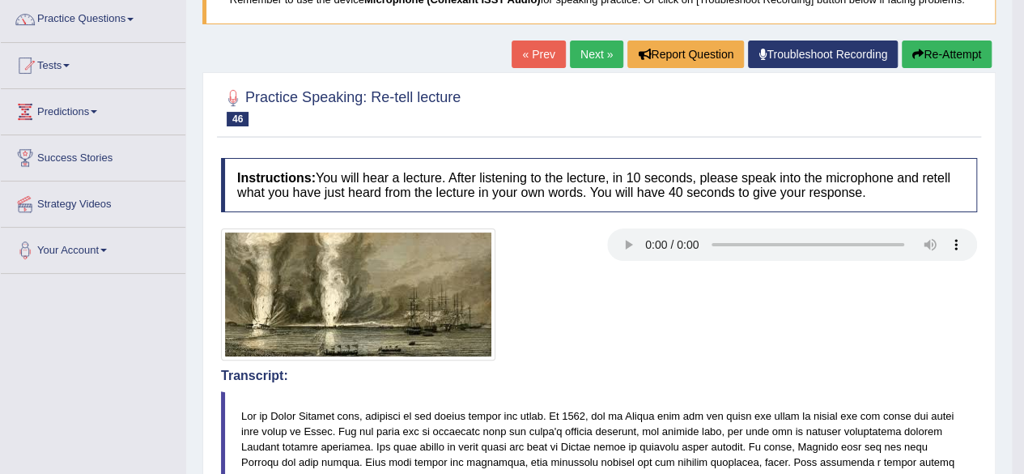
click at [947, 53] on button "Re-Attempt" at bounding box center [947, 54] width 90 height 28
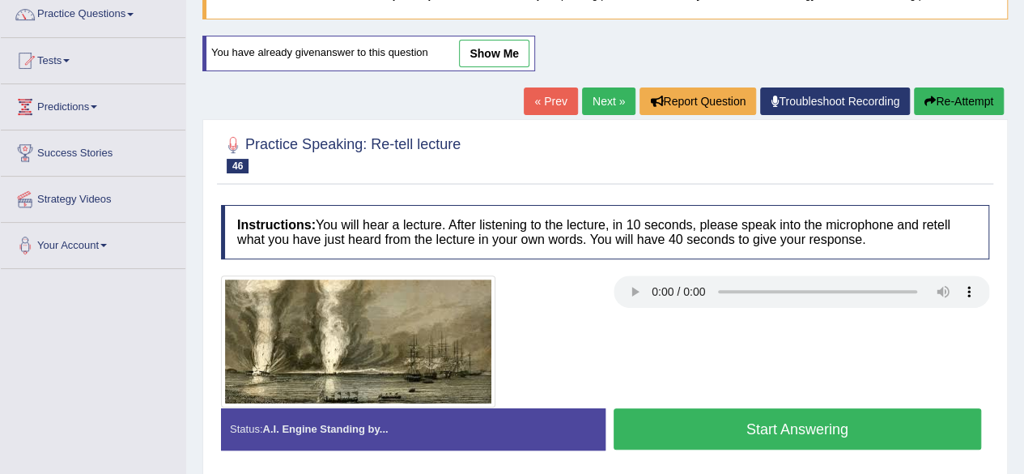
click at [675, 435] on button "Start Answering" at bounding box center [798, 428] width 368 height 41
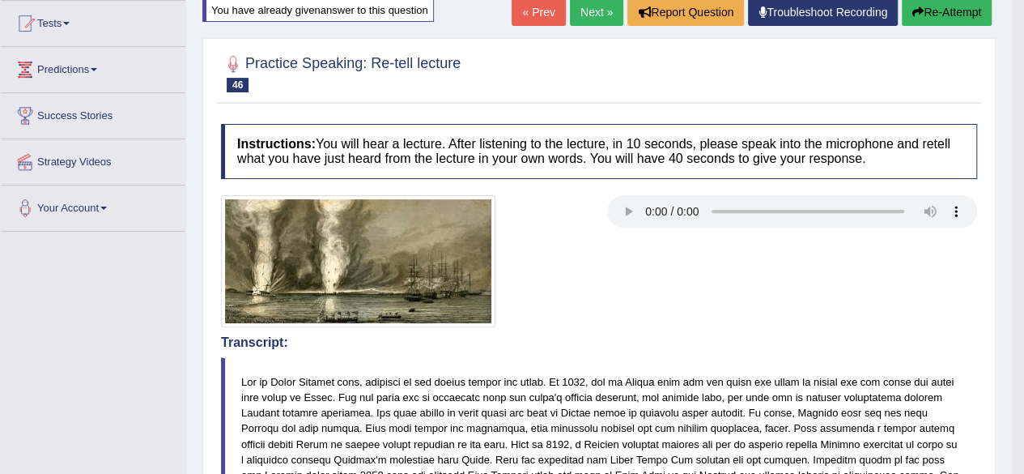
scroll to position [168, 0]
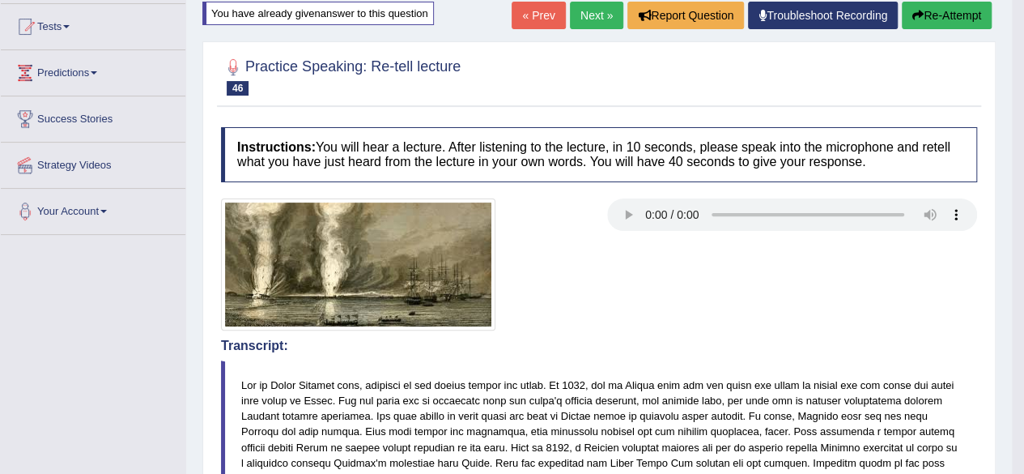
click at [586, 25] on link "Next »" at bounding box center [596, 16] width 53 height 28
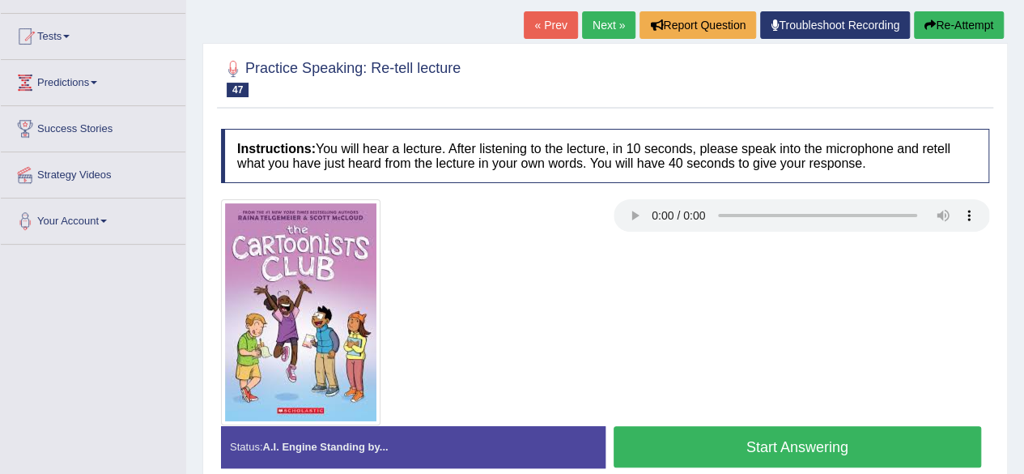
scroll to position [162, 0]
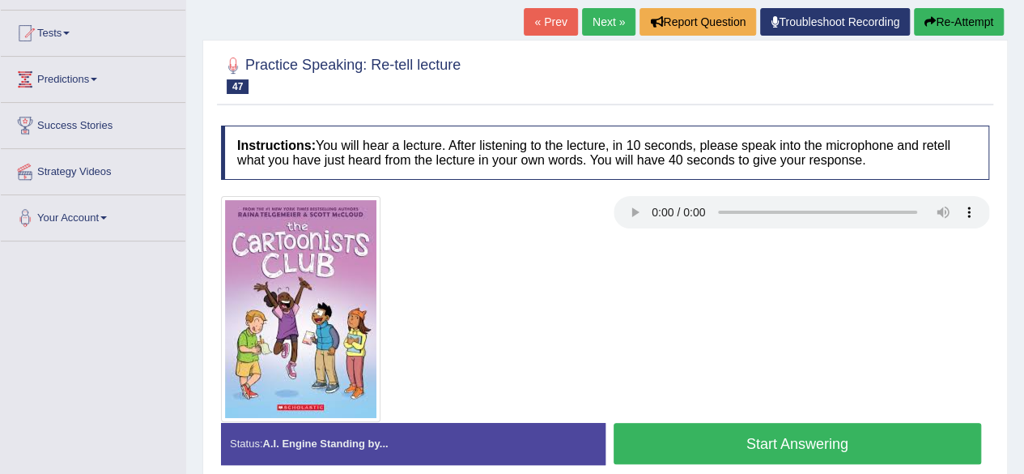
click at [691, 435] on button "Start Answering" at bounding box center [798, 443] width 368 height 41
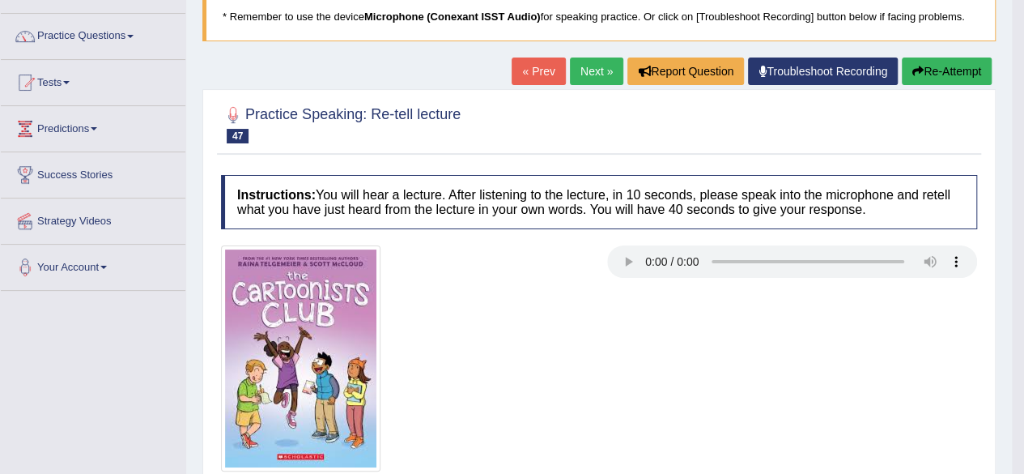
scroll to position [112, 0]
click at [596, 79] on link "Next »" at bounding box center [596, 72] width 53 height 28
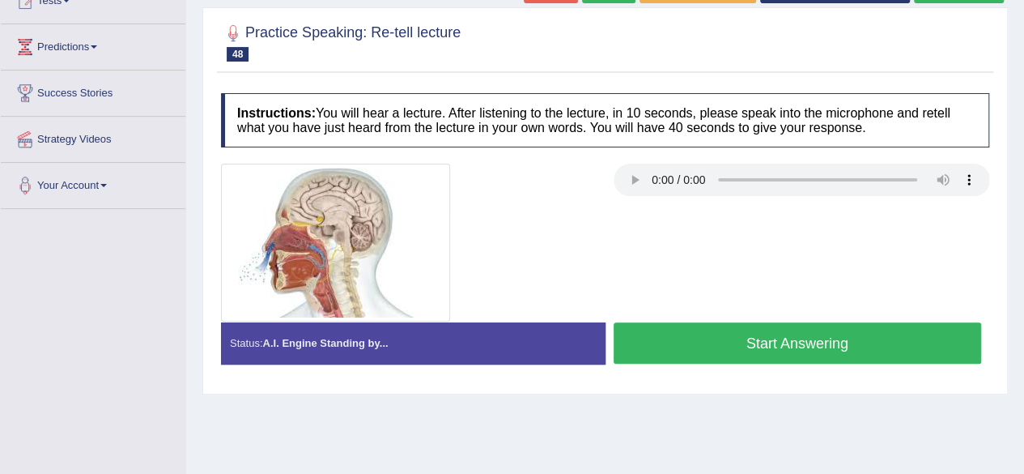
scroll to position [202, 0]
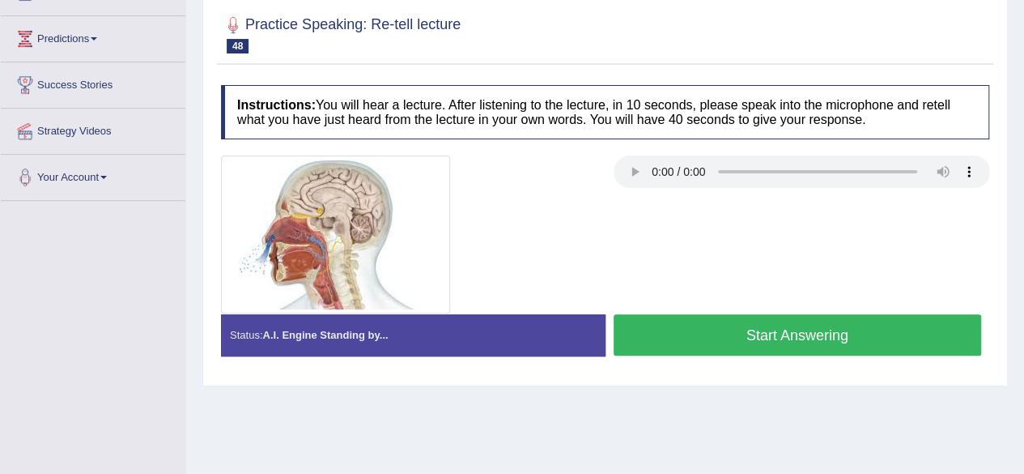
click at [686, 359] on div "Stop Recording" at bounding box center [798, 359] width 385 height 1
click at [639, 334] on button "Start Answering" at bounding box center [798, 334] width 368 height 41
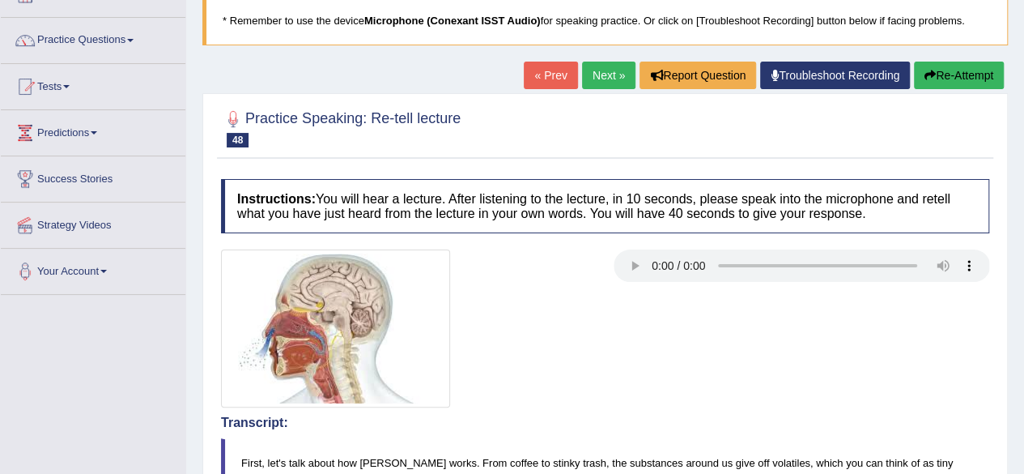
scroll to position [108, 0]
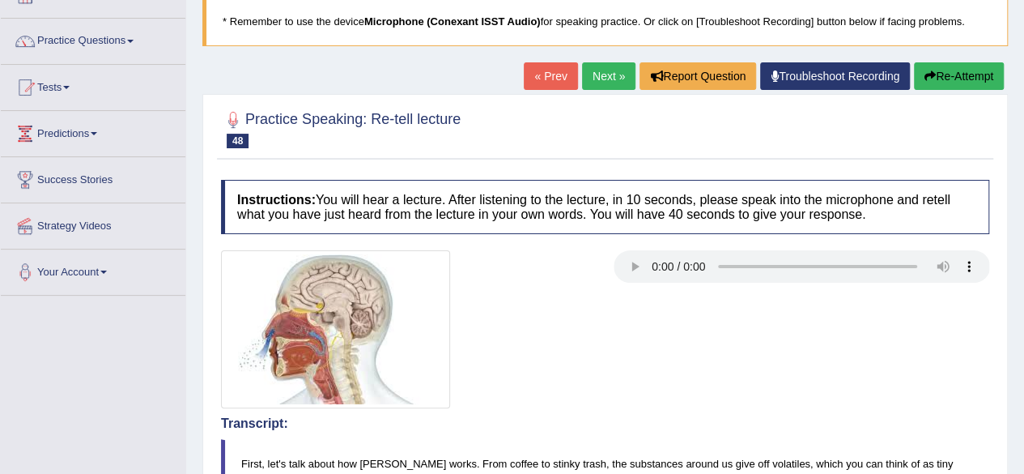
click at [946, 77] on button "Re-Attempt" at bounding box center [959, 76] width 90 height 28
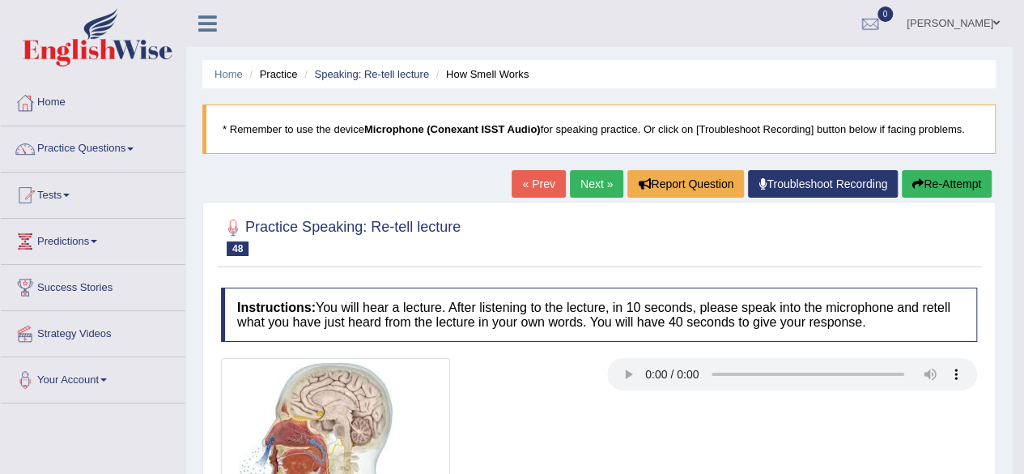
click at [595, 184] on link "Next »" at bounding box center [596, 184] width 53 height 28
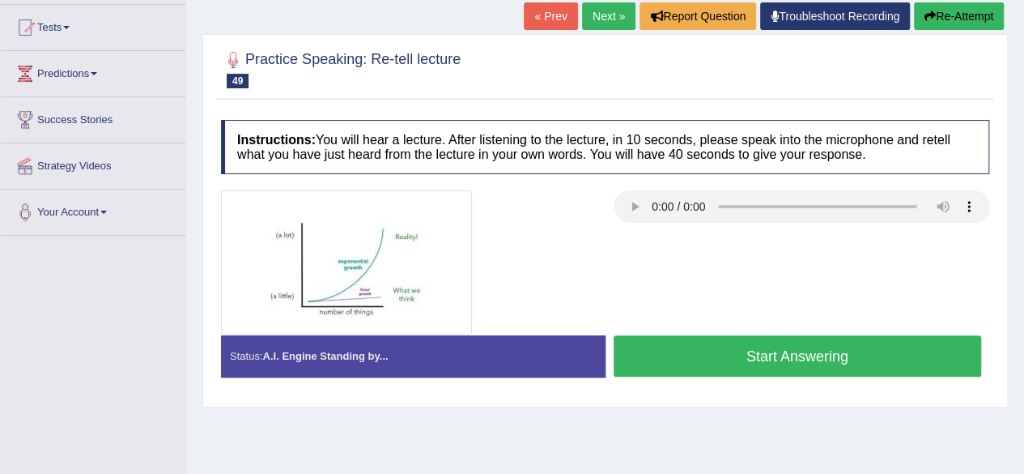
click at [673, 361] on button "Start Answering" at bounding box center [798, 355] width 368 height 41
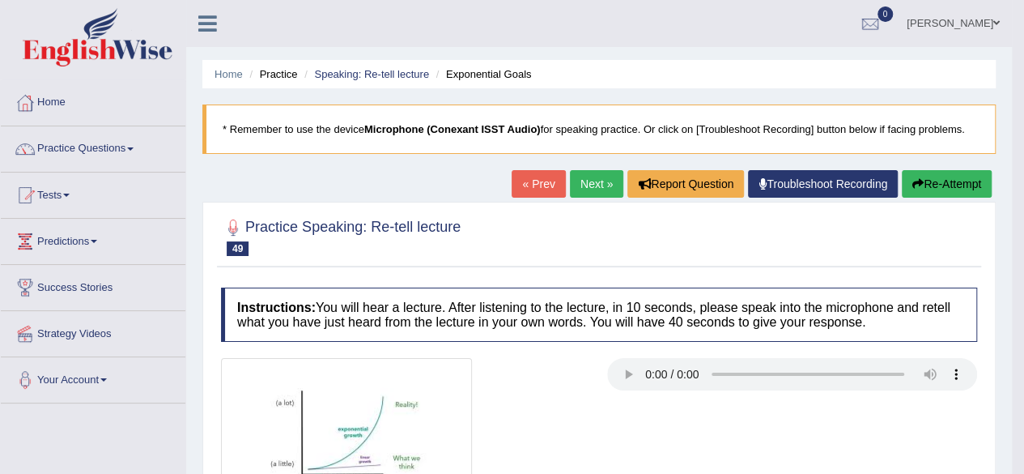
click at [584, 191] on link "Next »" at bounding box center [596, 184] width 53 height 28
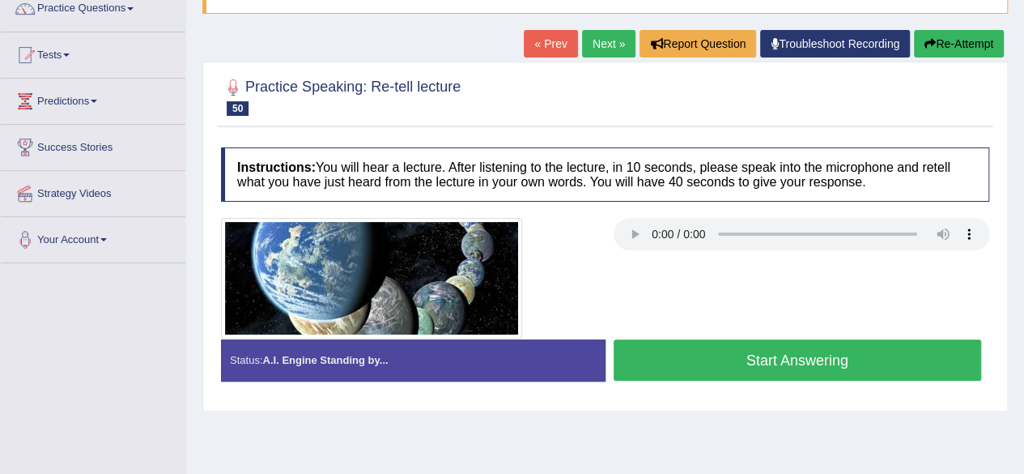
scroll to position [142, 0]
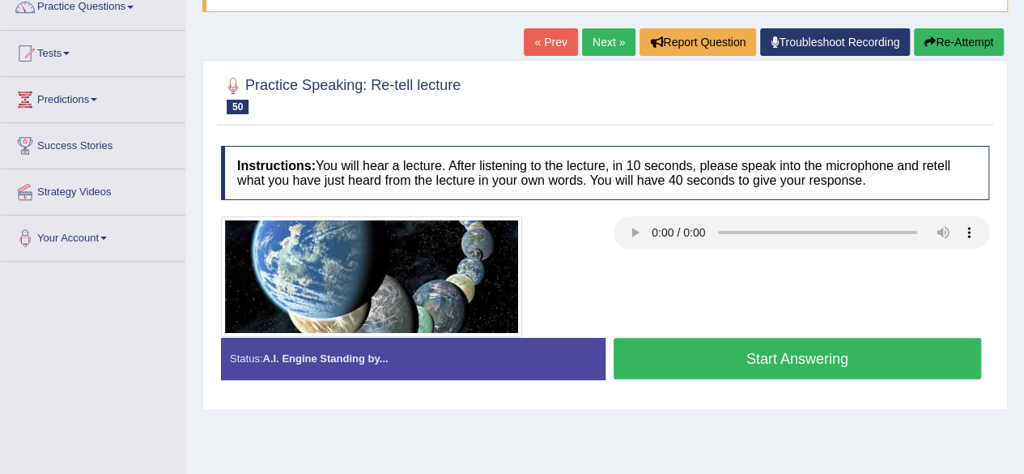
click at [676, 360] on button "Start Answering" at bounding box center [798, 358] width 368 height 41
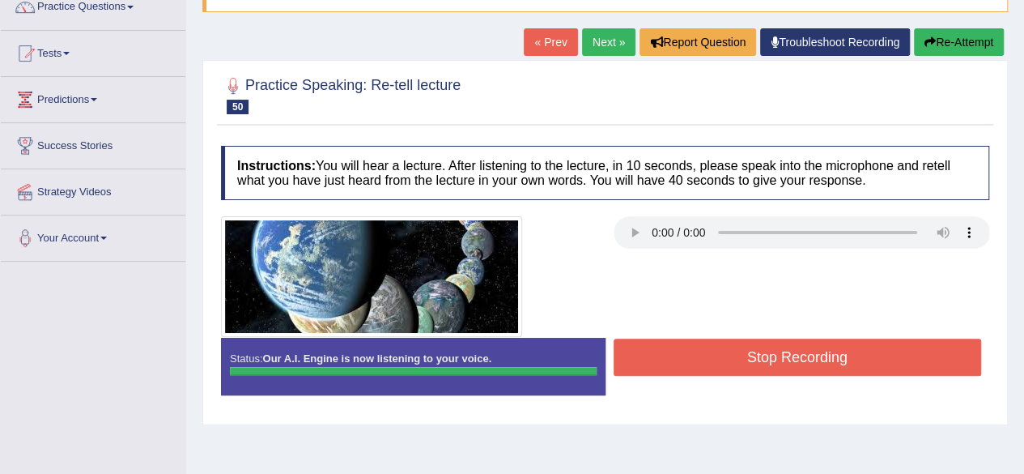
click at [674, 371] on button "Stop Recording" at bounding box center [798, 356] width 368 height 37
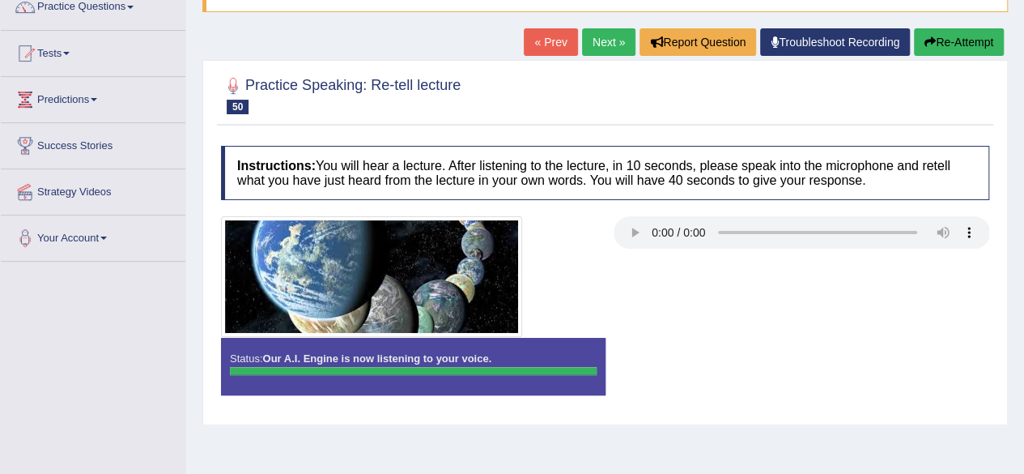
click at [333, 175] on h4 "Instructions: You will hear a lecture. After listening to the lecture, in 10 se…" at bounding box center [605, 173] width 768 height 54
click at [276, 147] on h4 "Instructions: You will hear a lecture. After listening to the lecture, in 10 se…" at bounding box center [605, 173] width 768 height 54
click at [264, 146] on h4 "Instructions: You will hear a lecture. After listening to the lecture, in 10 se…" at bounding box center [605, 173] width 768 height 54
click at [256, 117] on div at bounding box center [605, 94] width 768 height 49
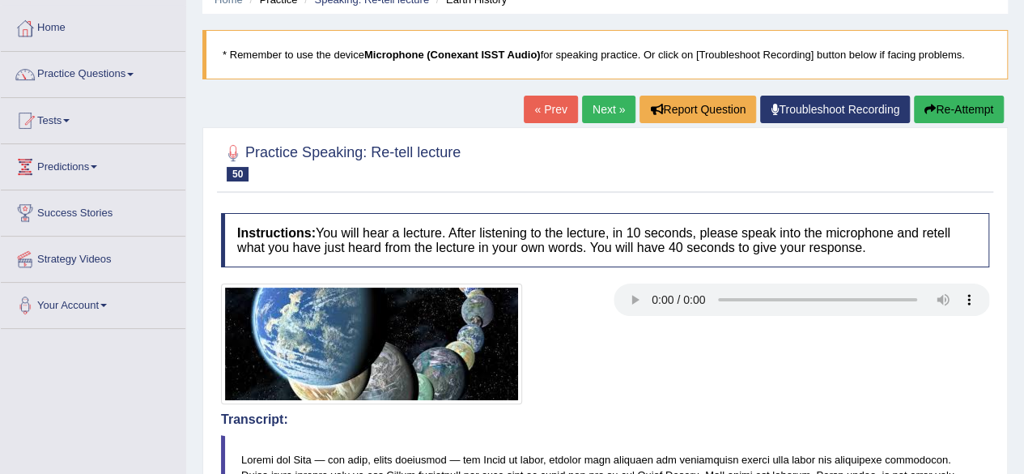
scroll to position [0, 0]
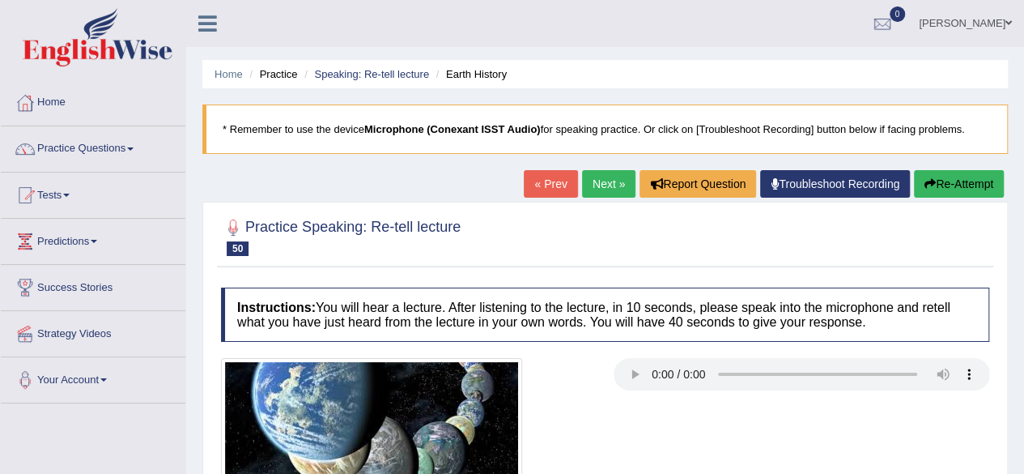
click at [497, 369] on img at bounding box center [371, 418] width 301 height 121
click at [488, 372] on img at bounding box center [371, 418] width 301 height 121
click at [474, 369] on img at bounding box center [371, 418] width 301 height 121
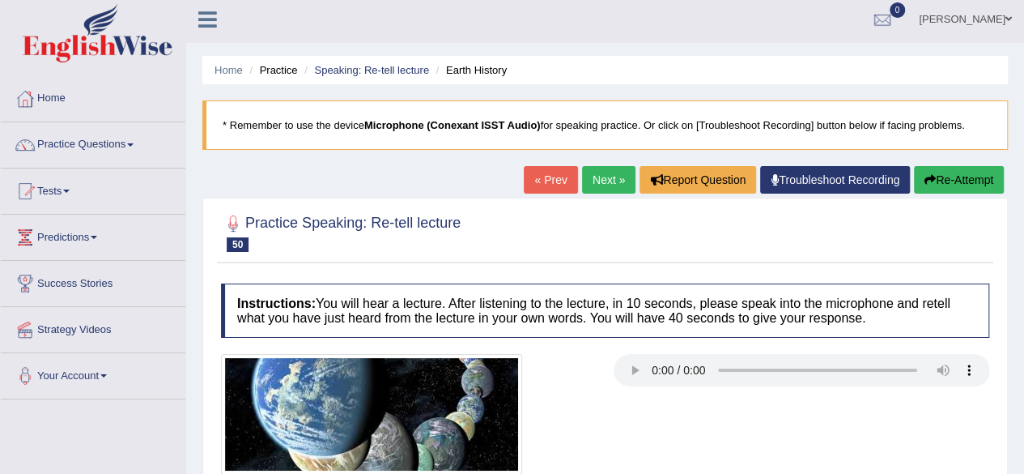
click at [134, 143] on span at bounding box center [130, 144] width 6 height 3
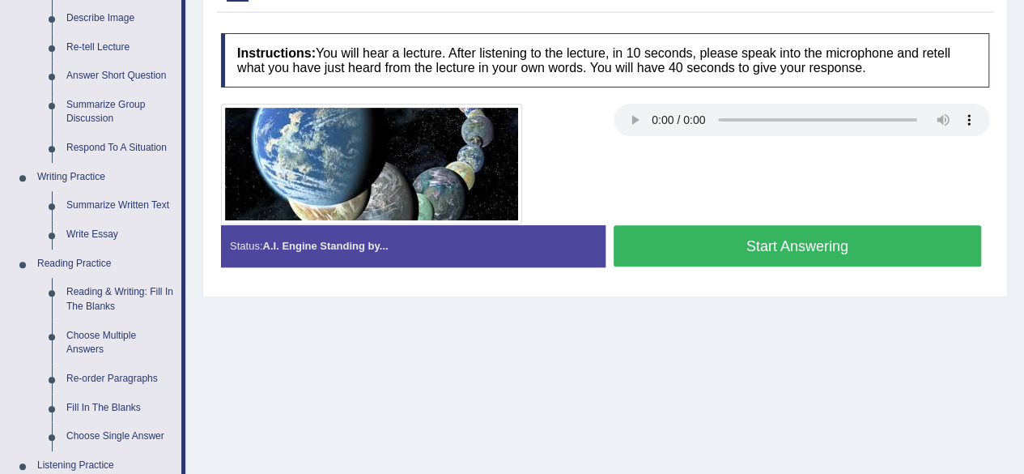
scroll to position [256, 0]
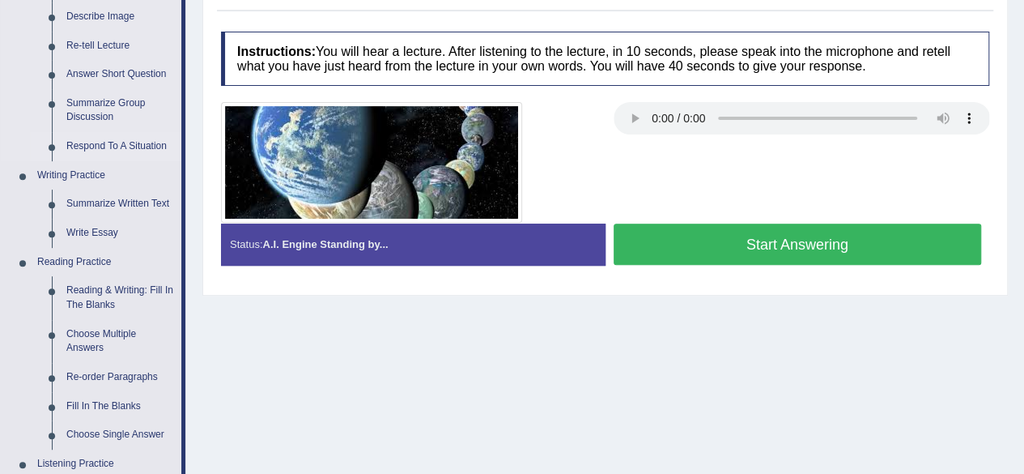
click at [76, 152] on link "Respond To A Situation" at bounding box center [120, 146] width 122 height 29
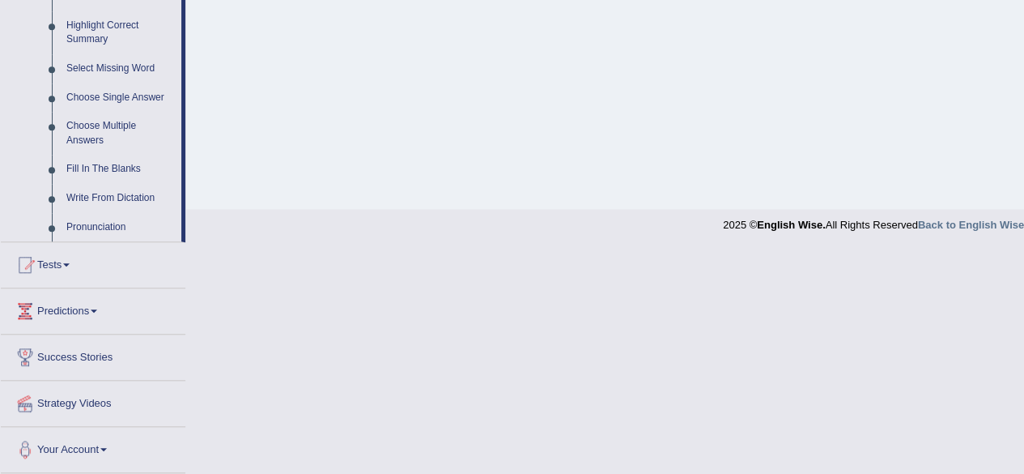
scroll to position [585, 0]
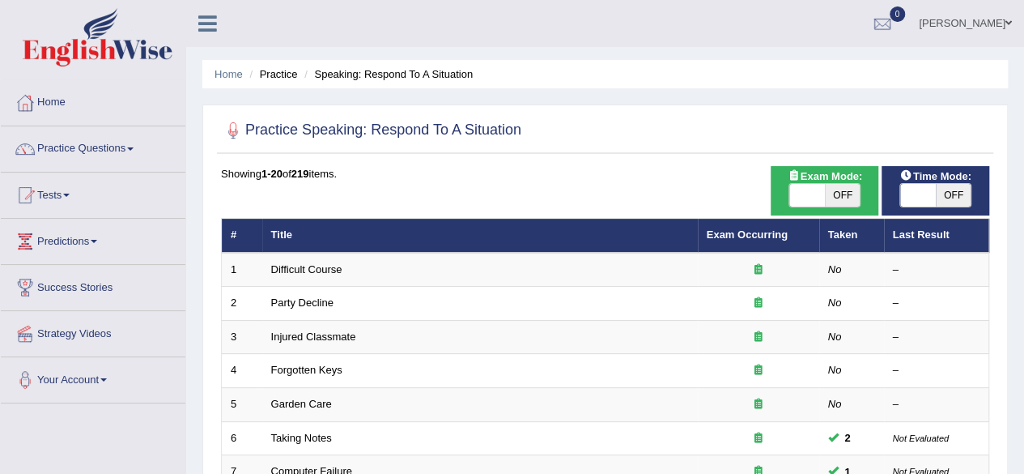
checkbox input "true"
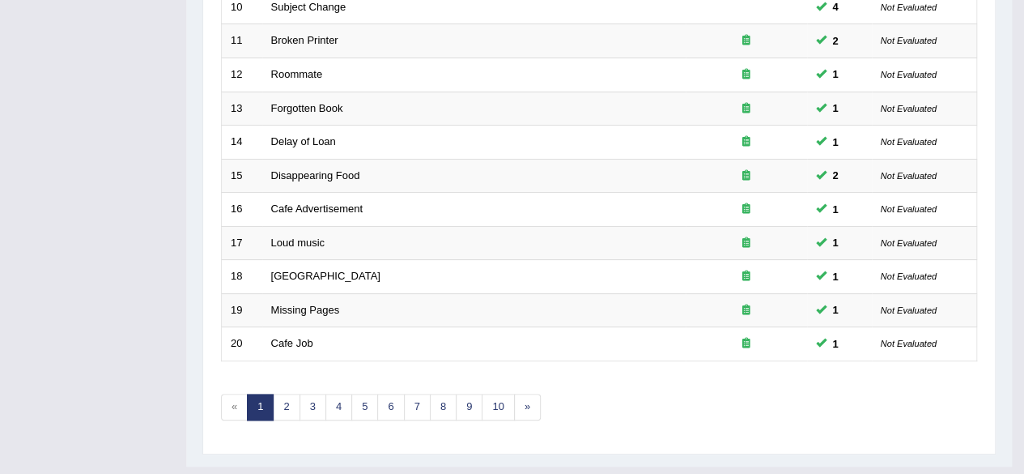
scroll to position [590, 0]
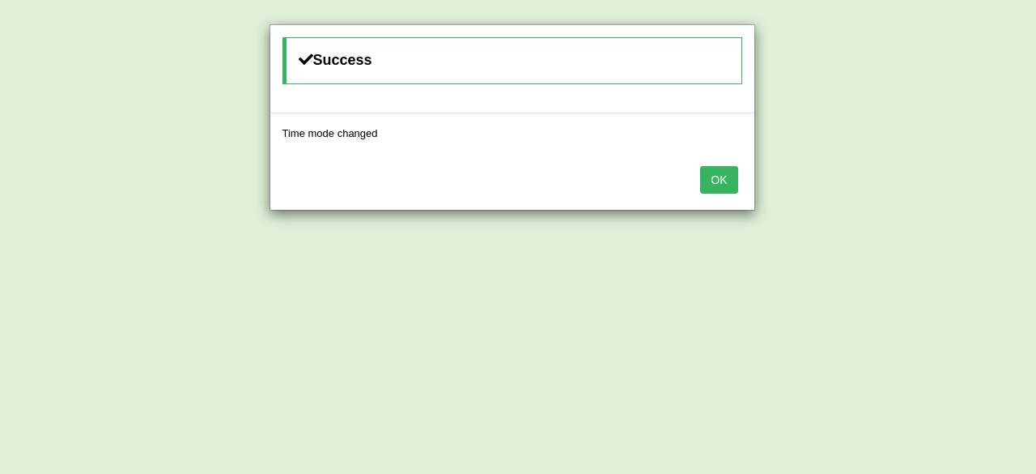
click at [713, 166] on button "OK" at bounding box center [718, 180] width 37 height 28
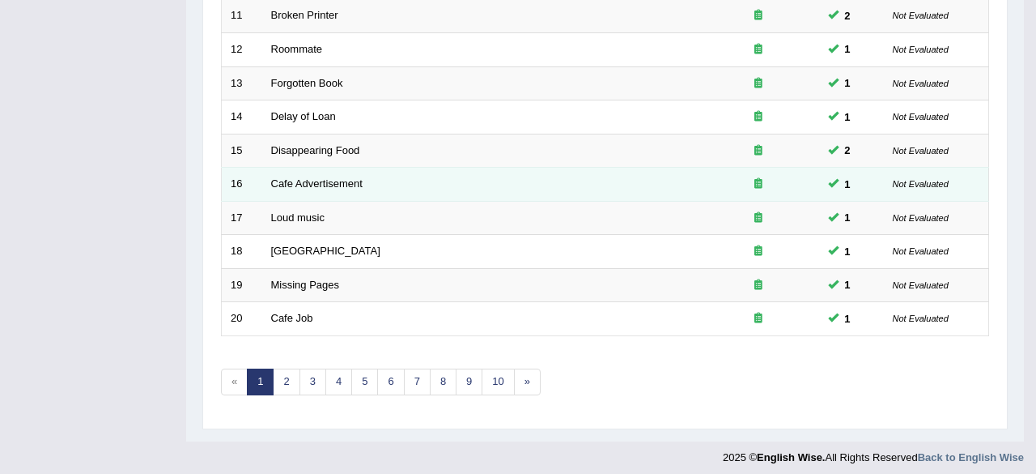
click at [725, 176] on div at bounding box center [759, 183] width 104 height 15
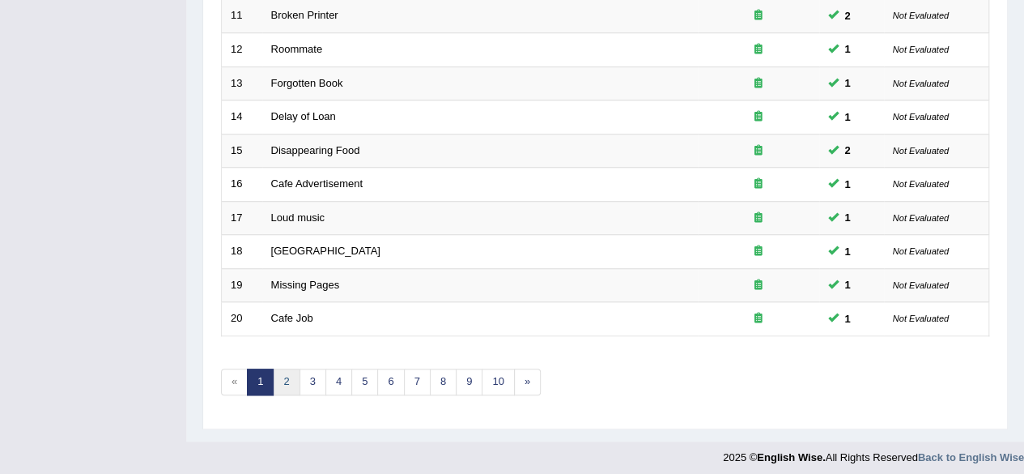
click at [275, 382] on link "2" at bounding box center [286, 381] width 27 height 27
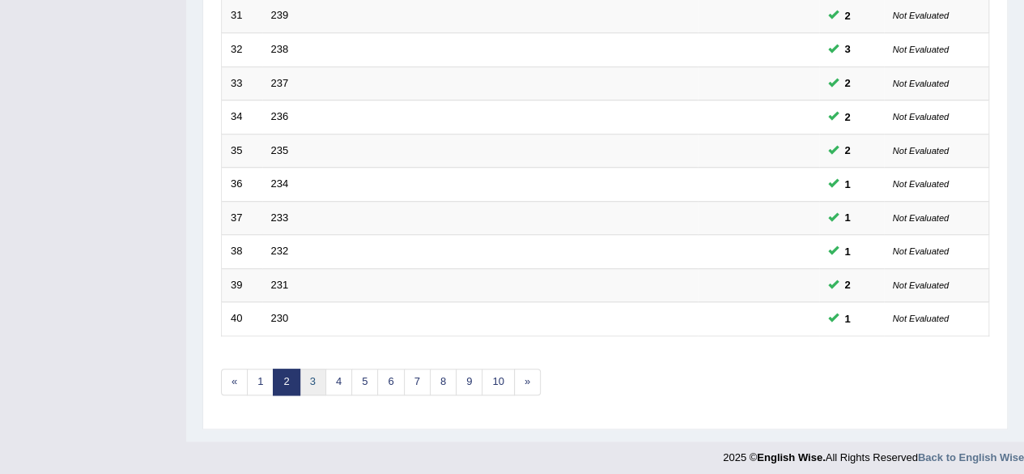
click at [309, 374] on link "3" at bounding box center [313, 381] width 27 height 27
click at [338, 379] on link "4" at bounding box center [338, 381] width 27 height 27
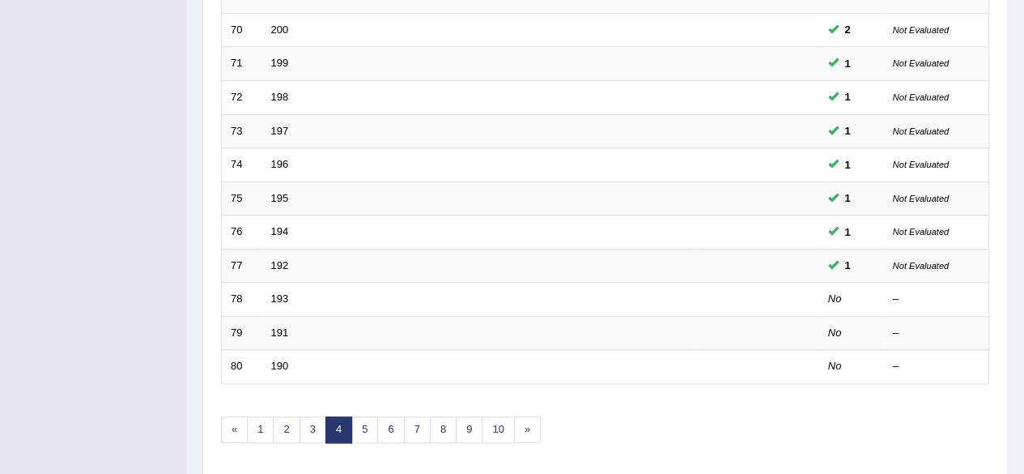
scroll to position [590, 0]
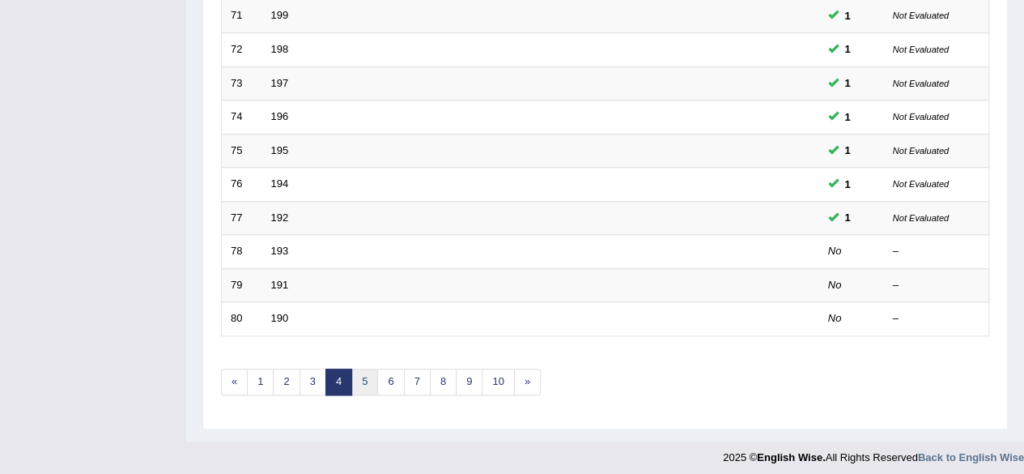
click at [359, 377] on link "5" at bounding box center [364, 381] width 27 height 27
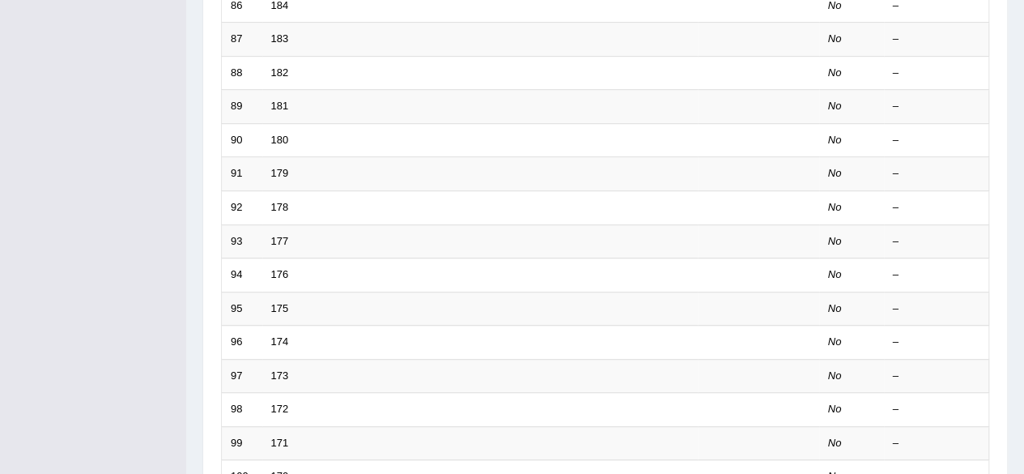
scroll to position [590, 0]
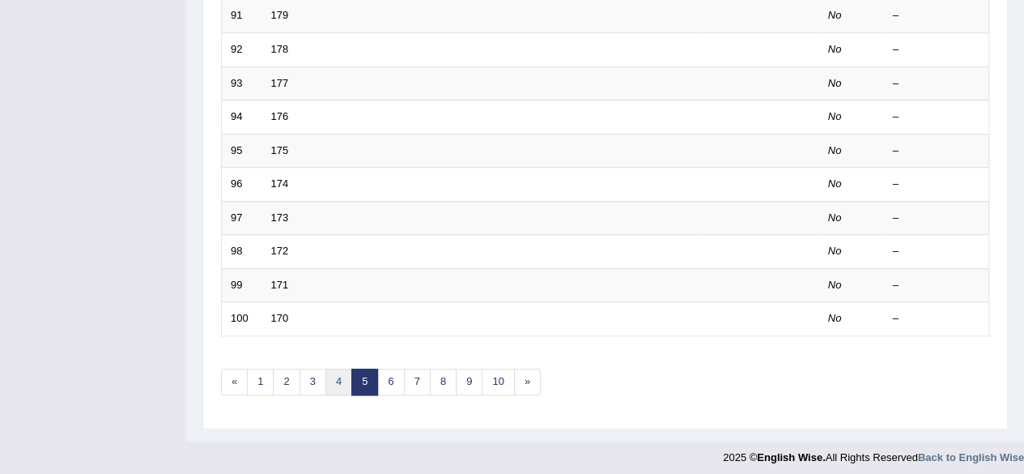
click at [332, 374] on link "4" at bounding box center [338, 381] width 27 height 27
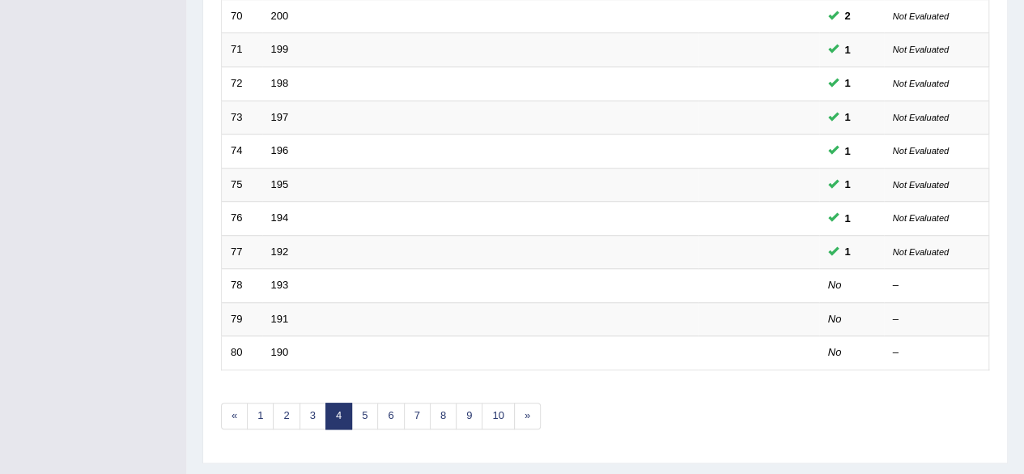
scroll to position [558, 0]
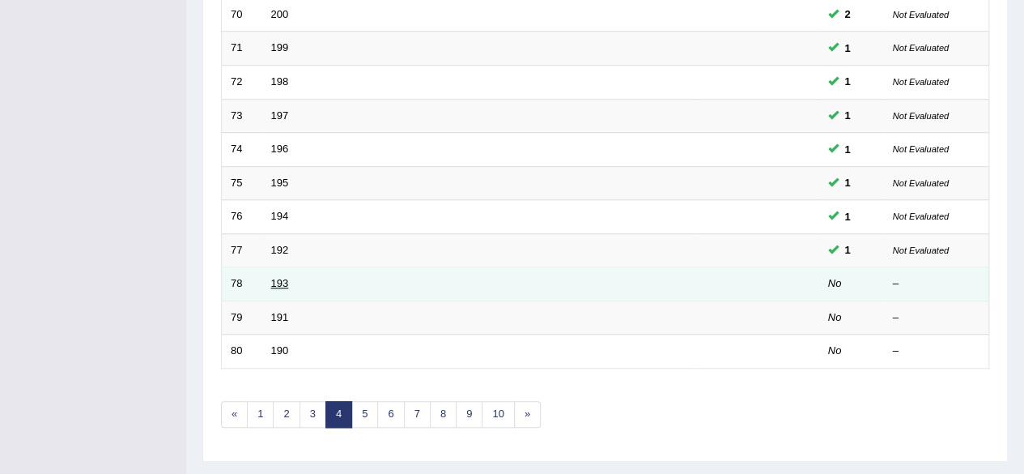
click at [282, 281] on link "193" at bounding box center [280, 283] width 18 height 12
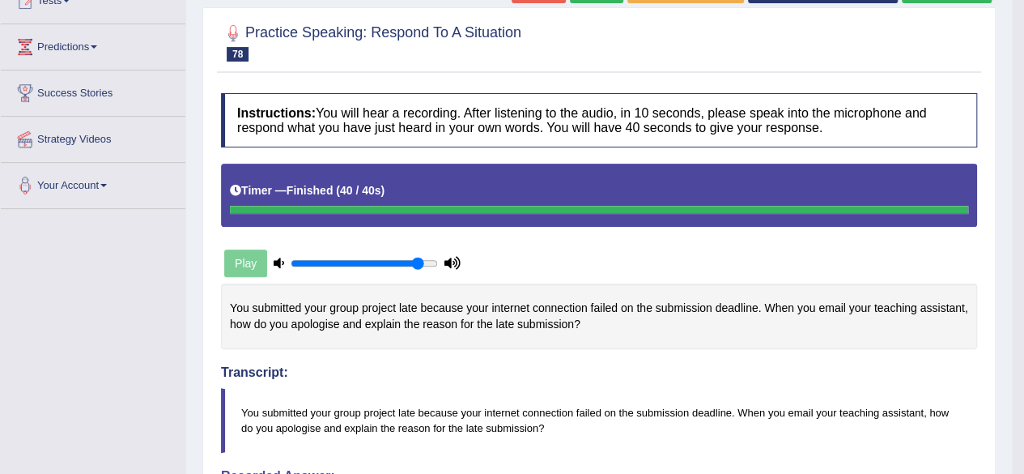
scroll to position [131, 0]
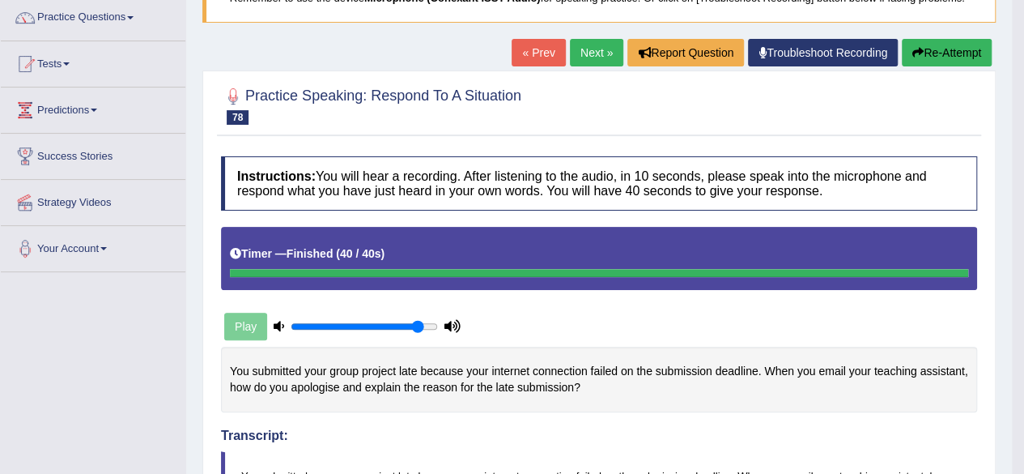
click at [947, 53] on button "Re-Attempt" at bounding box center [947, 53] width 90 height 28
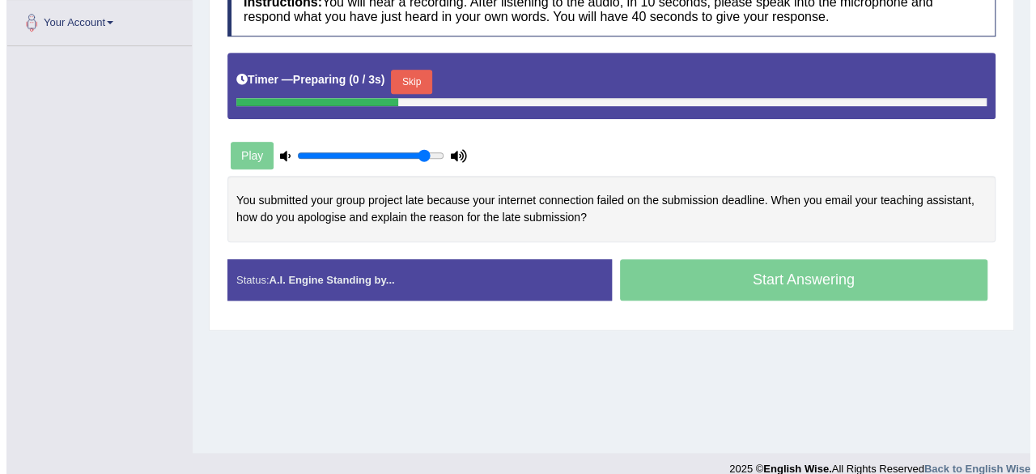
scroll to position [357, 0]
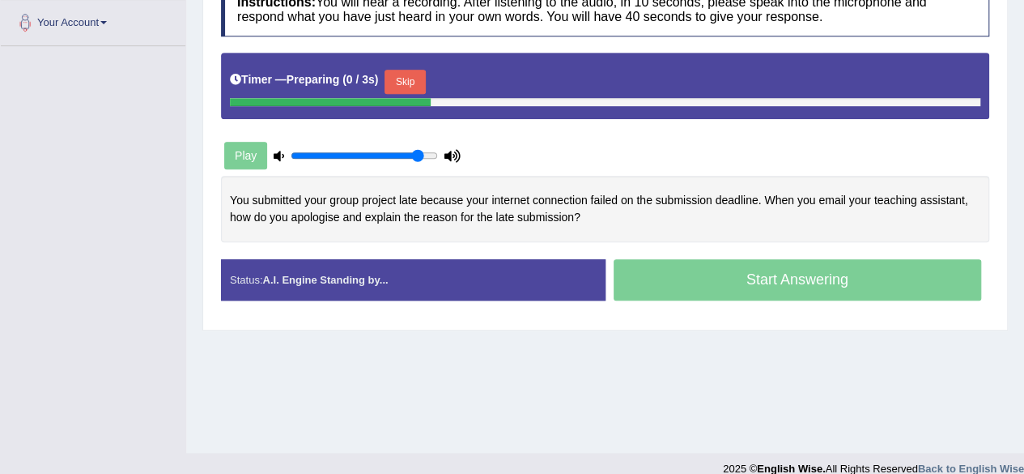
click at [412, 98] on div at bounding box center [605, 102] width 751 height 8
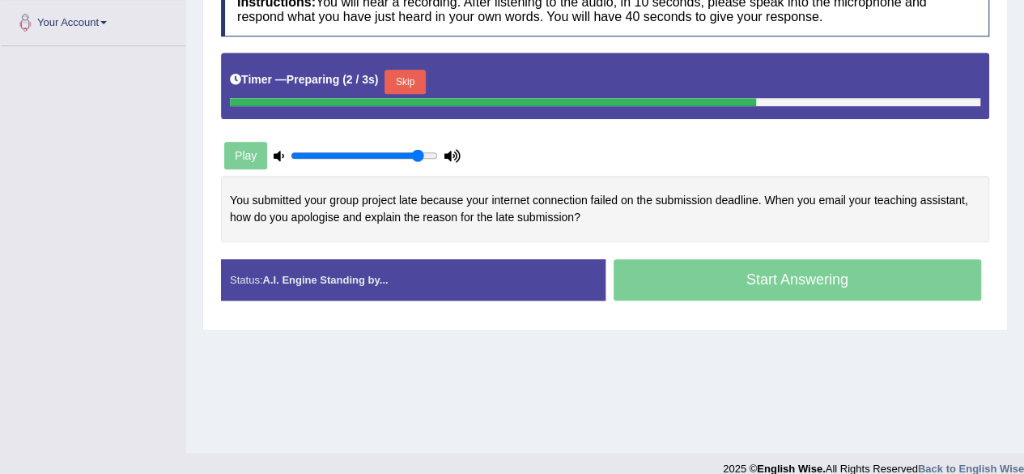
click at [415, 78] on button "Skip" at bounding box center [405, 82] width 40 height 24
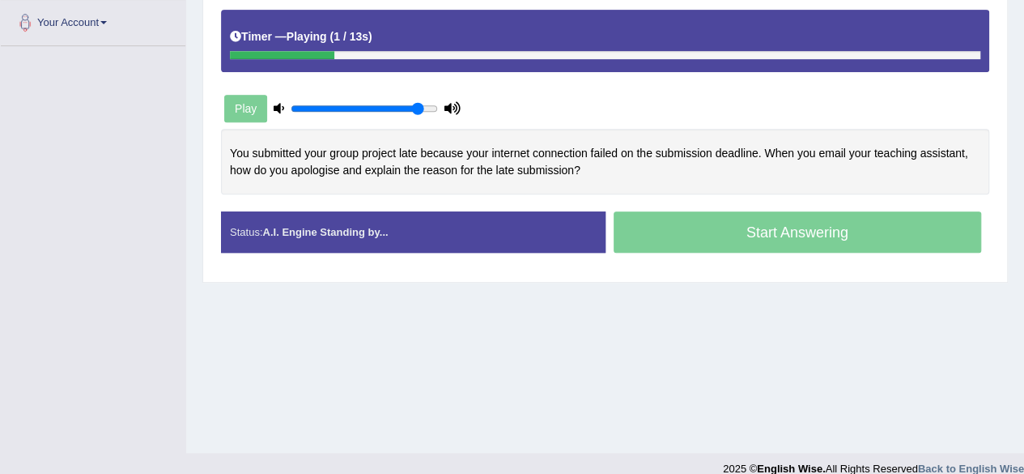
click at [730, 223] on div "Start Answering" at bounding box center [798, 233] width 385 height 45
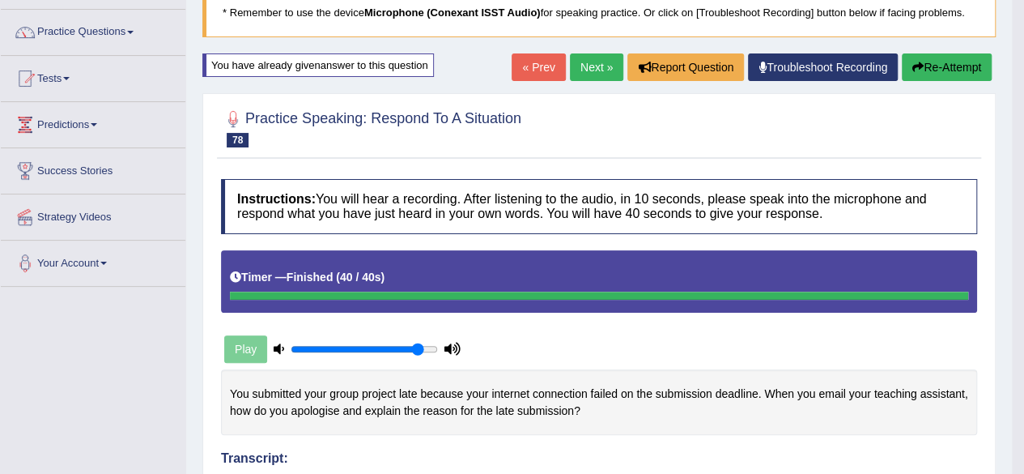
scroll to position [113, 0]
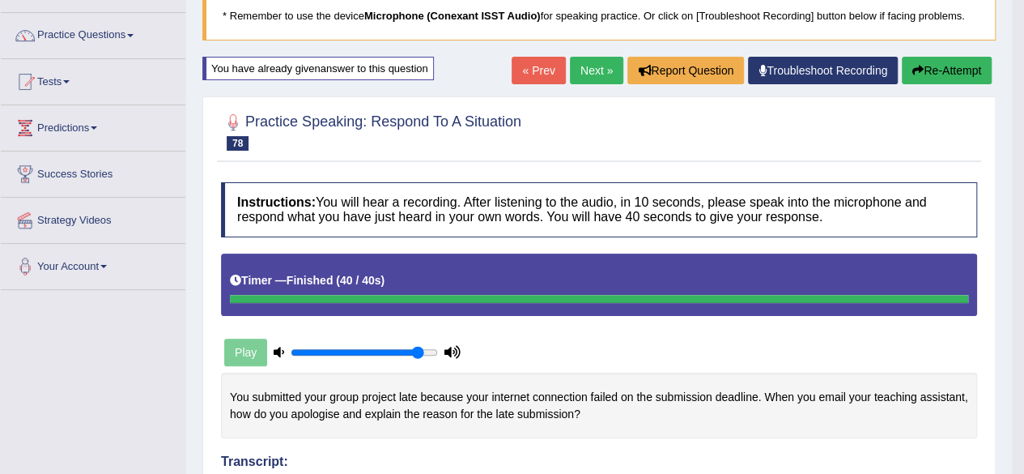
click at [590, 71] on link "Next »" at bounding box center [596, 71] width 53 height 28
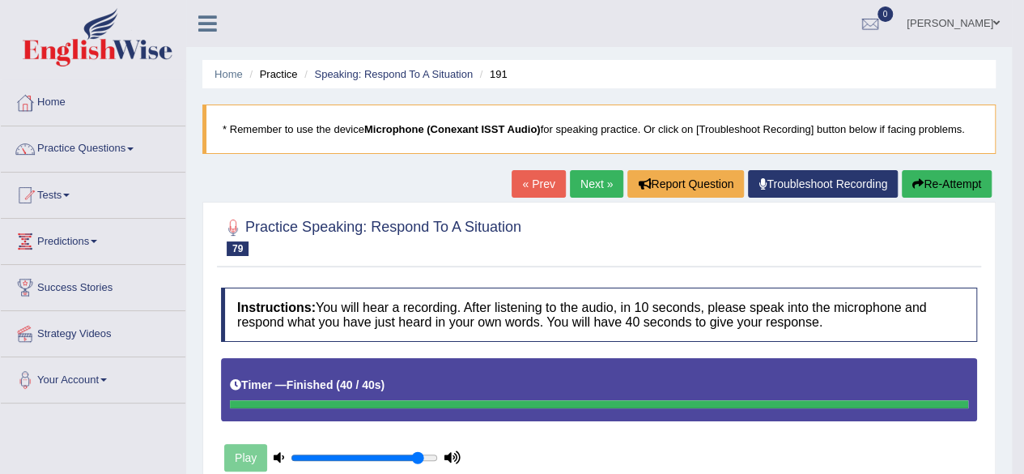
click at [592, 184] on link "Next »" at bounding box center [596, 184] width 53 height 28
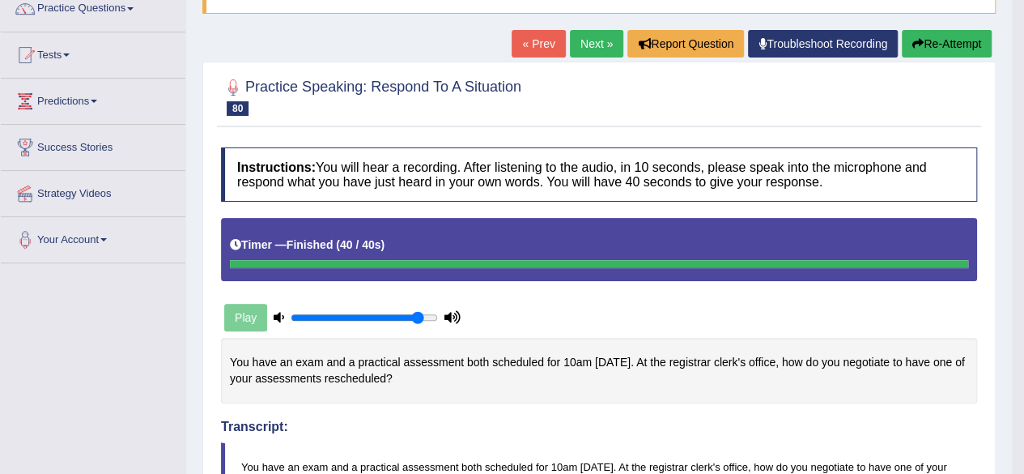
scroll to position [100, 0]
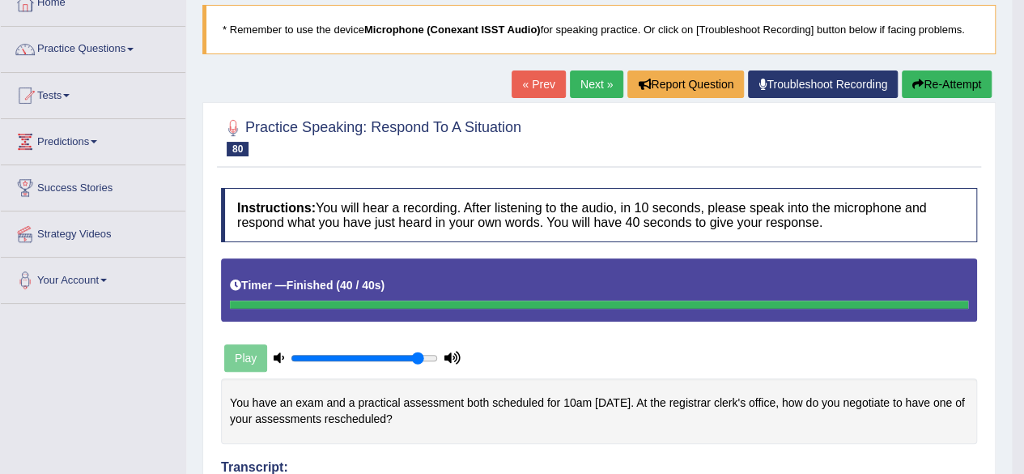
click at [939, 84] on button "Re-Attempt" at bounding box center [947, 84] width 90 height 28
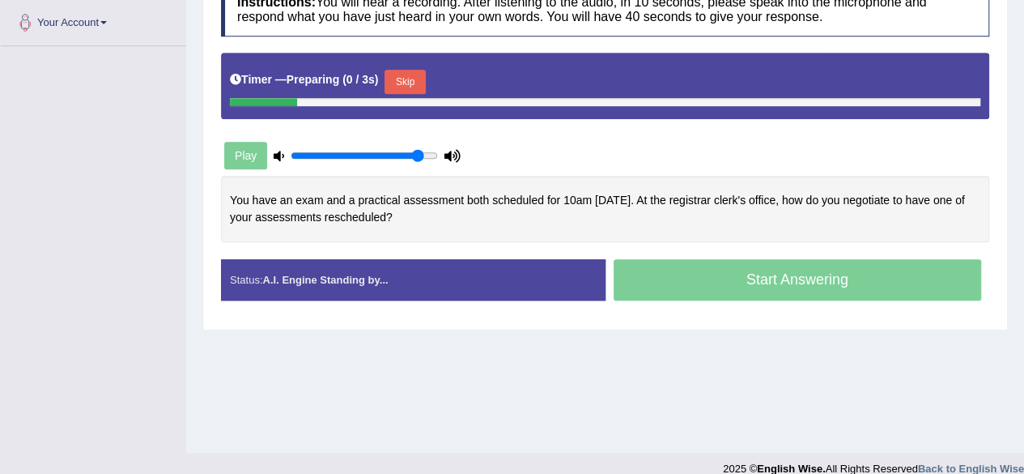
scroll to position [357, 0]
click at [414, 78] on button "Skip" at bounding box center [405, 82] width 40 height 24
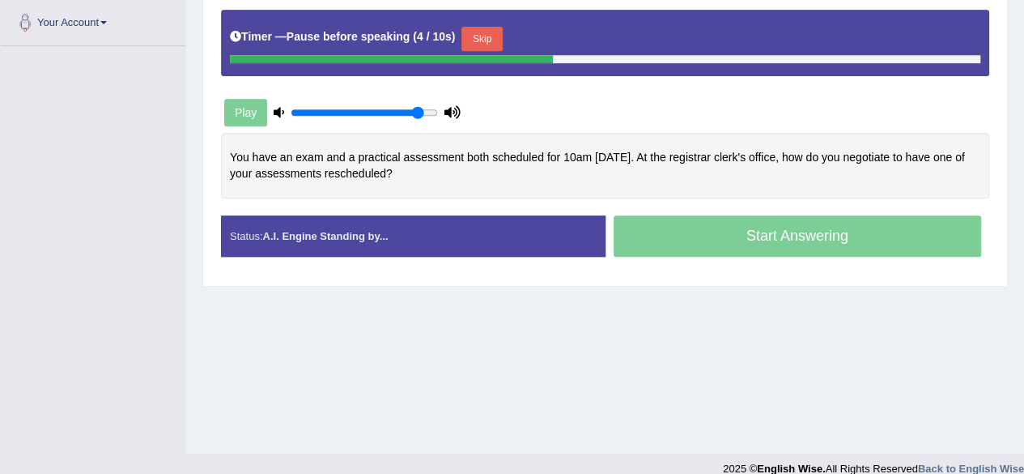
click at [489, 29] on button "Skip" at bounding box center [481, 39] width 40 height 24
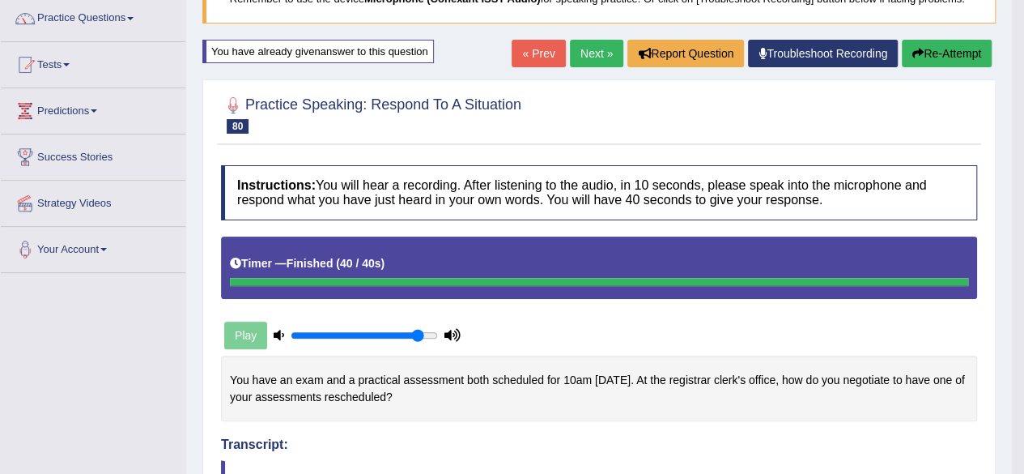
scroll to position [130, 0]
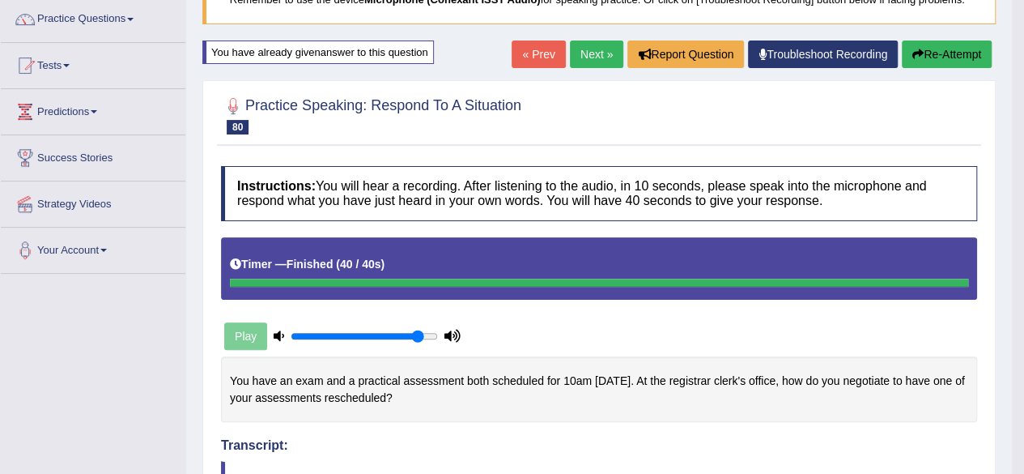
click at [940, 62] on button "Re-Attempt" at bounding box center [947, 54] width 90 height 28
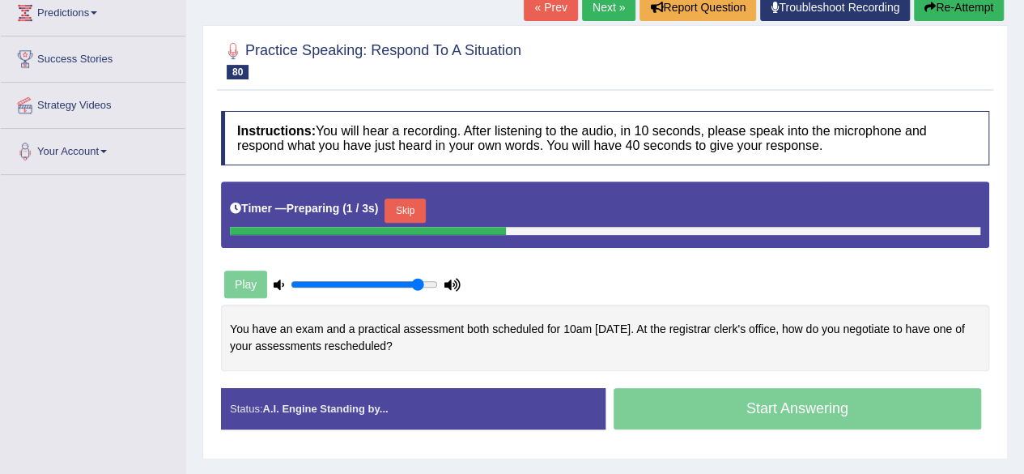
scroll to position [337, 0]
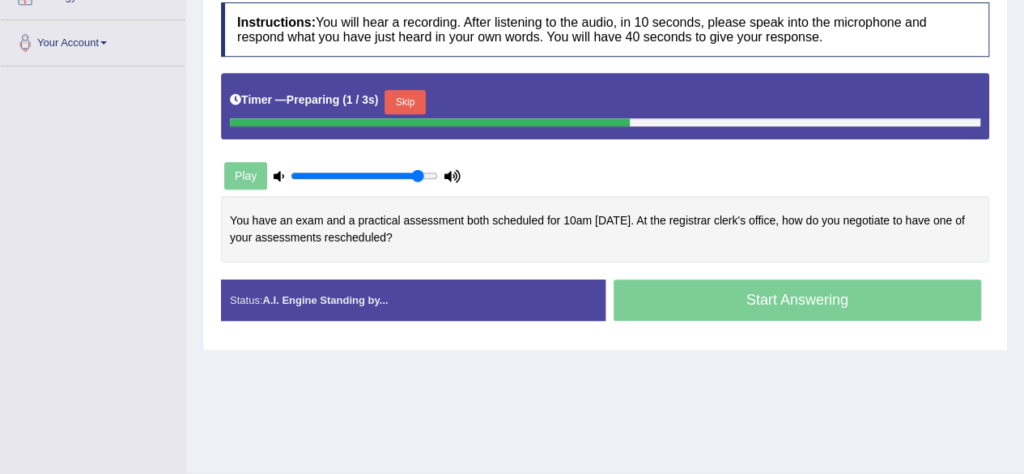
click at [402, 118] on div at bounding box center [430, 122] width 400 height 8
click at [400, 101] on button "Skip" at bounding box center [405, 102] width 40 height 24
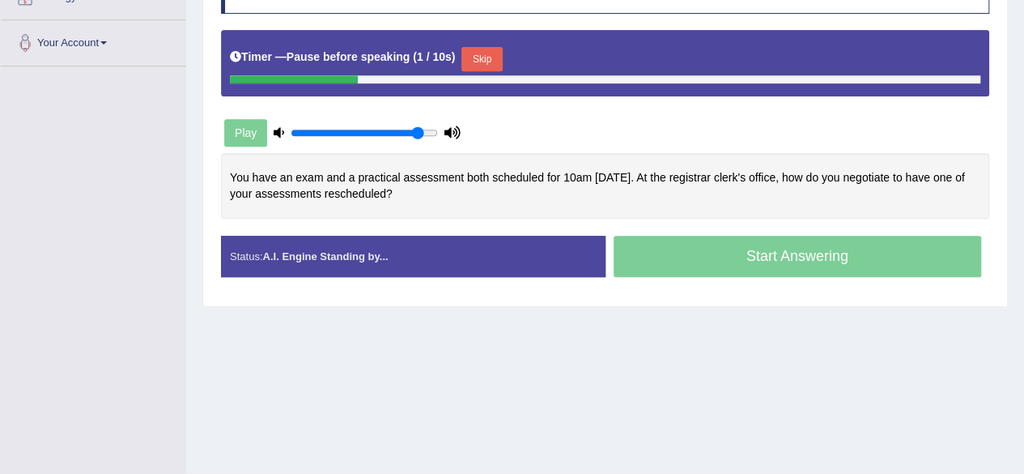
click at [474, 62] on button "Skip" at bounding box center [481, 59] width 40 height 24
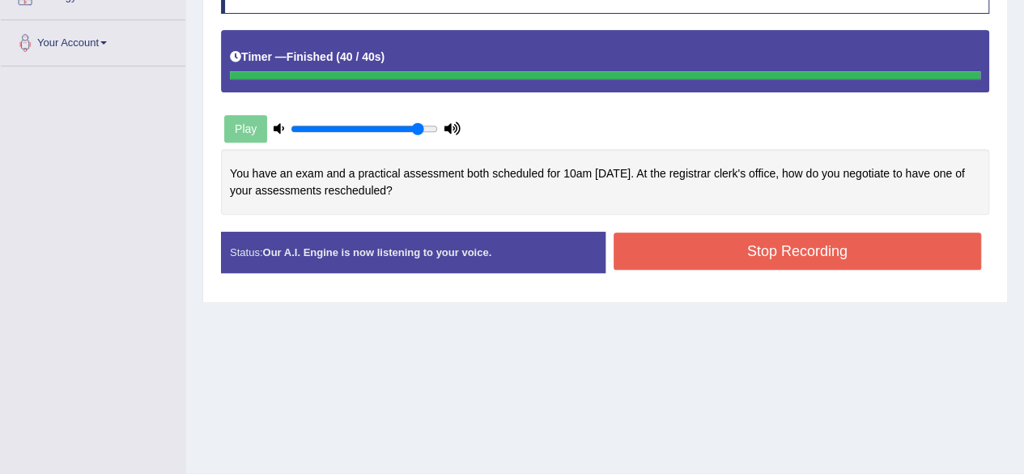
click at [0, 0] on blockquote "." at bounding box center [0, 0] width 0 height 0
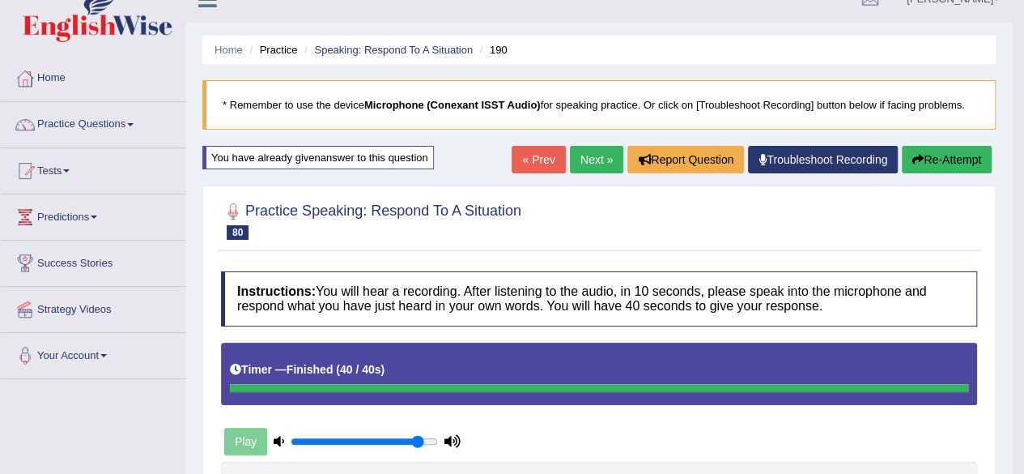
scroll to position [0, 0]
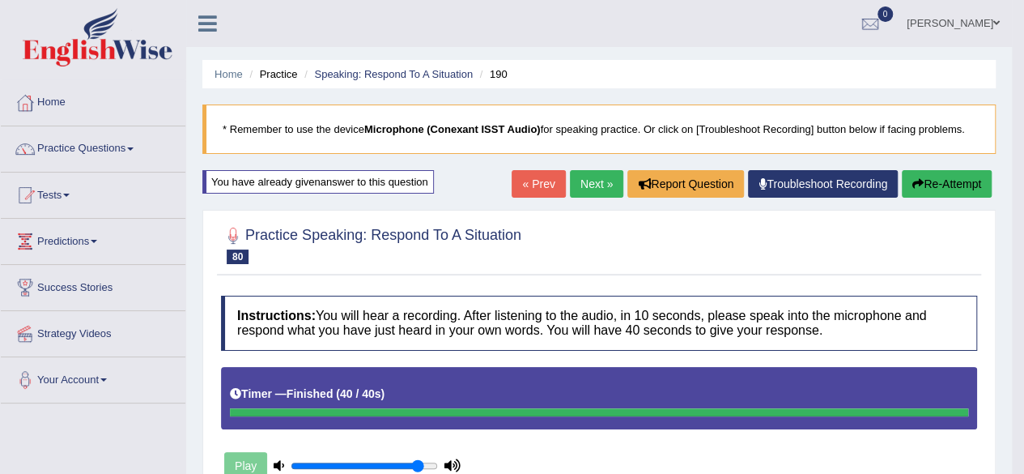
click at [600, 181] on link "Next »" at bounding box center [596, 184] width 53 height 28
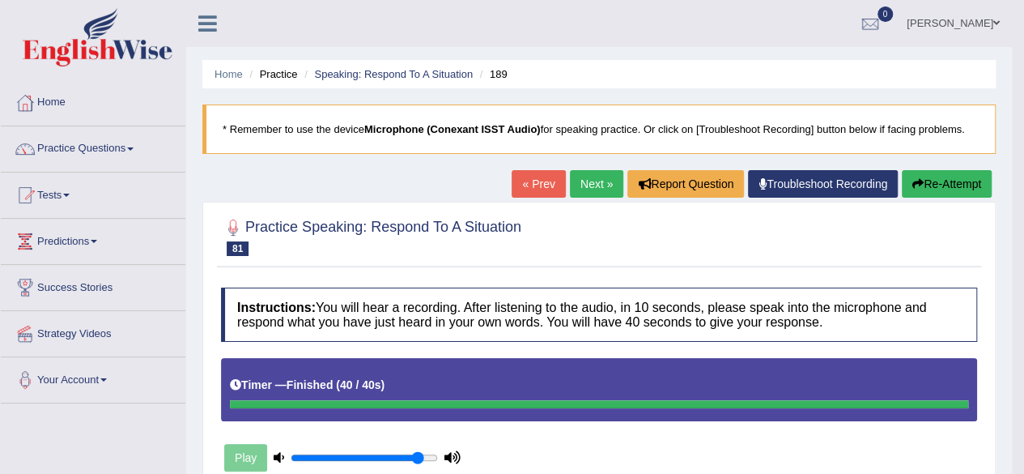
click at [589, 185] on link "Next »" at bounding box center [596, 184] width 53 height 28
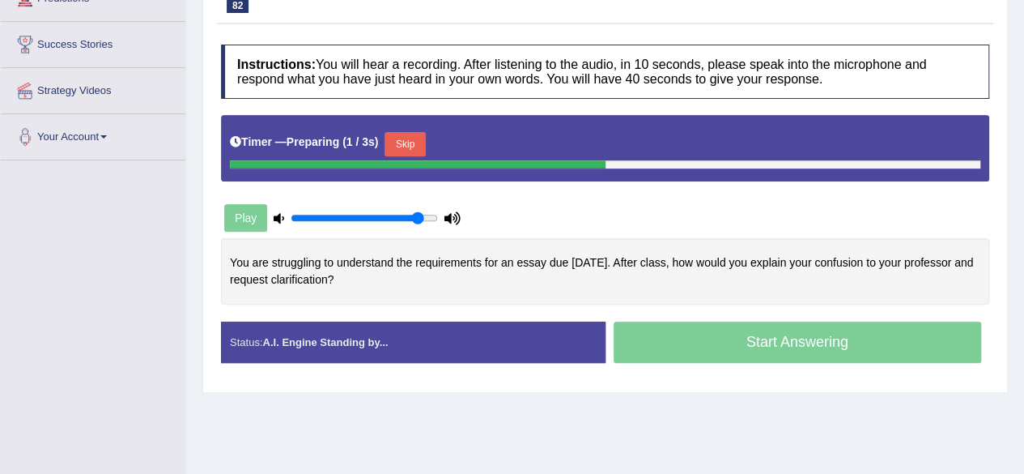
scroll to position [256, 0]
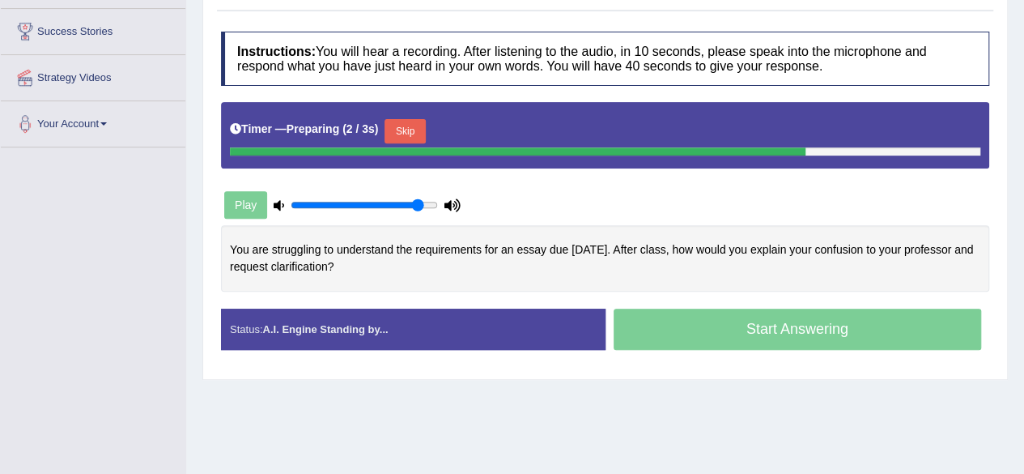
click at [413, 138] on button "Skip" at bounding box center [405, 131] width 40 height 24
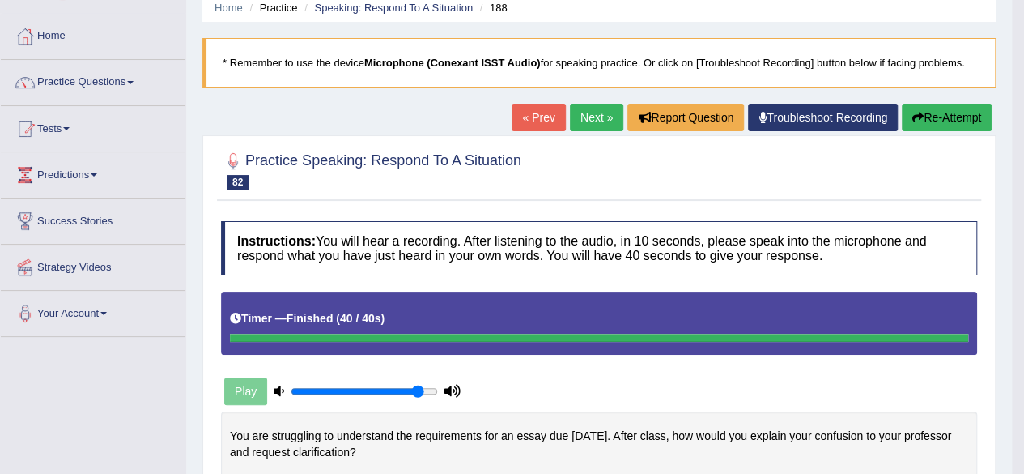
scroll to position [65, 0]
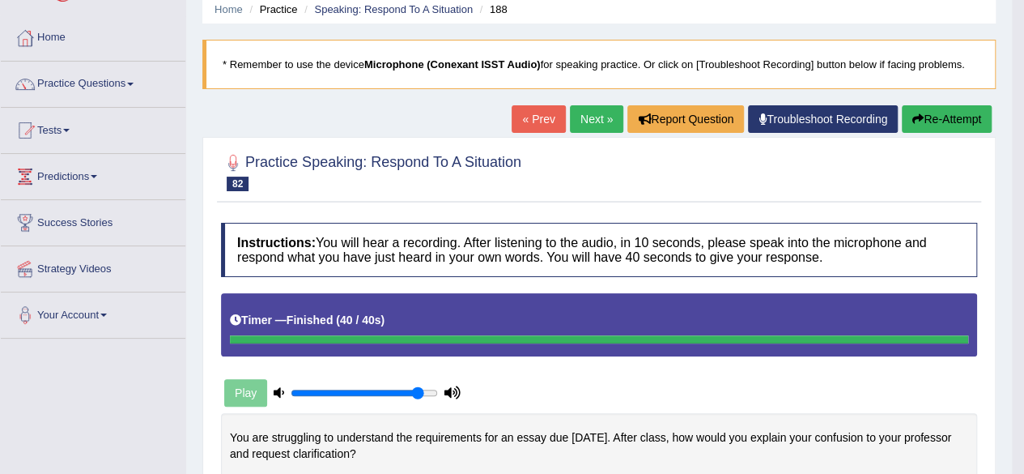
click at [920, 113] on icon "button" at bounding box center [917, 118] width 11 height 11
click at [916, 118] on icon "button" at bounding box center [917, 118] width 11 height 11
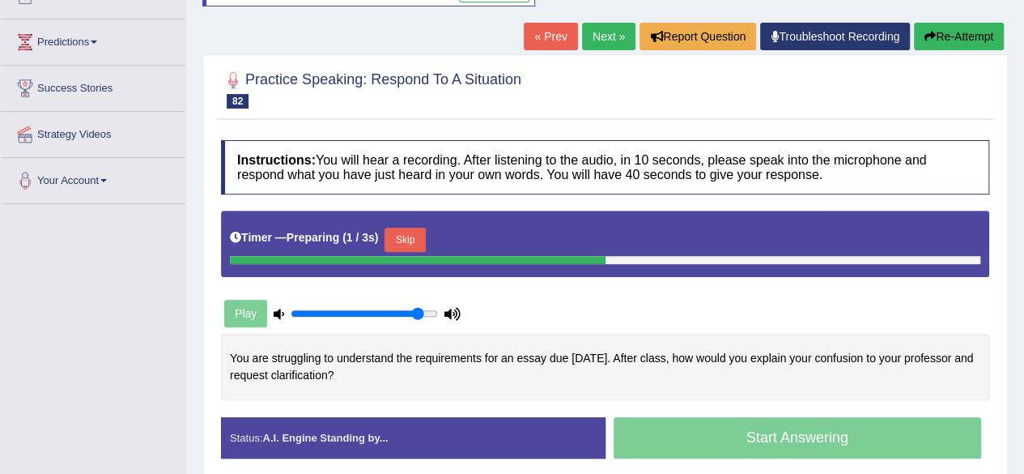
scroll to position [204, 0]
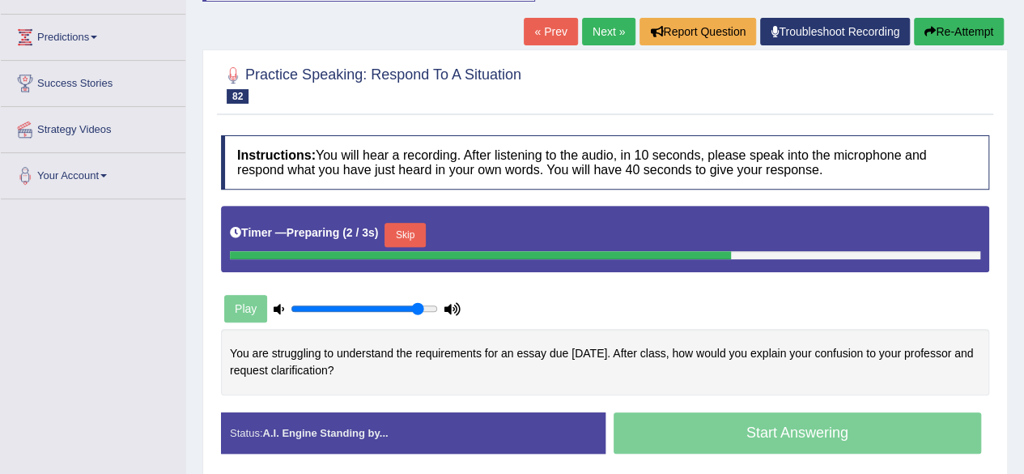
click at [411, 229] on button "Skip" at bounding box center [405, 235] width 40 height 24
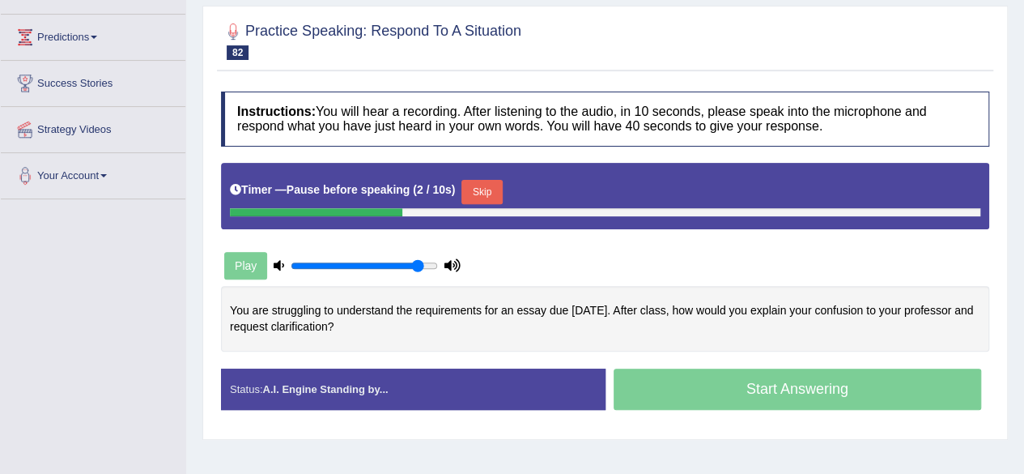
click at [494, 183] on button "Skip" at bounding box center [481, 192] width 40 height 24
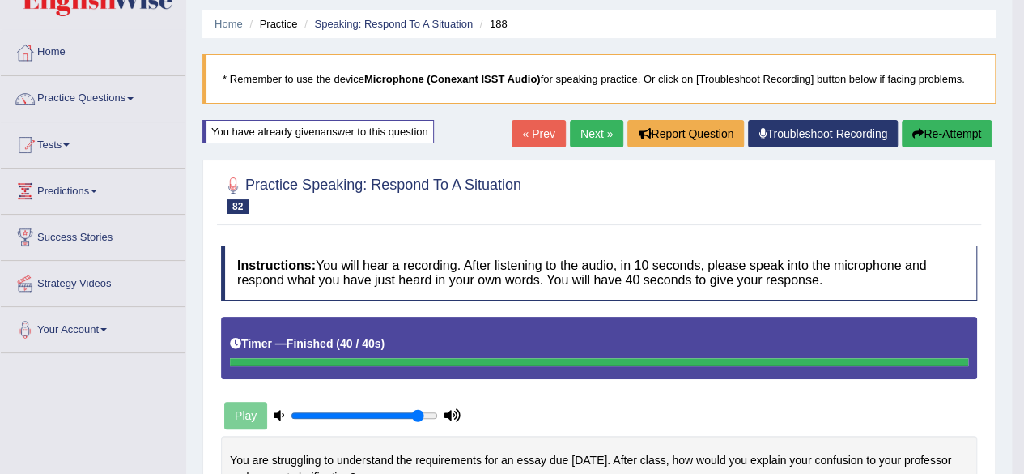
scroll to position [48, 0]
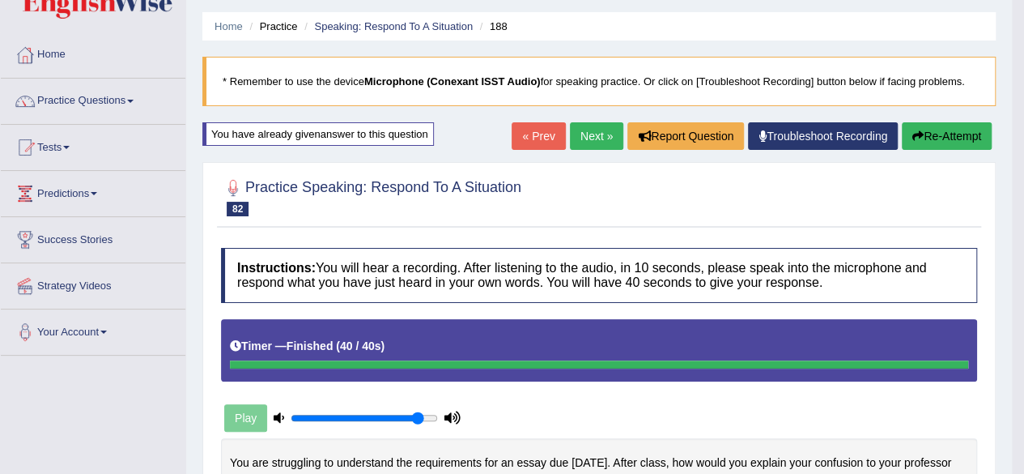
click at [954, 138] on button "Re-Attempt" at bounding box center [947, 136] width 90 height 28
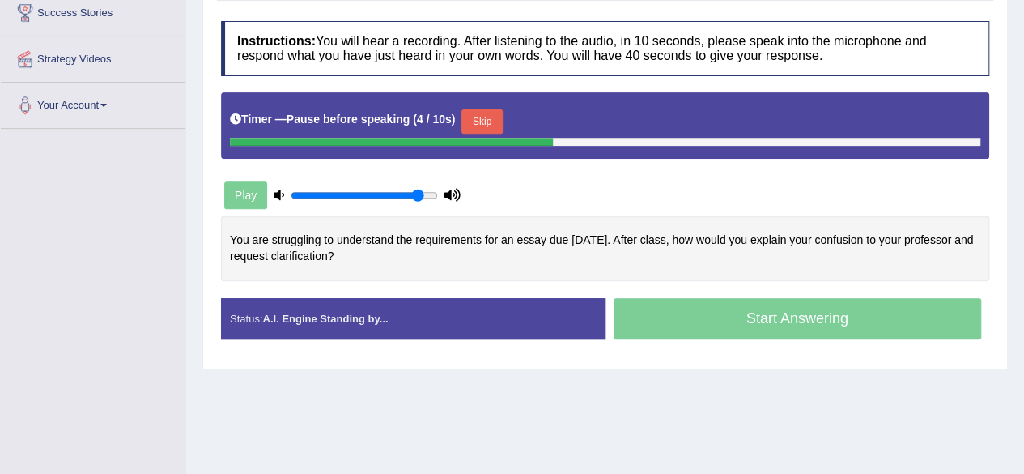
click at [482, 125] on button "Skip" at bounding box center [481, 121] width 40 height 24
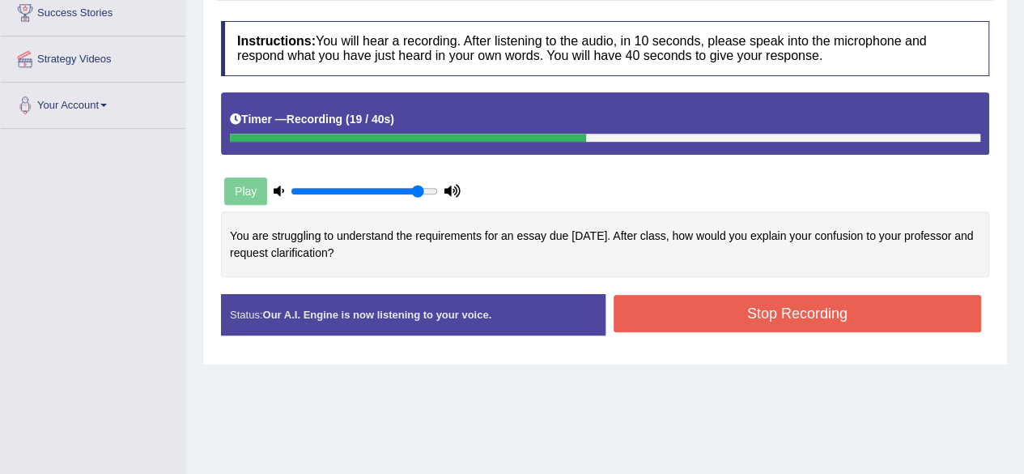
click at [879, 306] on button "Stop Recording" at bounding box center [798, 313] width 368 height 37
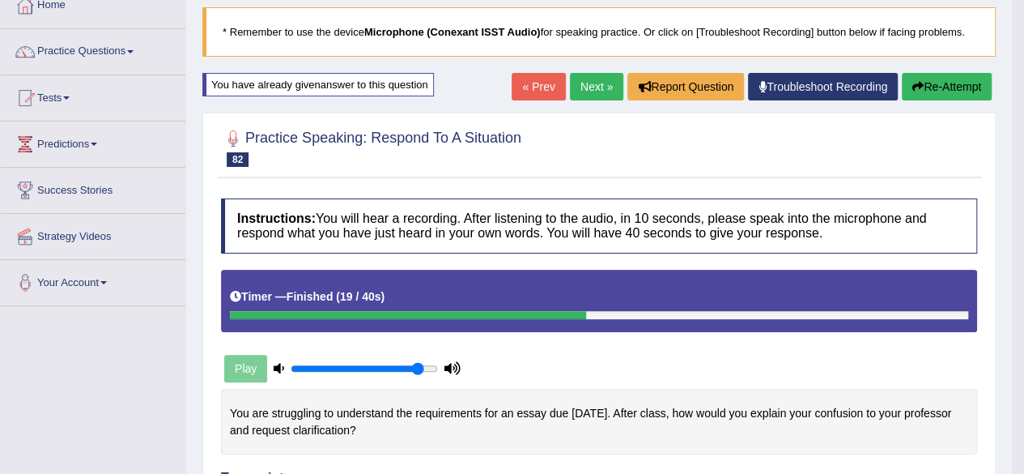
scroll to position [91, 0]
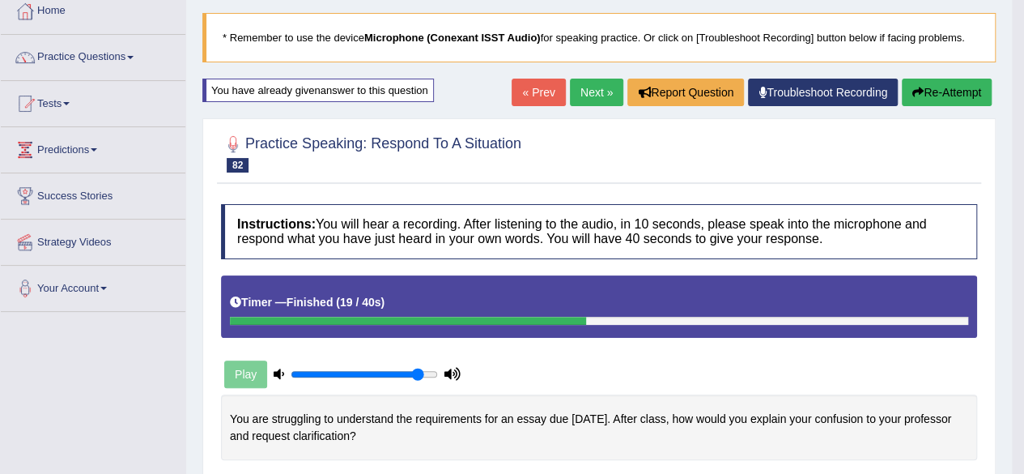
click at [938, 91] on button "Re-Attempt" at bounding box center [947, 93] width 90 height 28
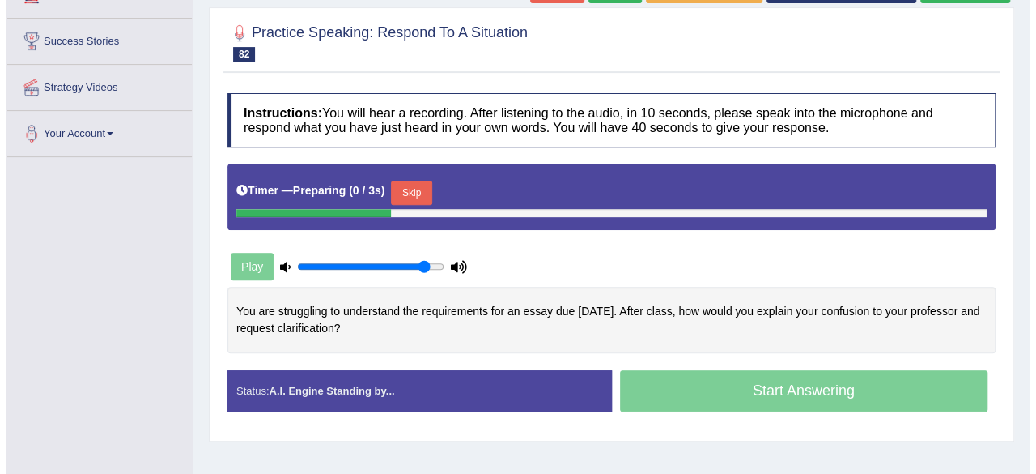
scroll to position [318, 0]
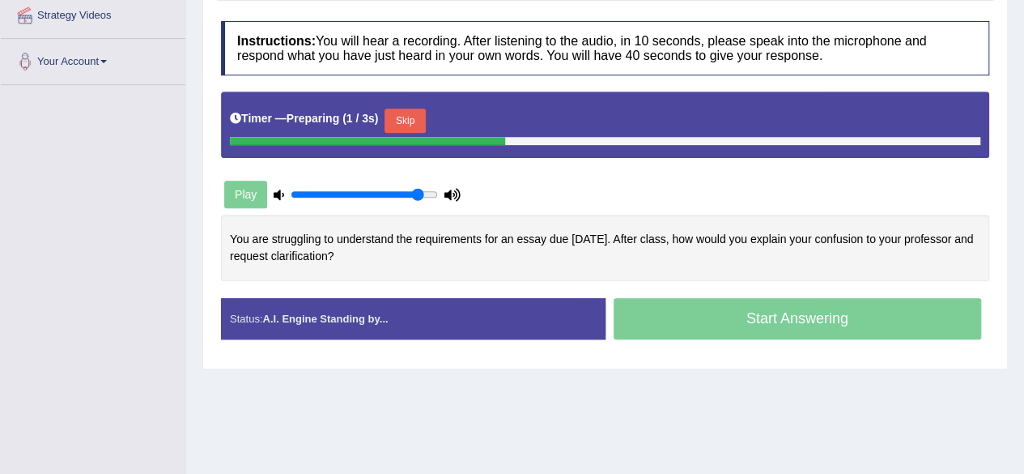
click at [415, 125] on button "Skip" at bounding box center [405, 120] width 40 height 24
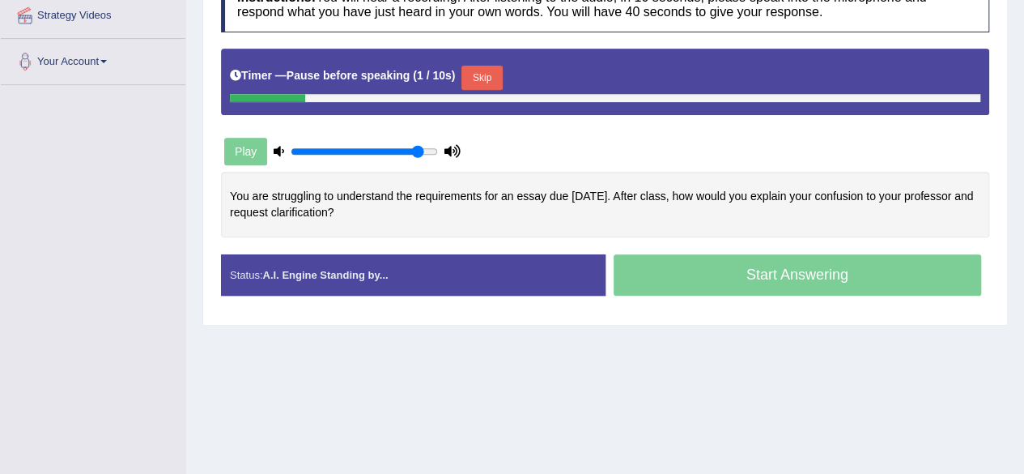
click at [483, 86] on button "Skip" at bounding box center [481, 78] width 40 height 24
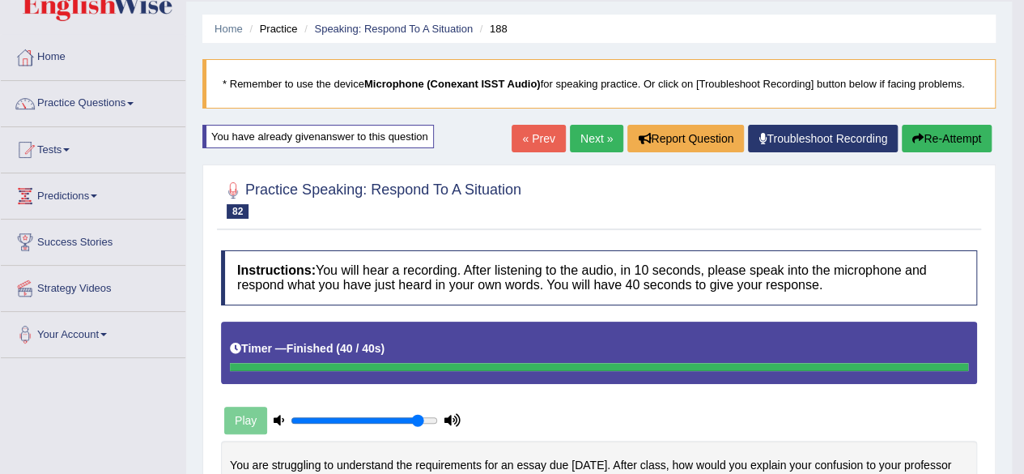
scroll to position [39, 0]
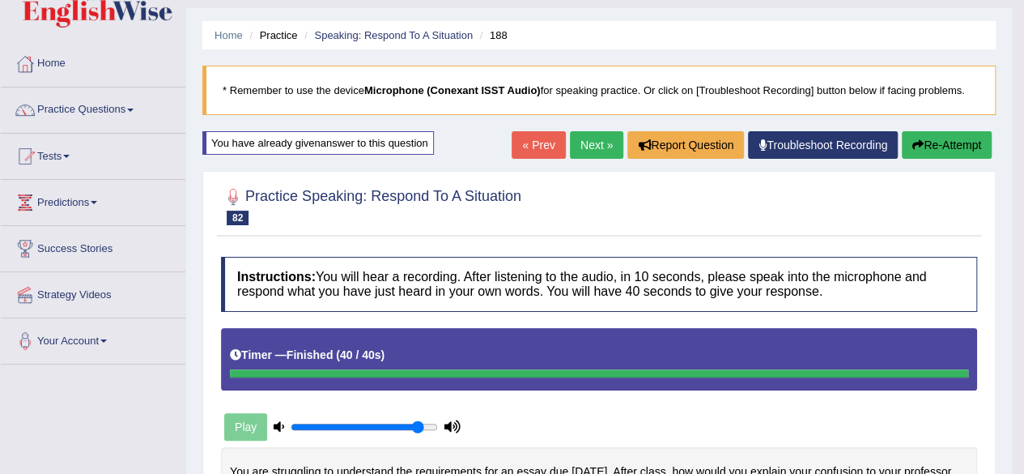
click at [585, 139] on link "Next »" at bounding box center [596, 145] width 53 height 28
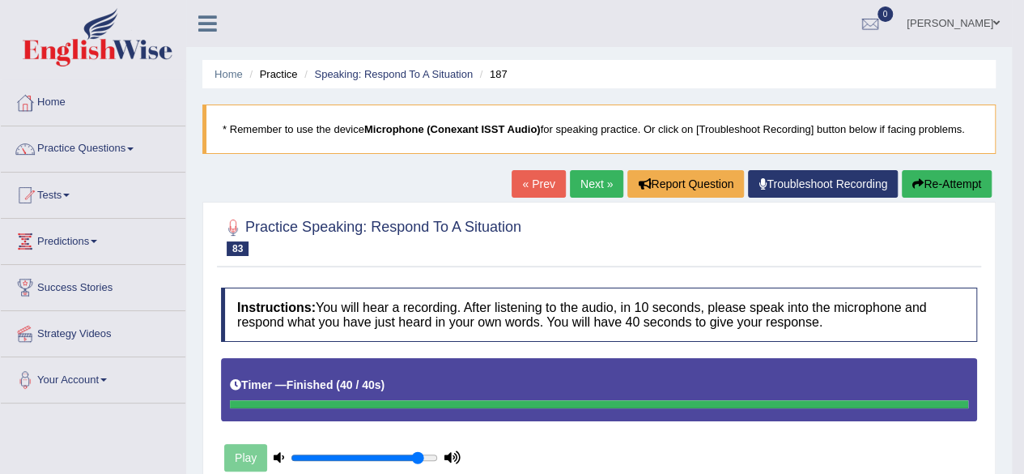
click at [588, 190] on link "Next »" at bounding box center [596, 184] width 53 height 28
click at [581, 184] on link "Next »" at bounding box center [596, 184] width 53 height 28
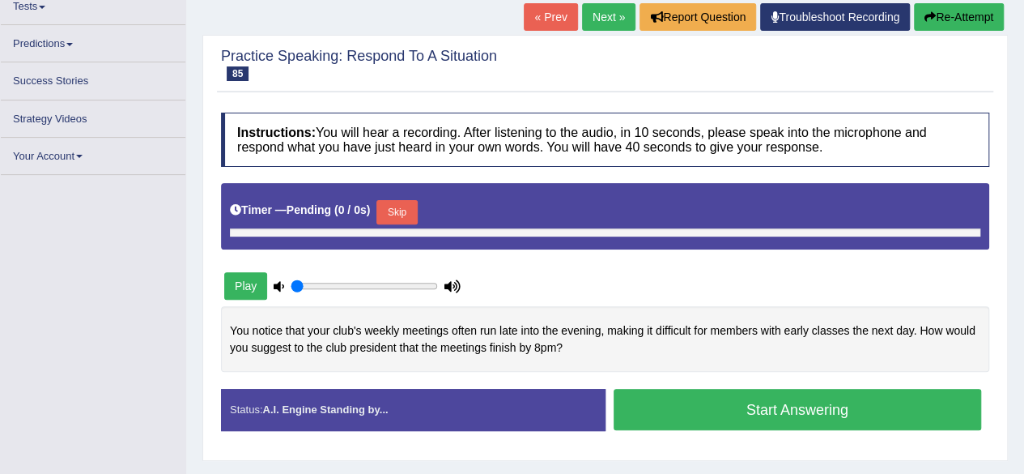
type input "0.9"
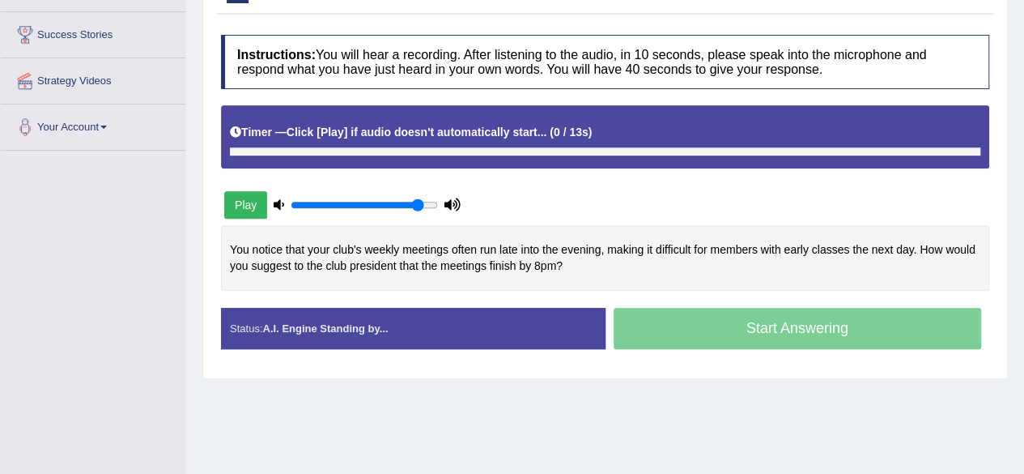
click at [397, 131] on div "Timer — Click [Play] if audio doesn't automatically start... ( 0 / 13s ) Skip" at bounding box center [605, 132] width 751 height 28
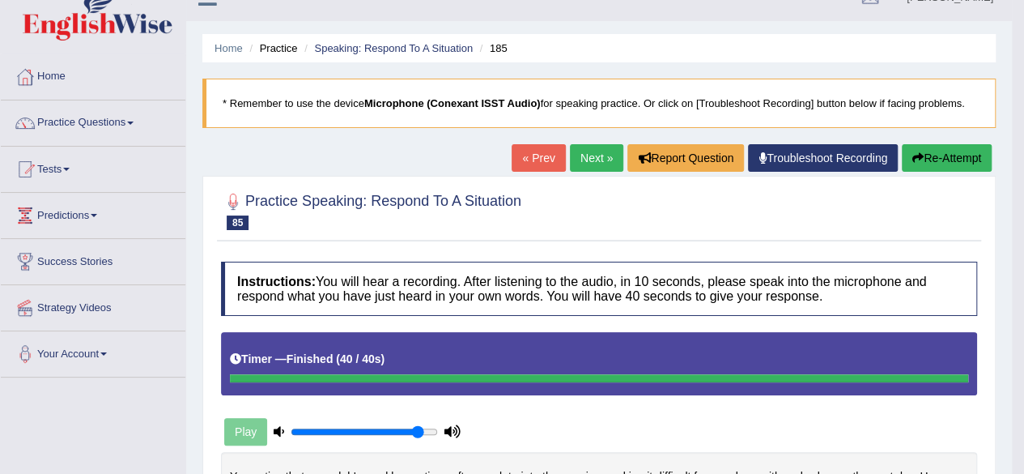
scroll to position [26, 0]
